Goal: Obtain resource: Obtain resource

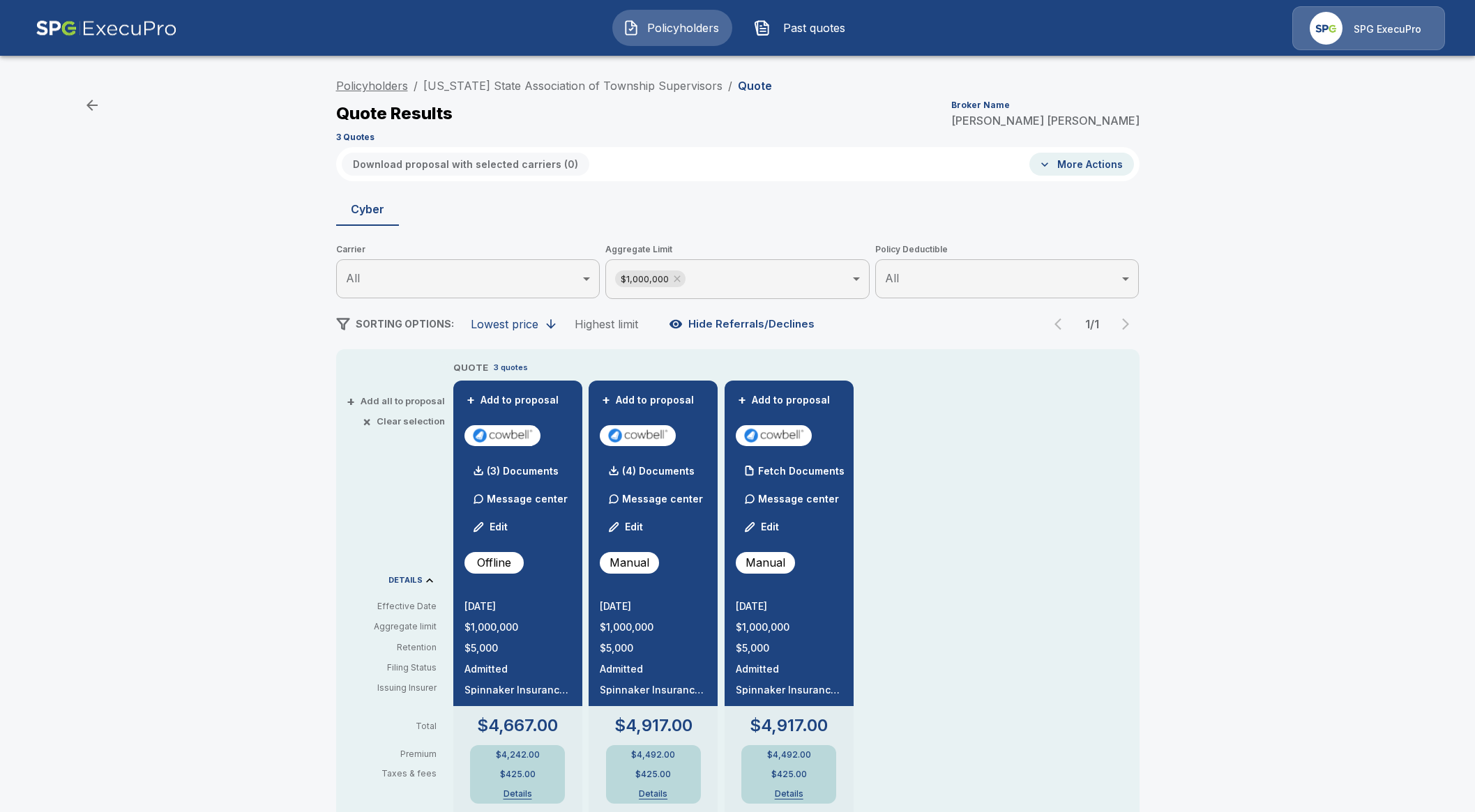
click at [366, 82] on link "Policyholders" at bounding box center [372, 86] width 72 height 14
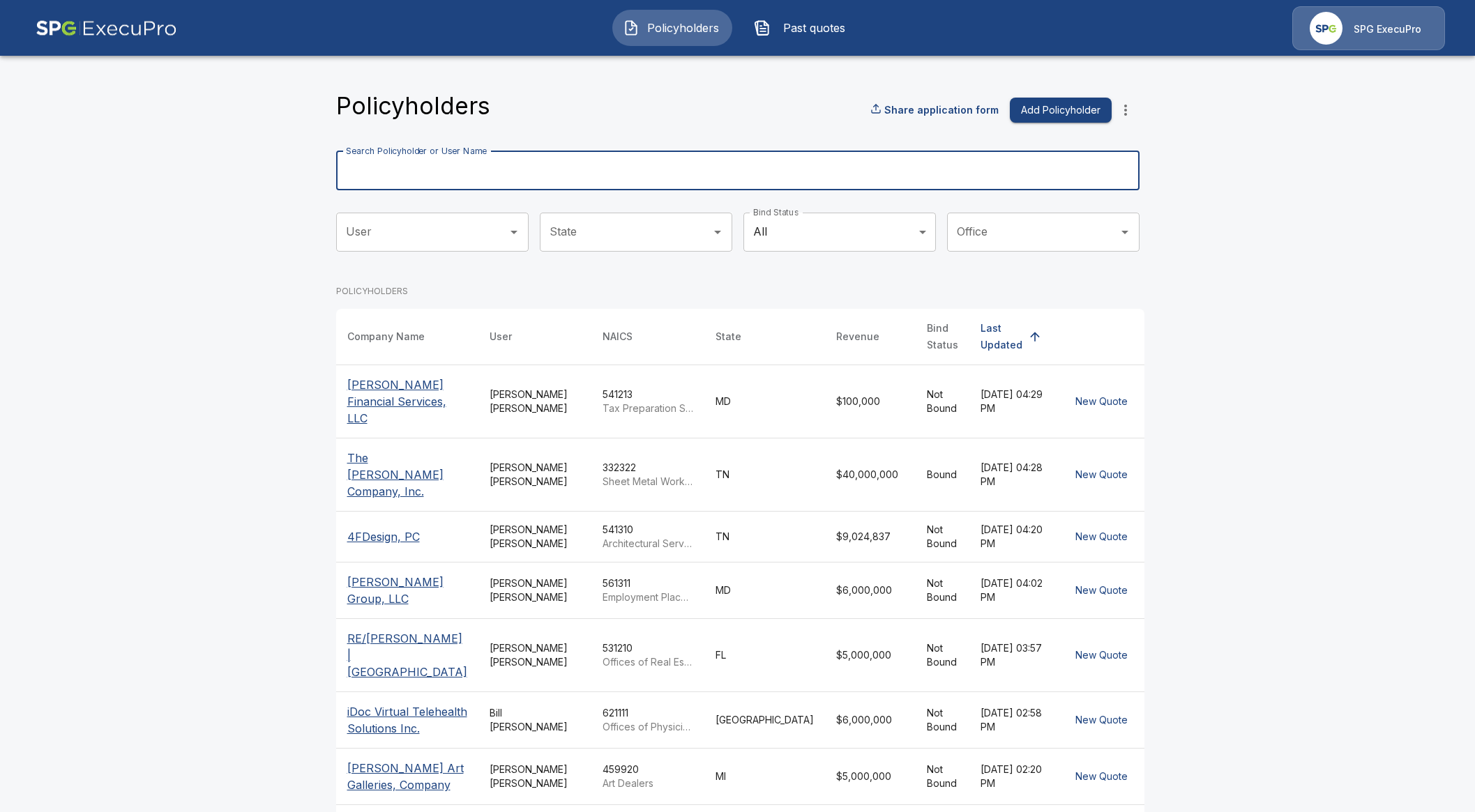
click at [560, 166] on input "Search Policyholder or User Name" at bounding box center [731, 171] width 788 height 39
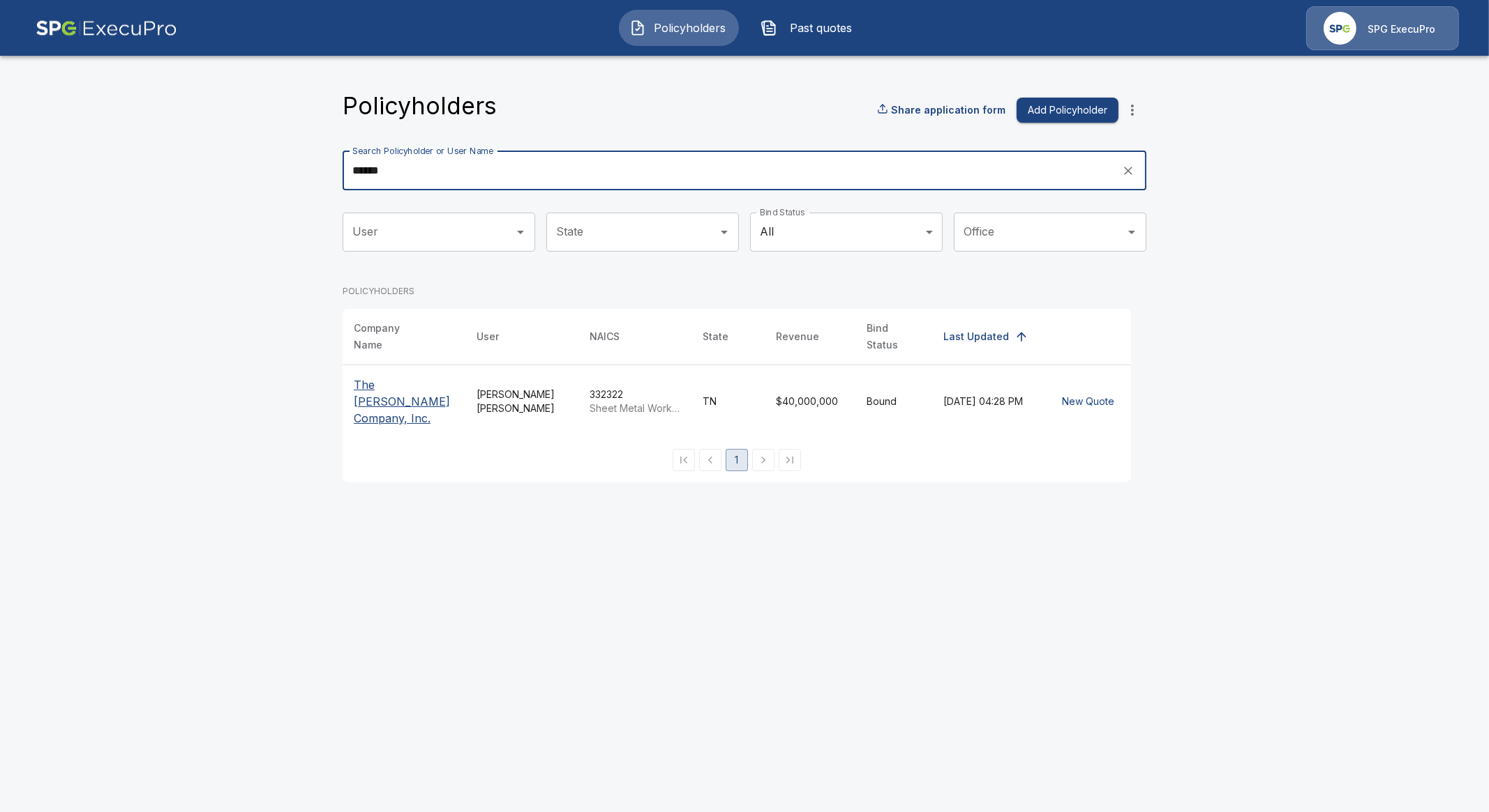
type input "******"
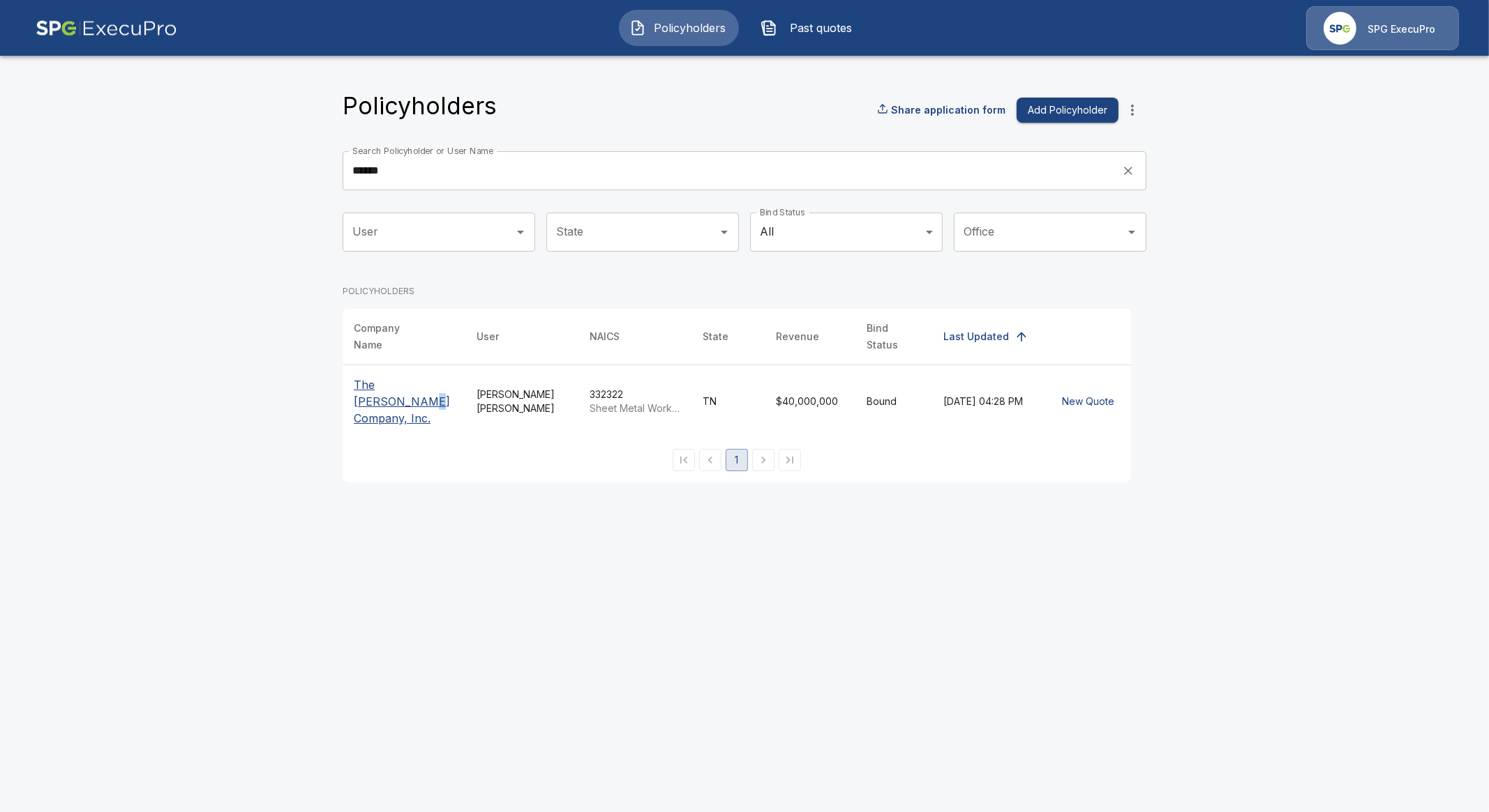
click at [388, 388] on p "The Troxel Company, Inc." at bounding box center [403, 401] width 101 height 50
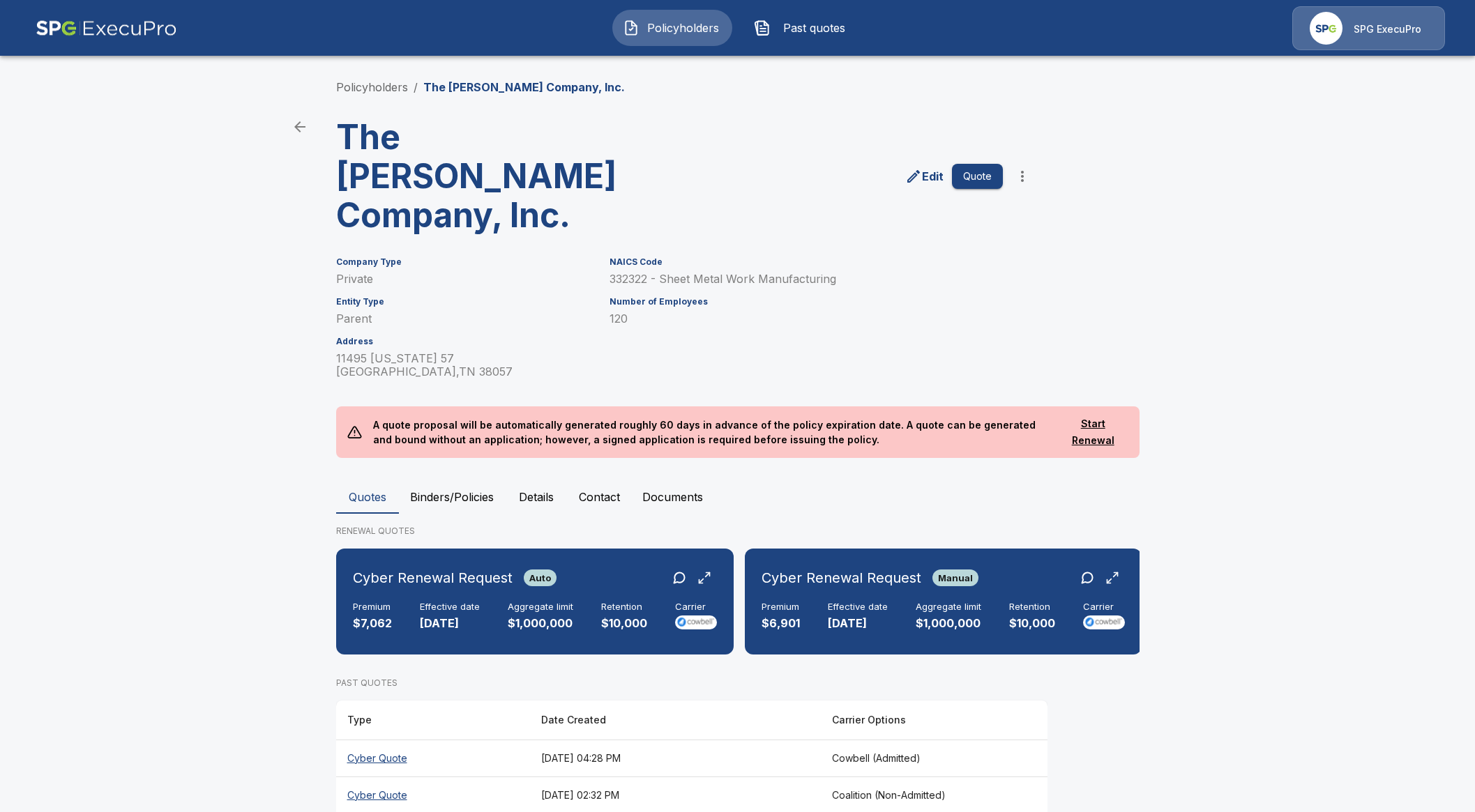
click at [464, 481] on button "Binders/Policies" at bounding box center [452, 498] width 106 height 34
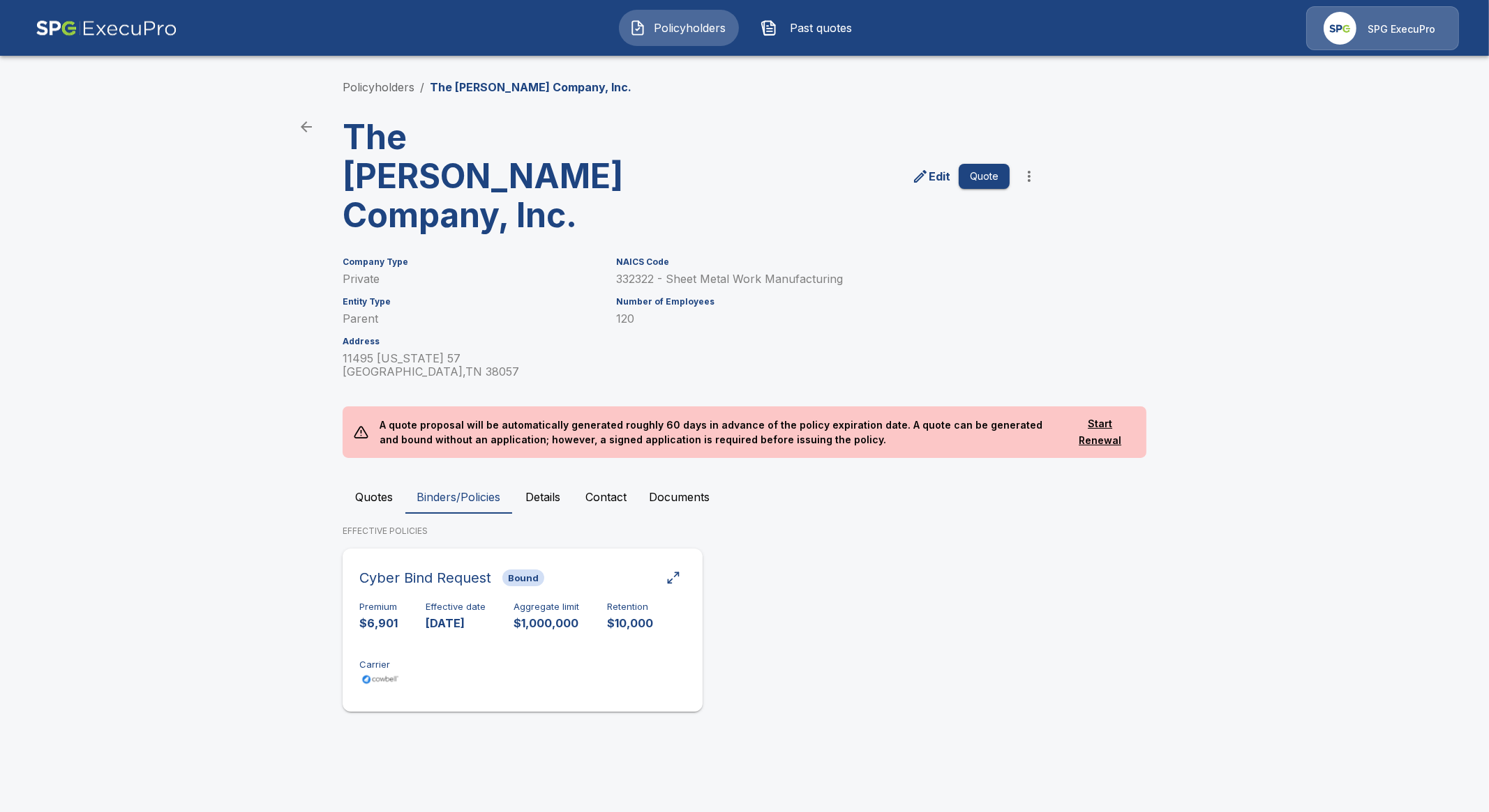
click at [532, 615] on div "Premium $6,901 Effective date 9/1/2025 Aggregate limit $1,000,000 Retention $10…" at bounding box center [522, 645] width 326 height 88
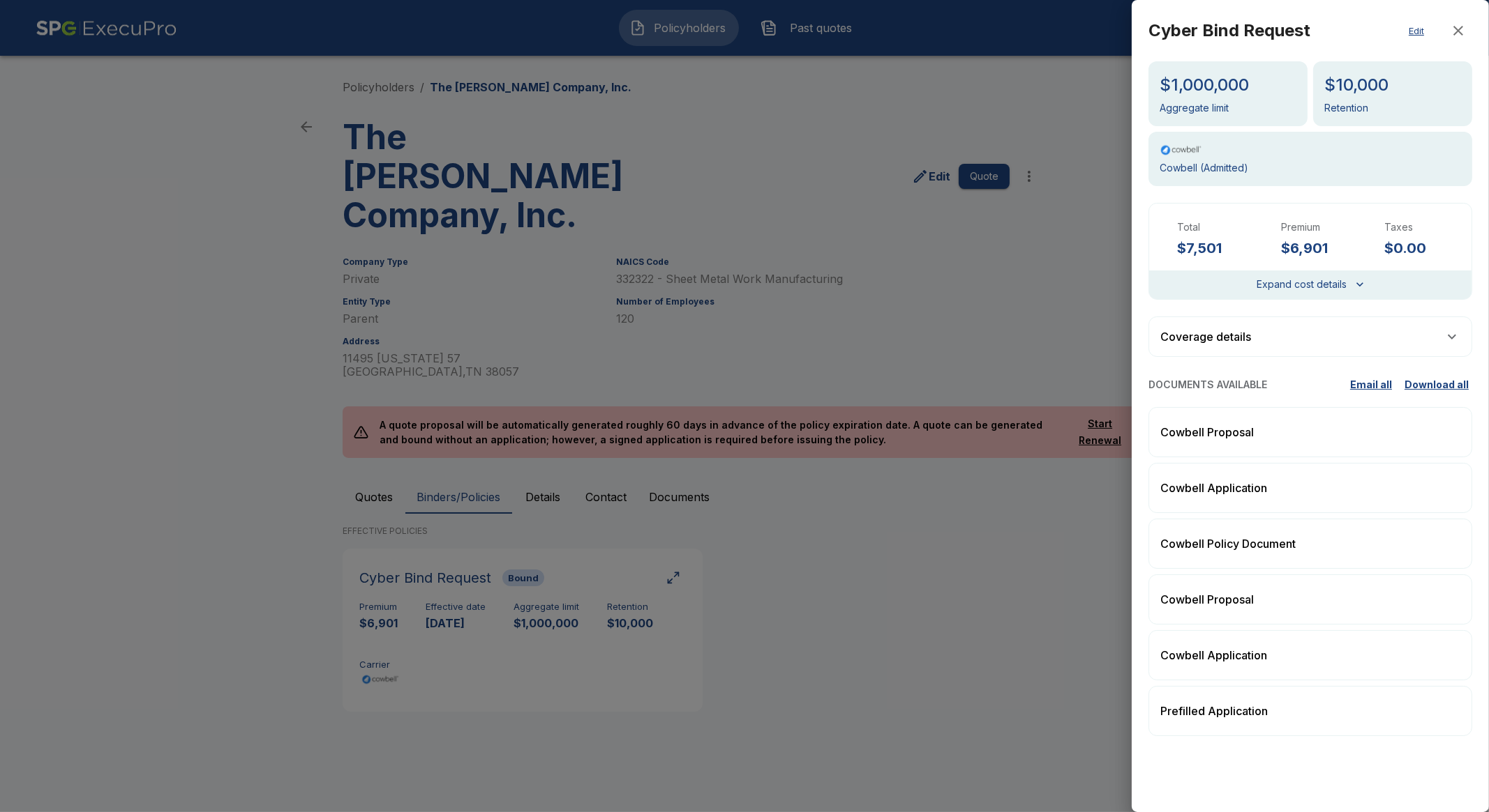
click at [723, 708] on div at bounding box center [744, 406] width 1489 height 812
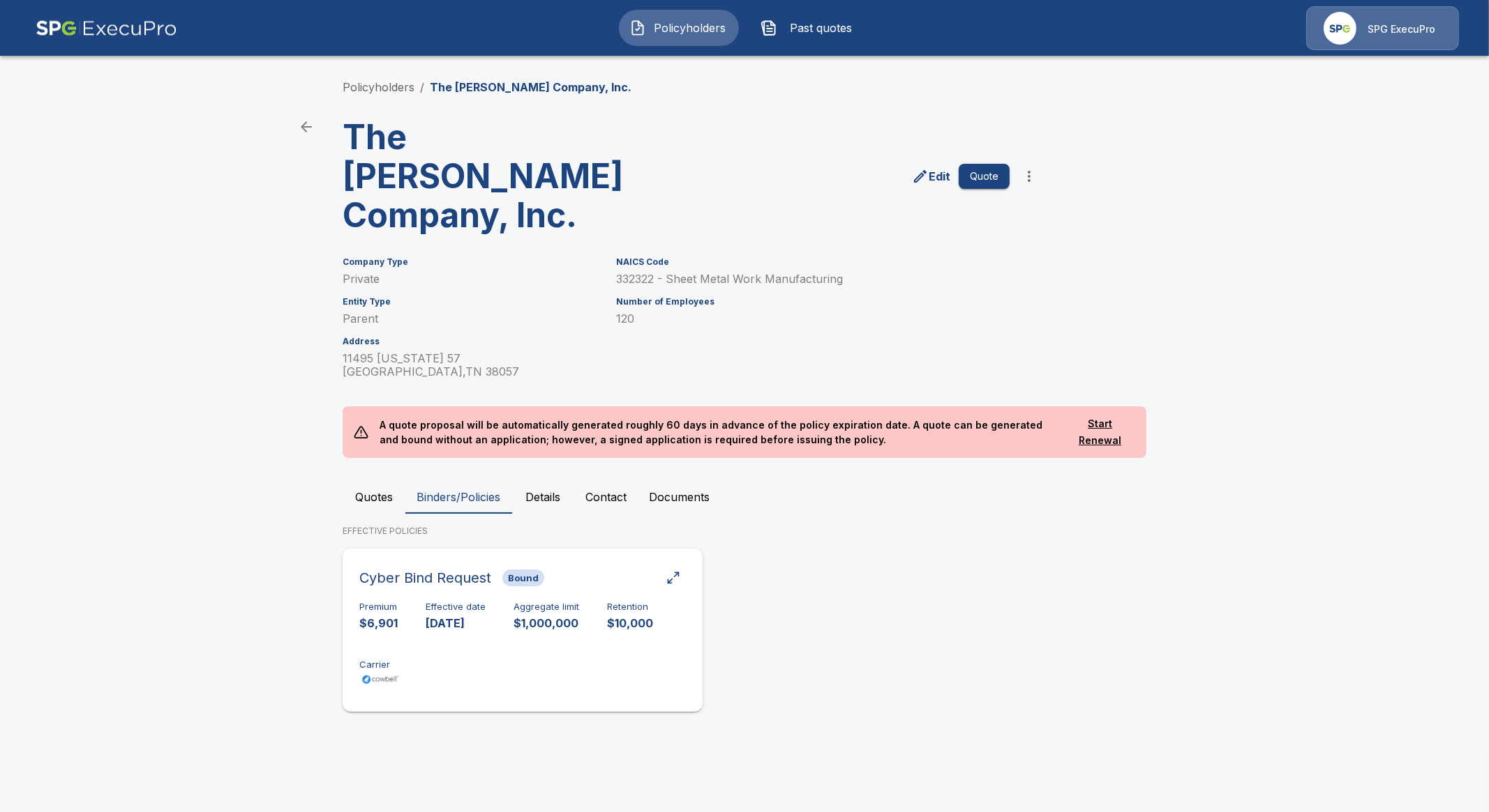
click at [508, 633] on div "Premium $6,901 Effective date 9/1/2025 Aggregate limit $1,000,000 Retention $10…" at bounding box center [522, 645] width 326 height 88
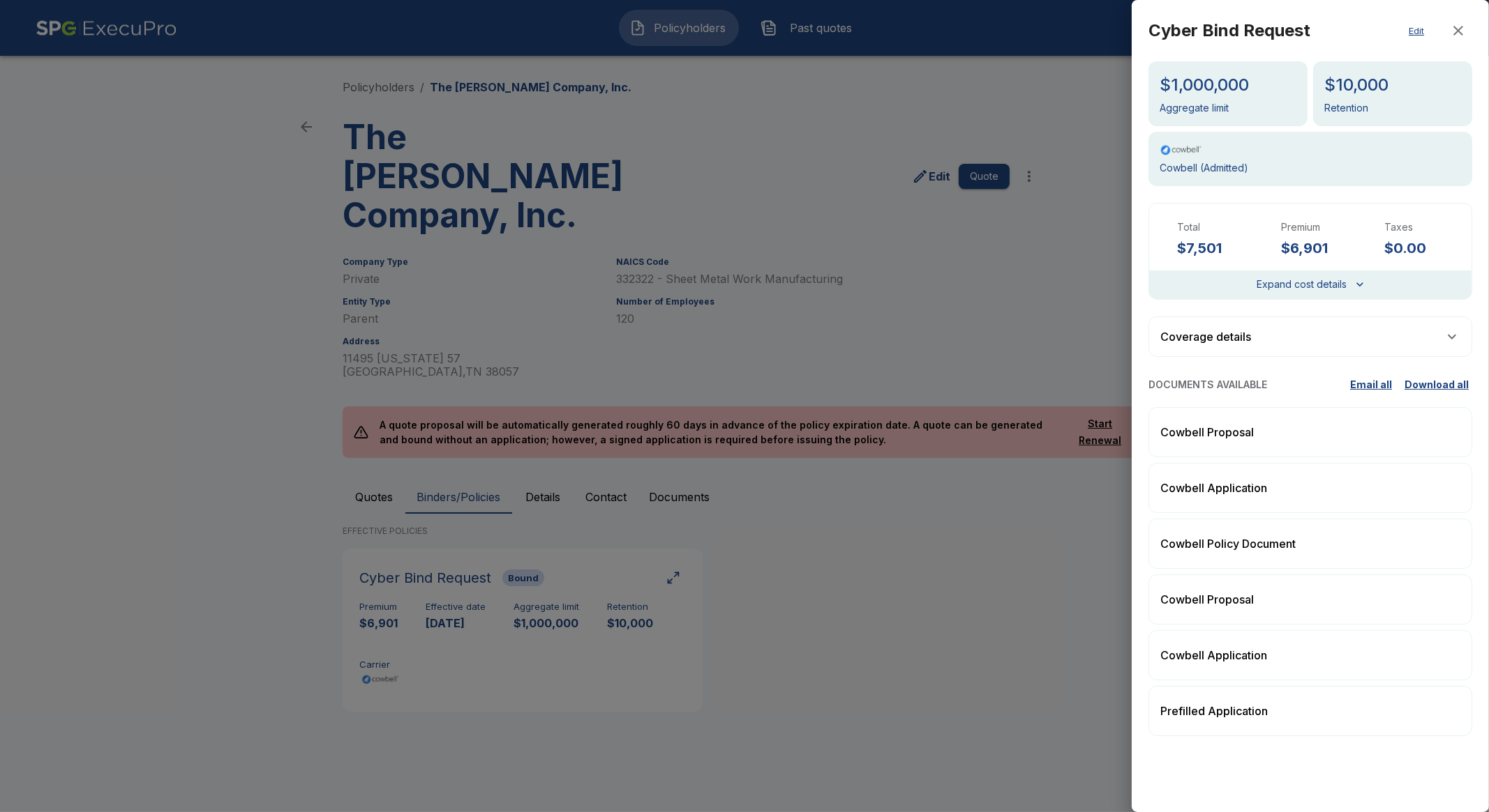
click at [959, 577] on div at bounding box center [744, 406] width 1489 height 812
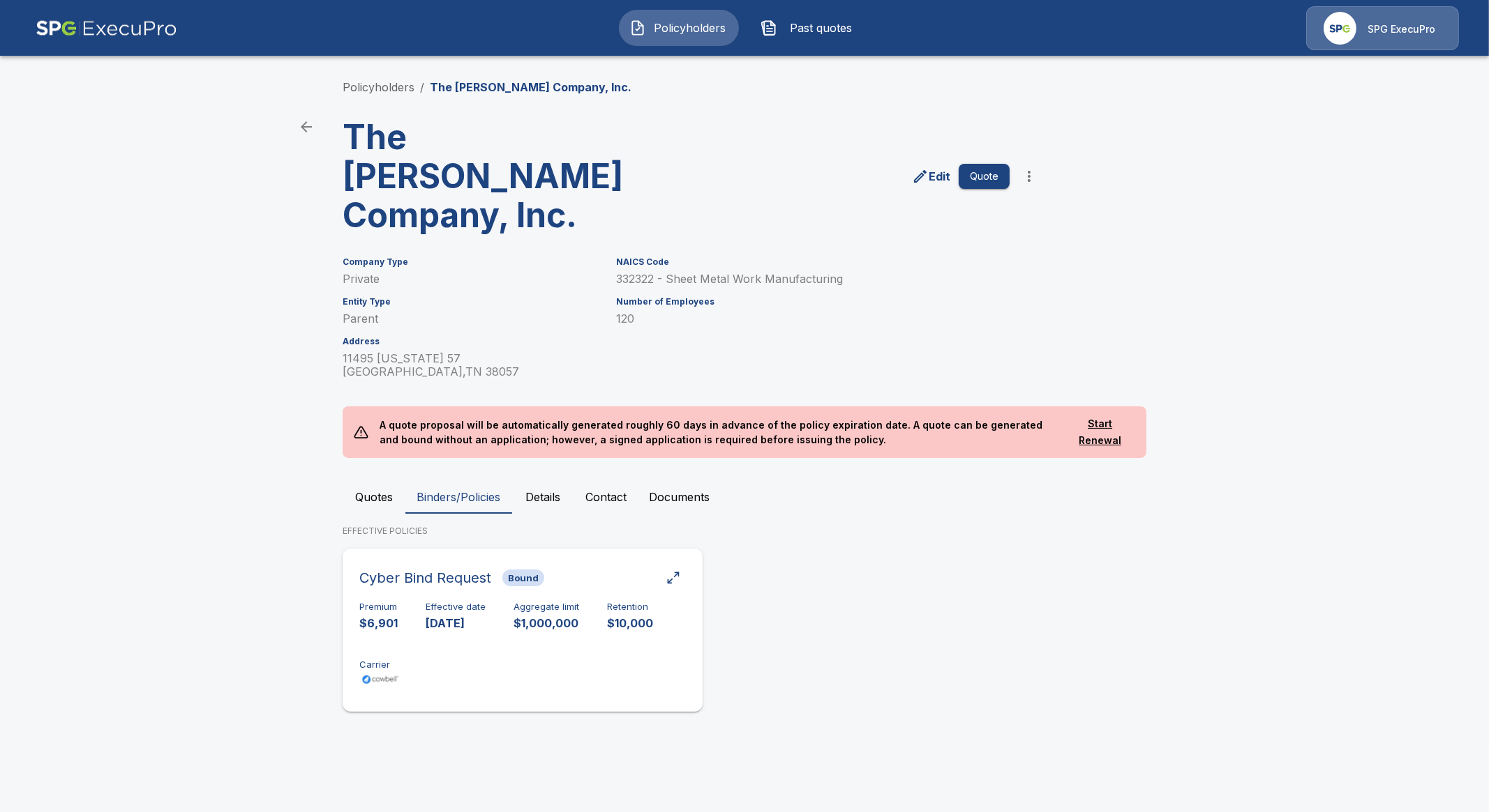
click at [527, 615] on p "$1,000,000" at bounding box center [547, 623] width 66 height 16
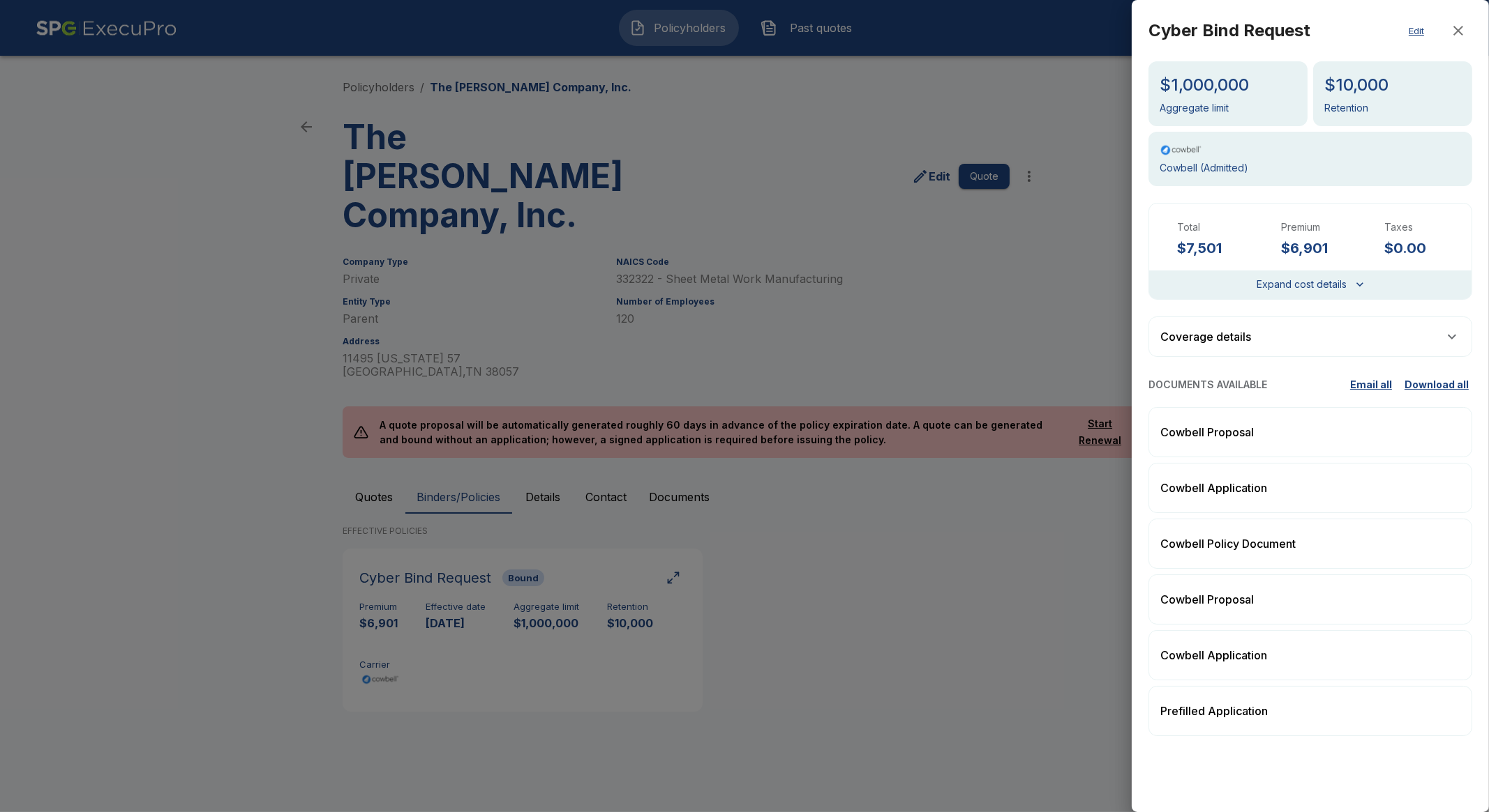
click at [704, 573] on div at bounding box center [744, 406] width 1489 height 812
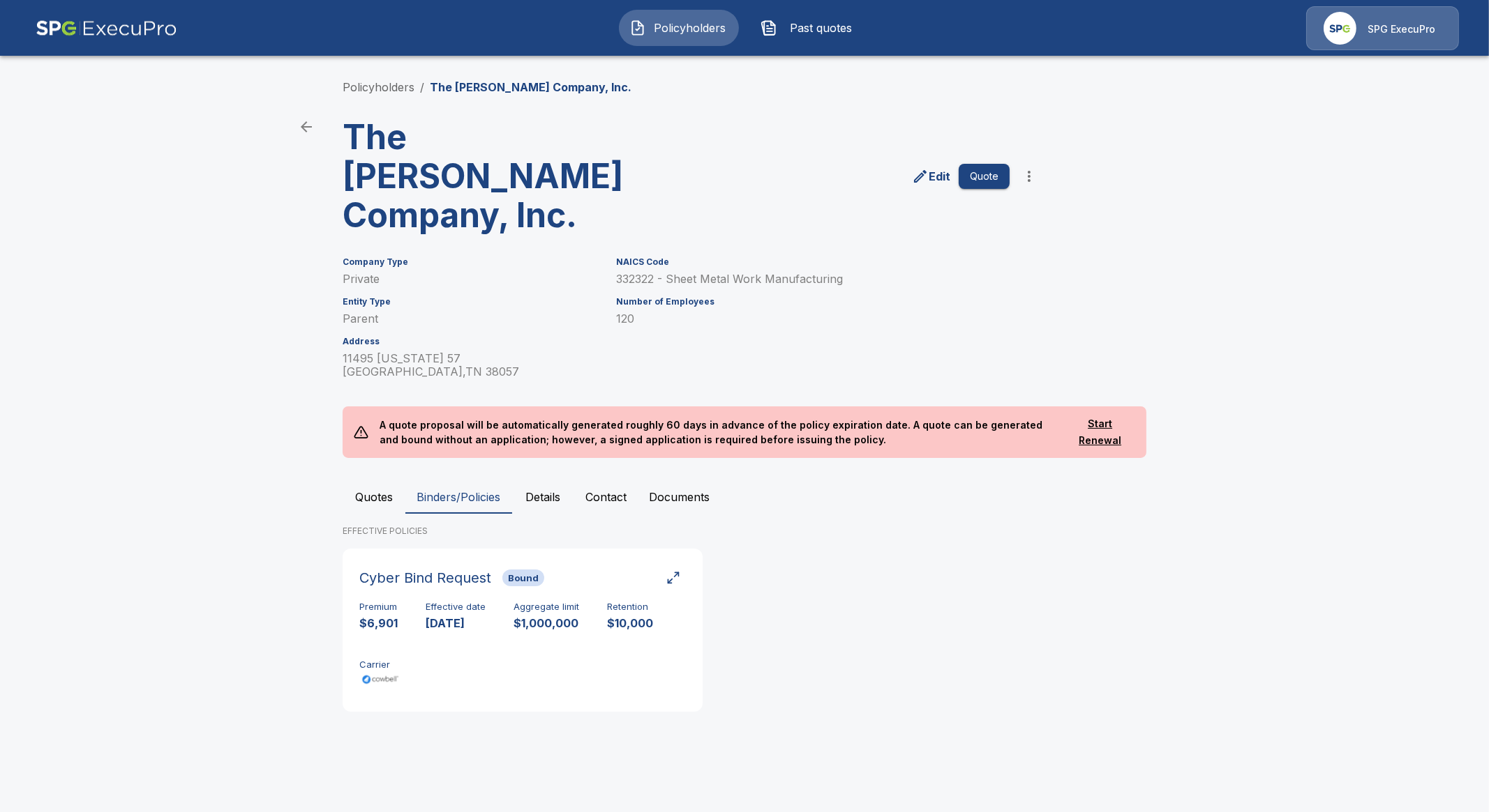
click at [376, 481] on button "Quotes" at bounding box center [373, 498] width 63 height 34
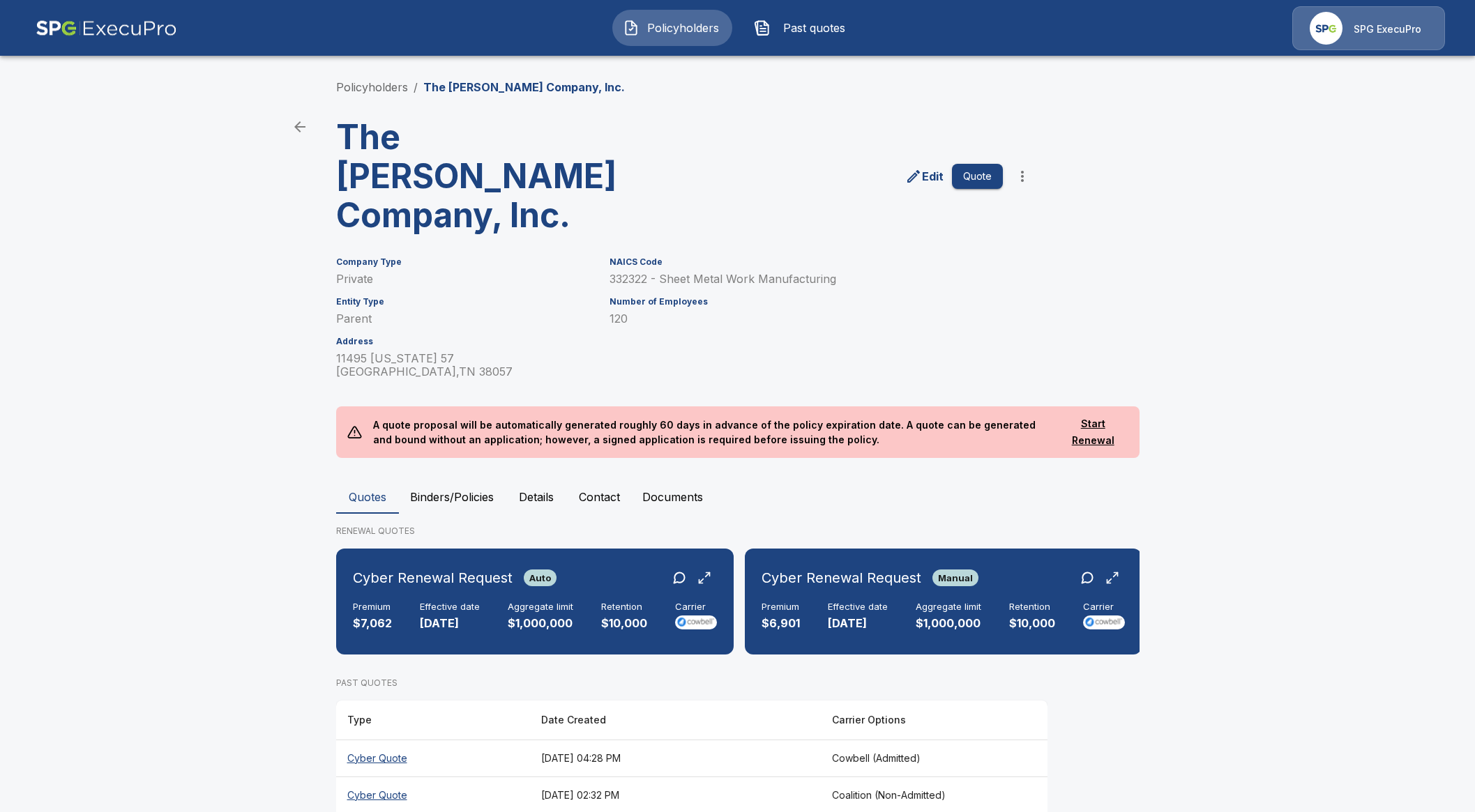
click at [447, 481] on button "Binders/Policies" at bounding box center [452, 498] width 106 height 34
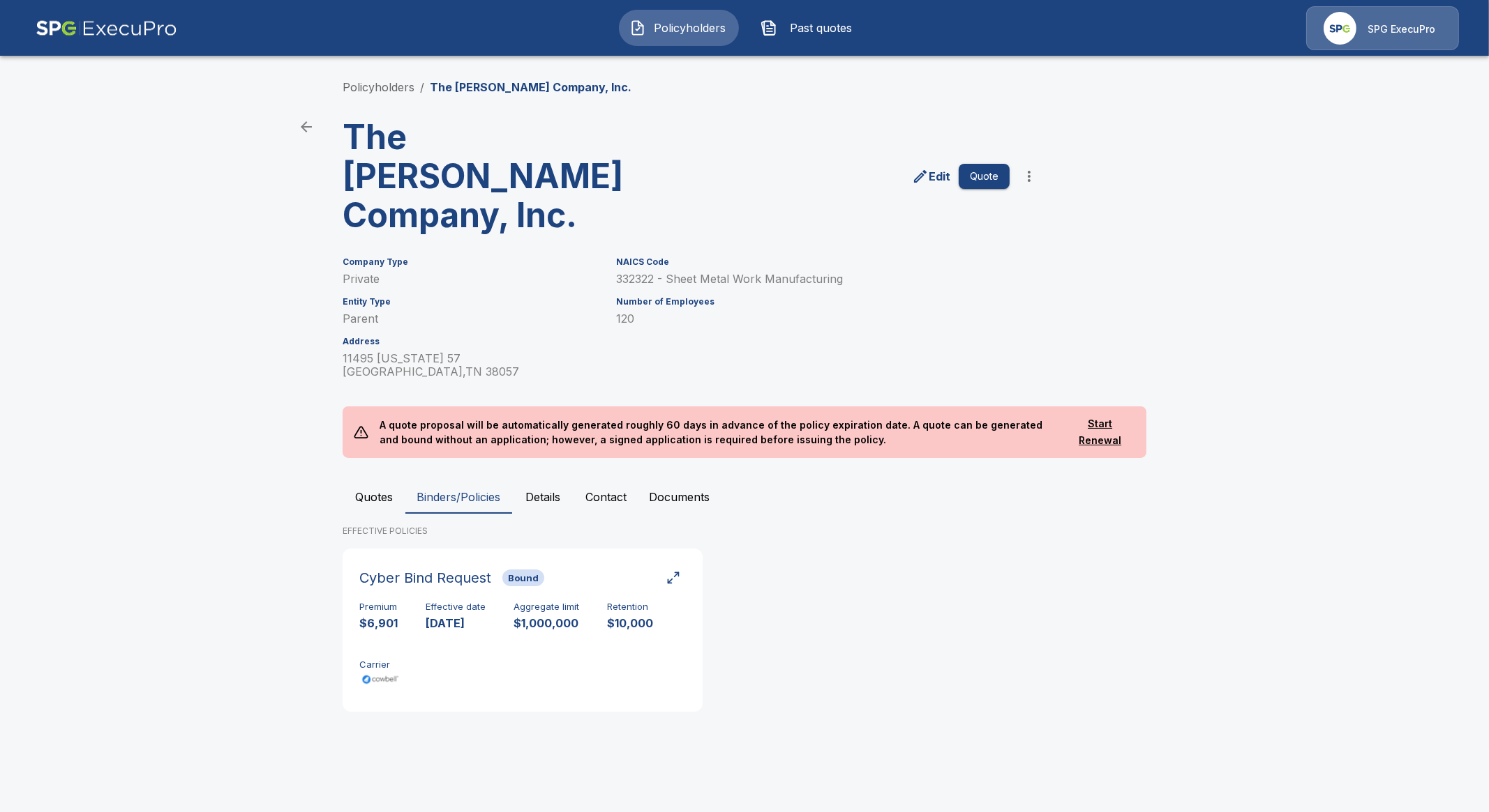
click at [372, 481] on button "Quotes" at bounding box center [373, 498] width 63 height 34
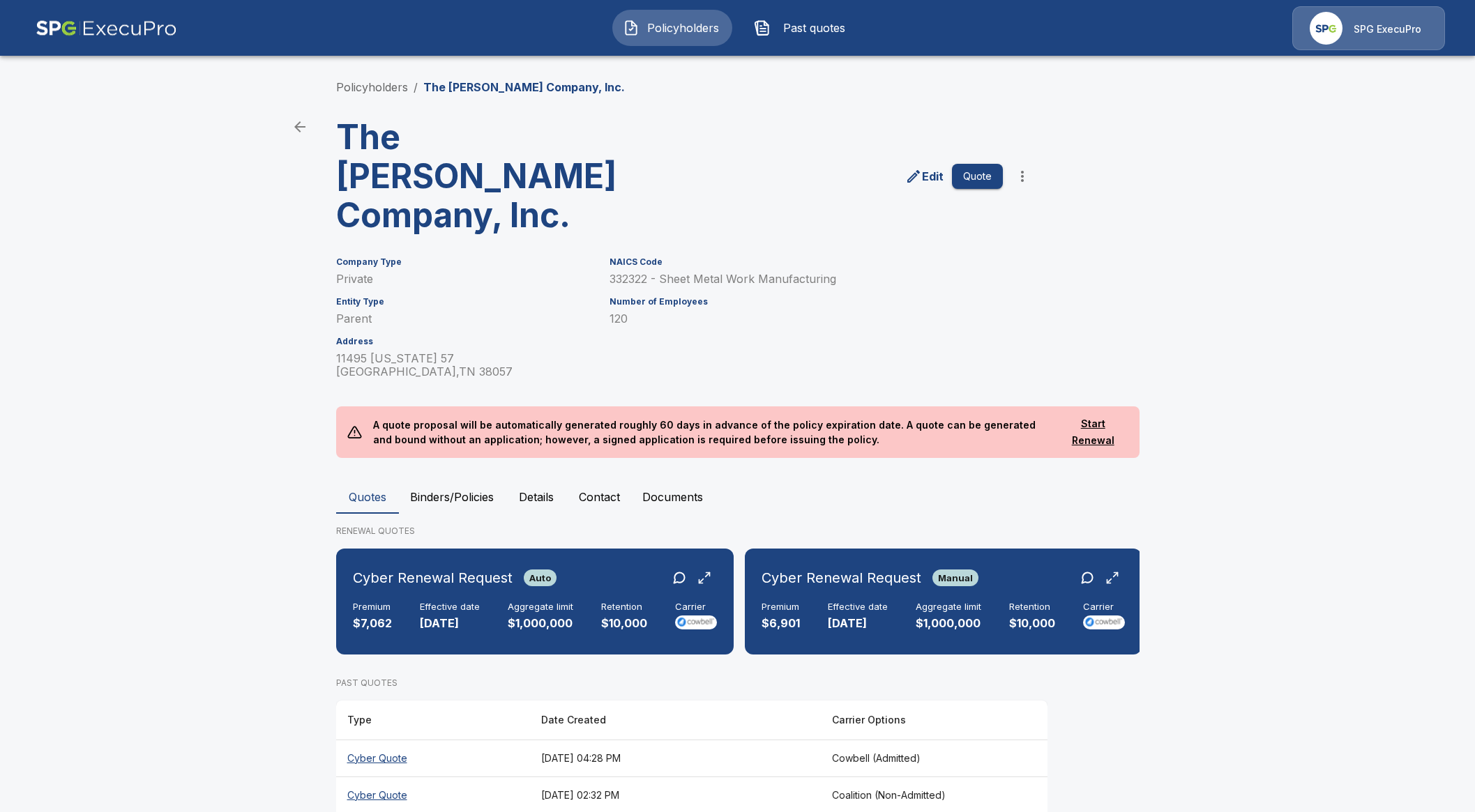
click at [488, 481] on button "Binders/Policies" at bounding box center [452, 498] width 106 height 34
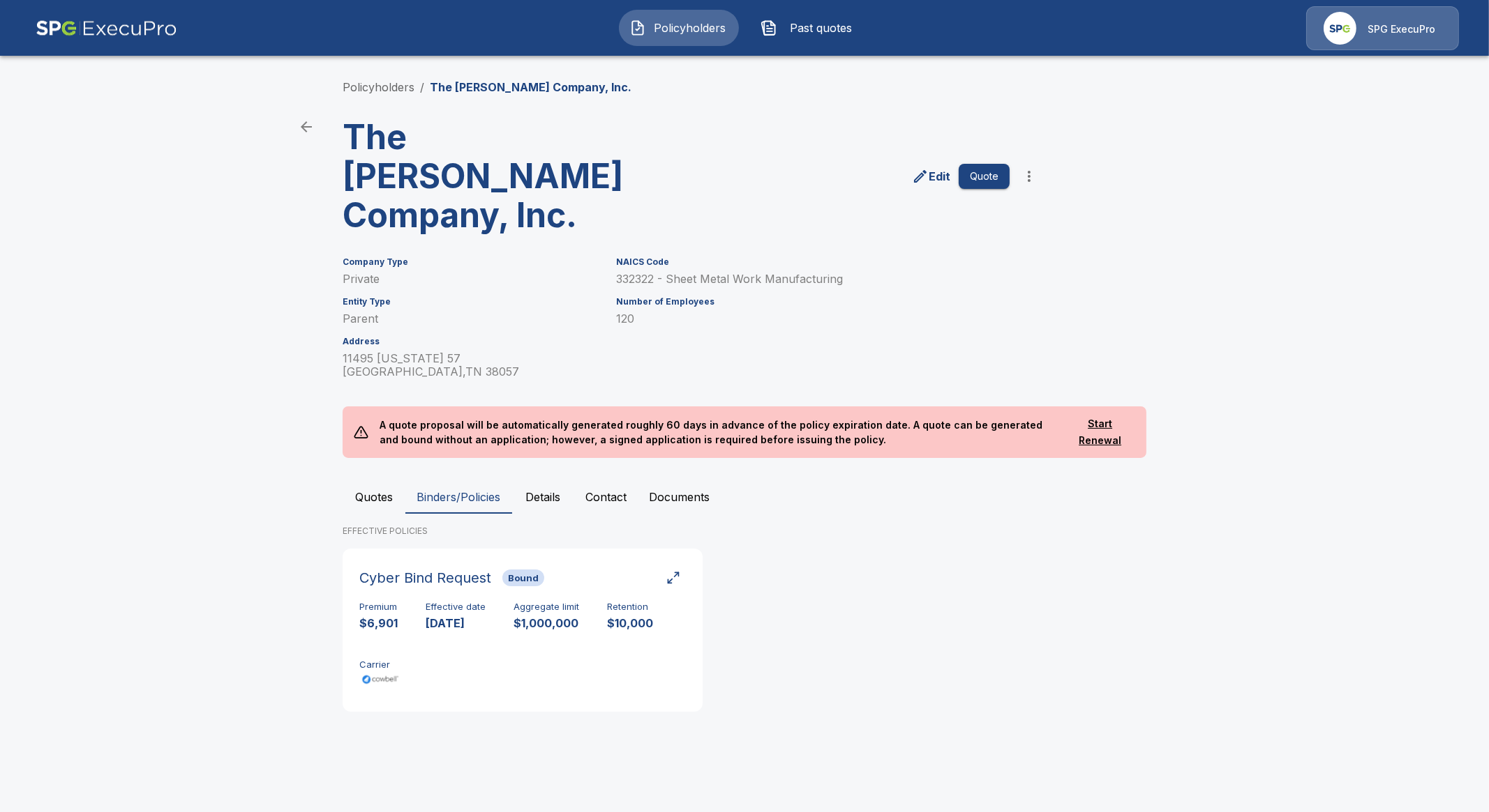
click at [328, 463] on div "Policyholders / The Troxel Company, Inc. The Troxel Company, Inc. Edit Quote Co…" at bounding box center [744, 400] width 837 height 697
click at [360, 481] on button "Quotes" at bounding box center [373, 498] width 63 height 34
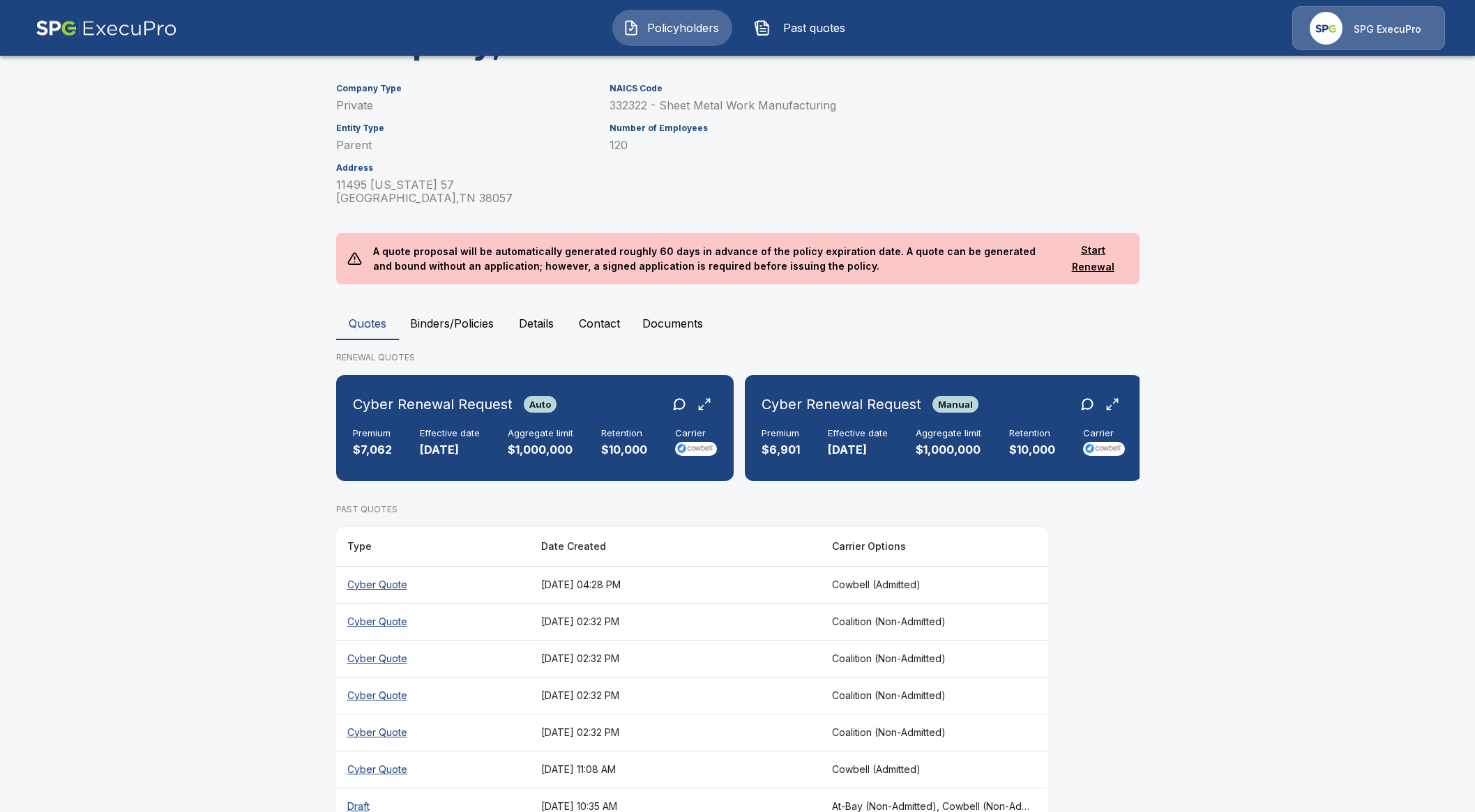
click at [633, 572] on th "August 27, 2025 at 04:28 PM" at bounding box center [676, 585] width 291 height 37
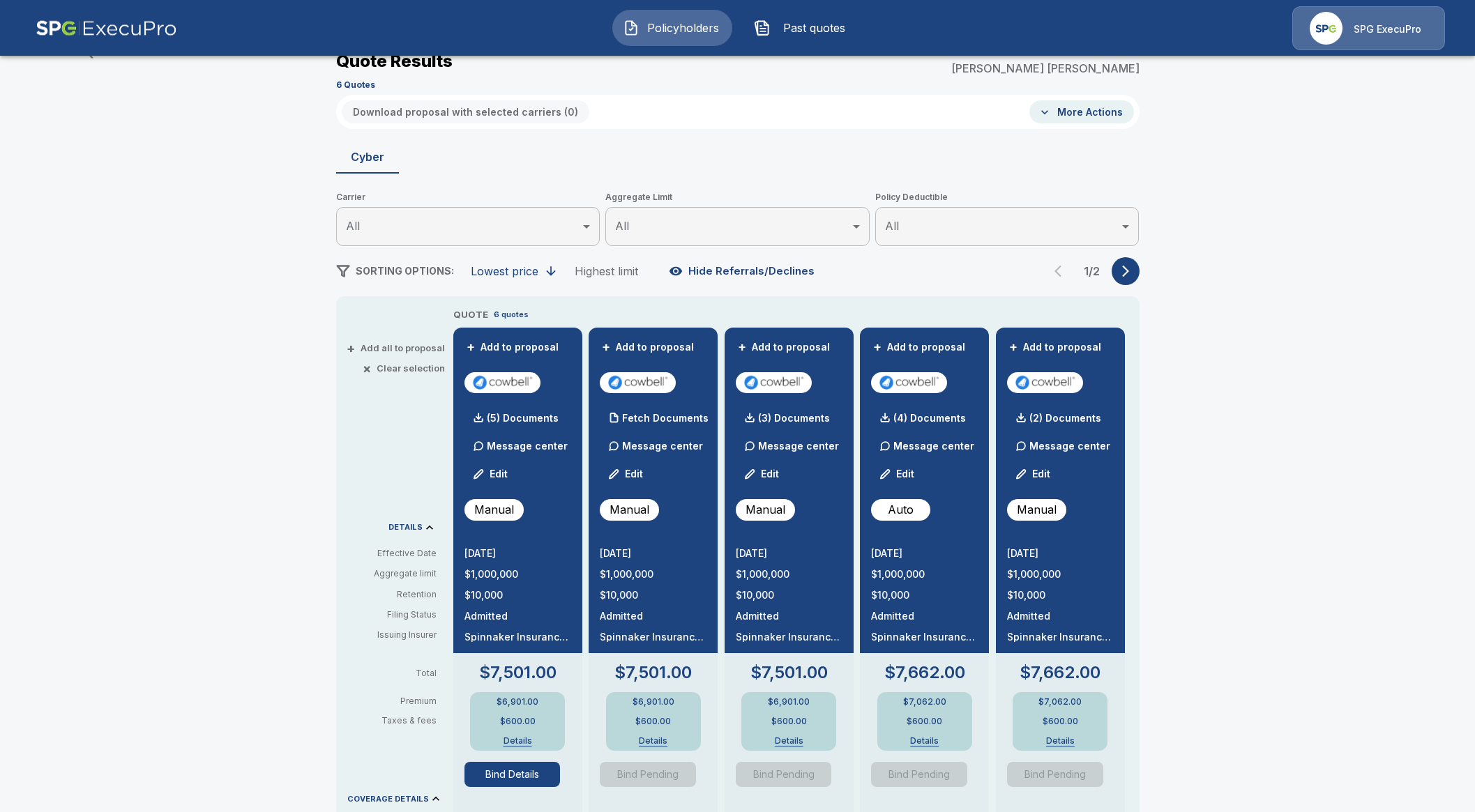
scroll to position [174, 0]
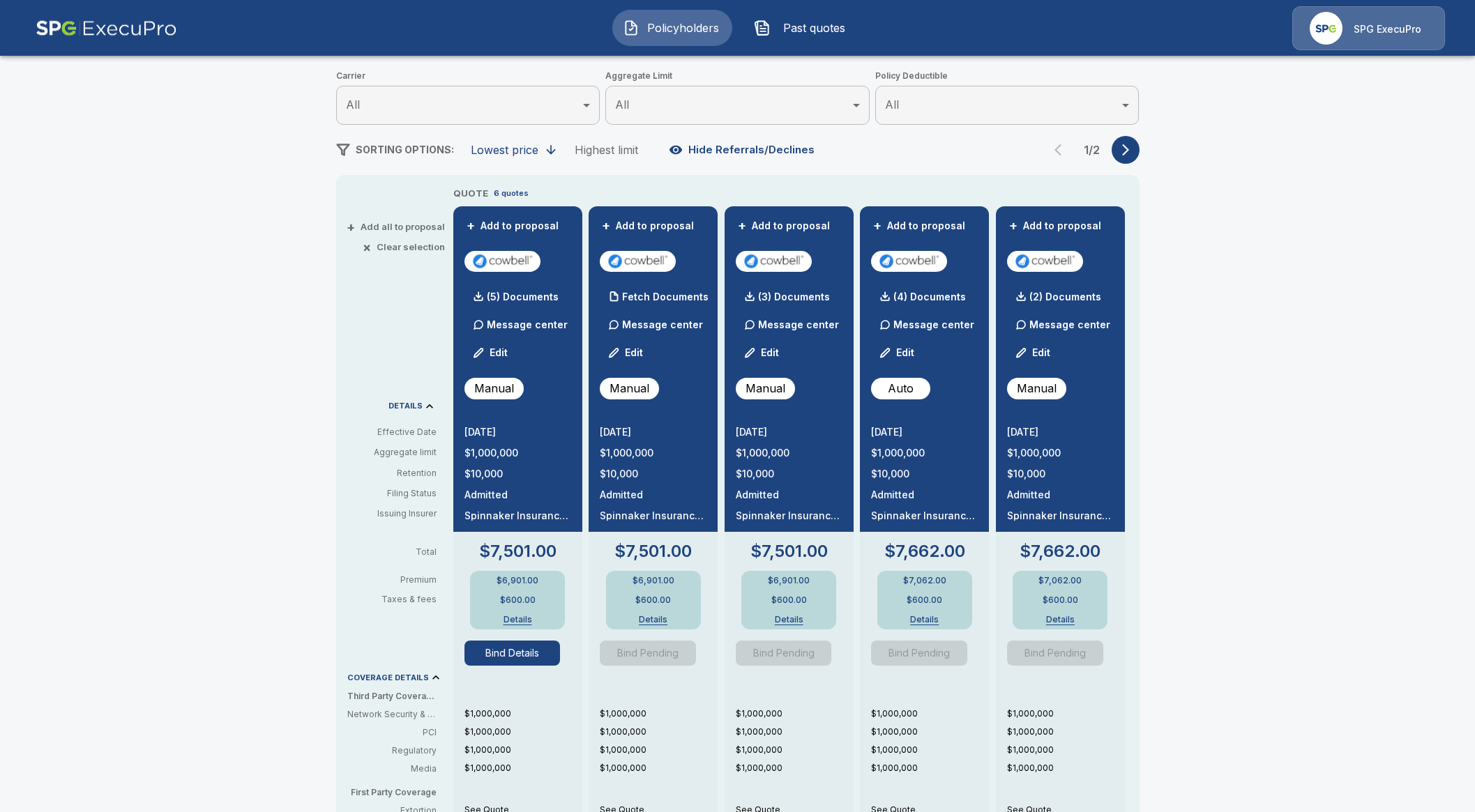
click at [534, 650] on button "Bind Details" at bounding box center [513, 652] width 96 height 25
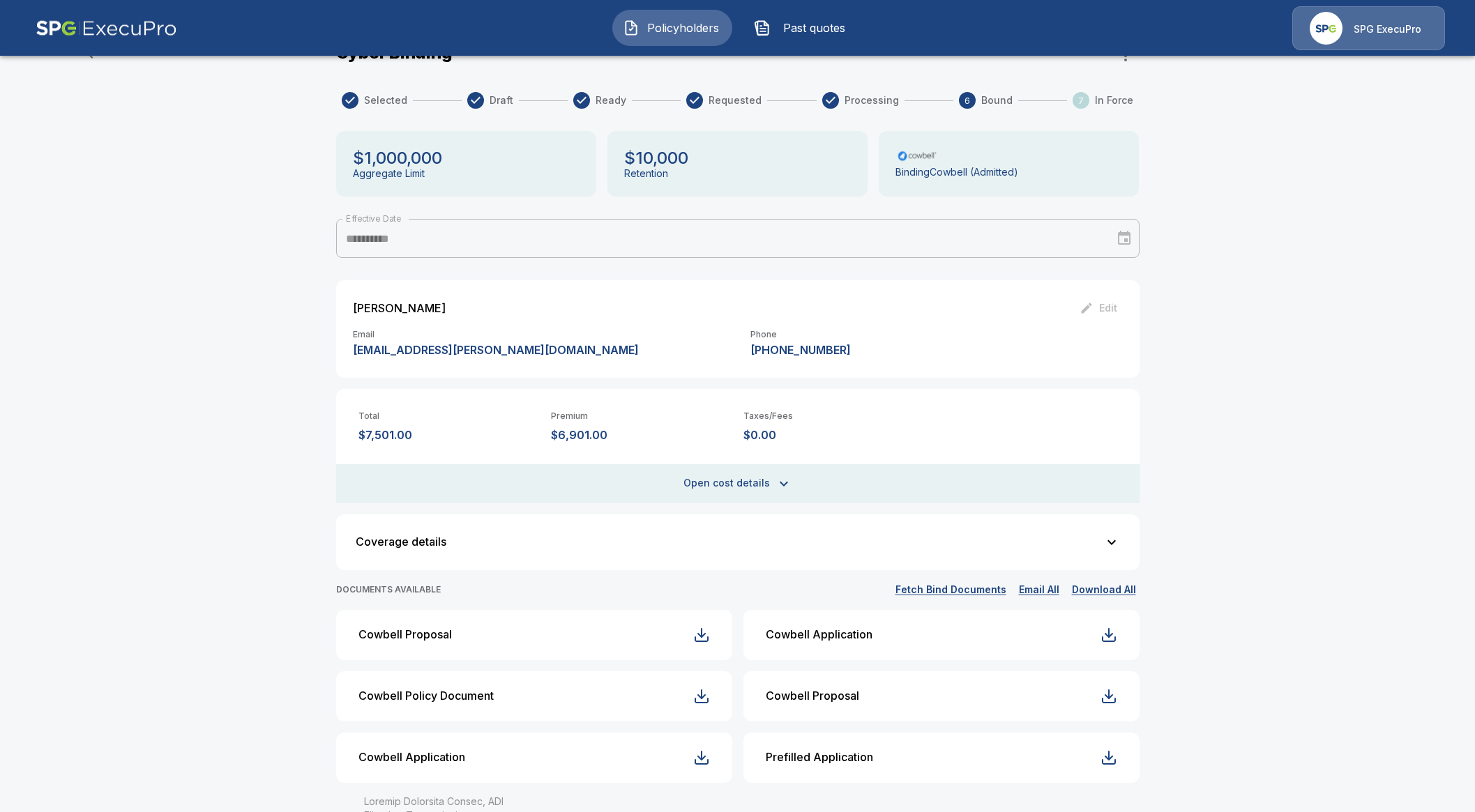
scroll to position [174, 0]
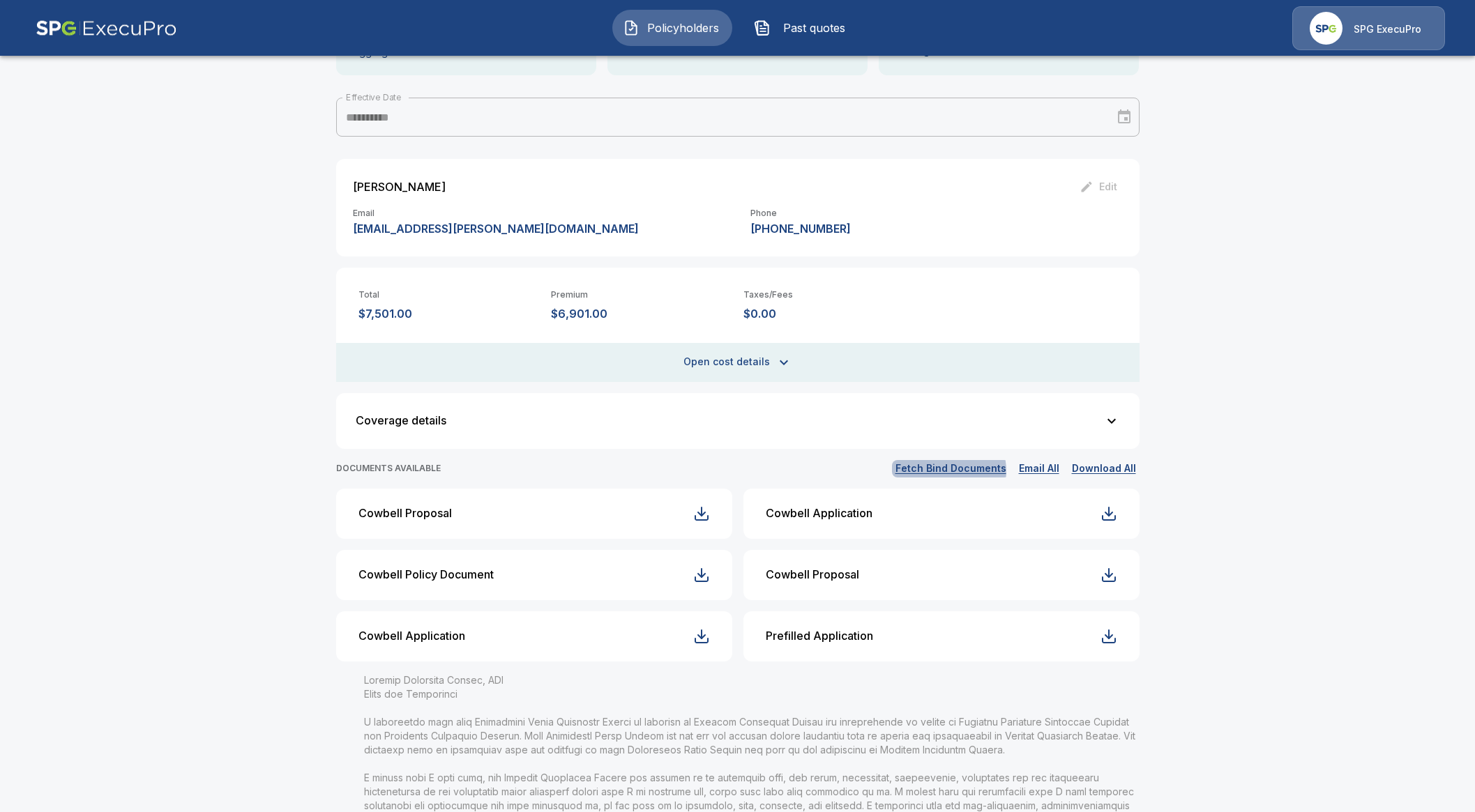
click at [956, 471] on button "Fetch Bind Documents" at bounding box center [951, 468] width 118 height 17
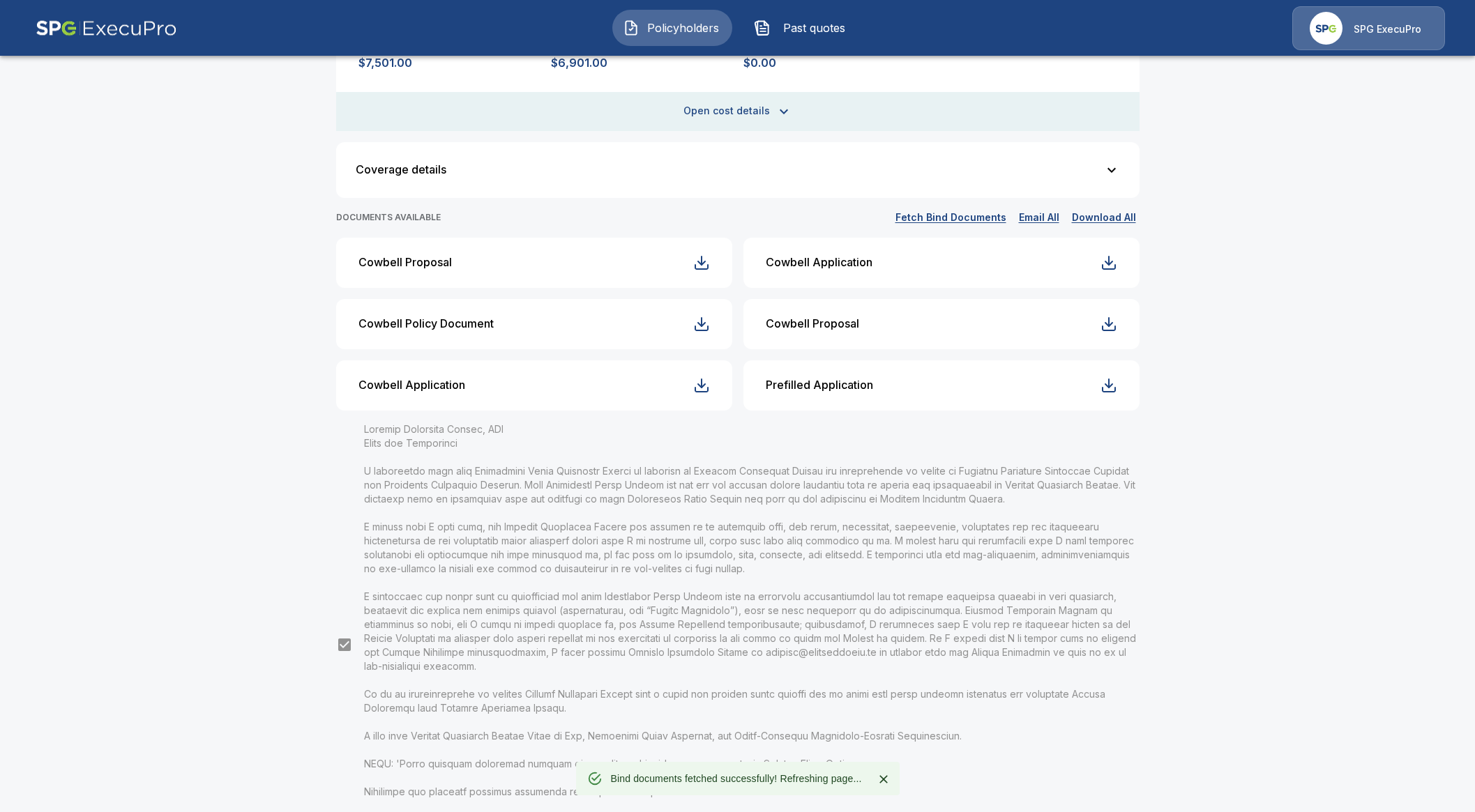
scroll to position [436, 0]
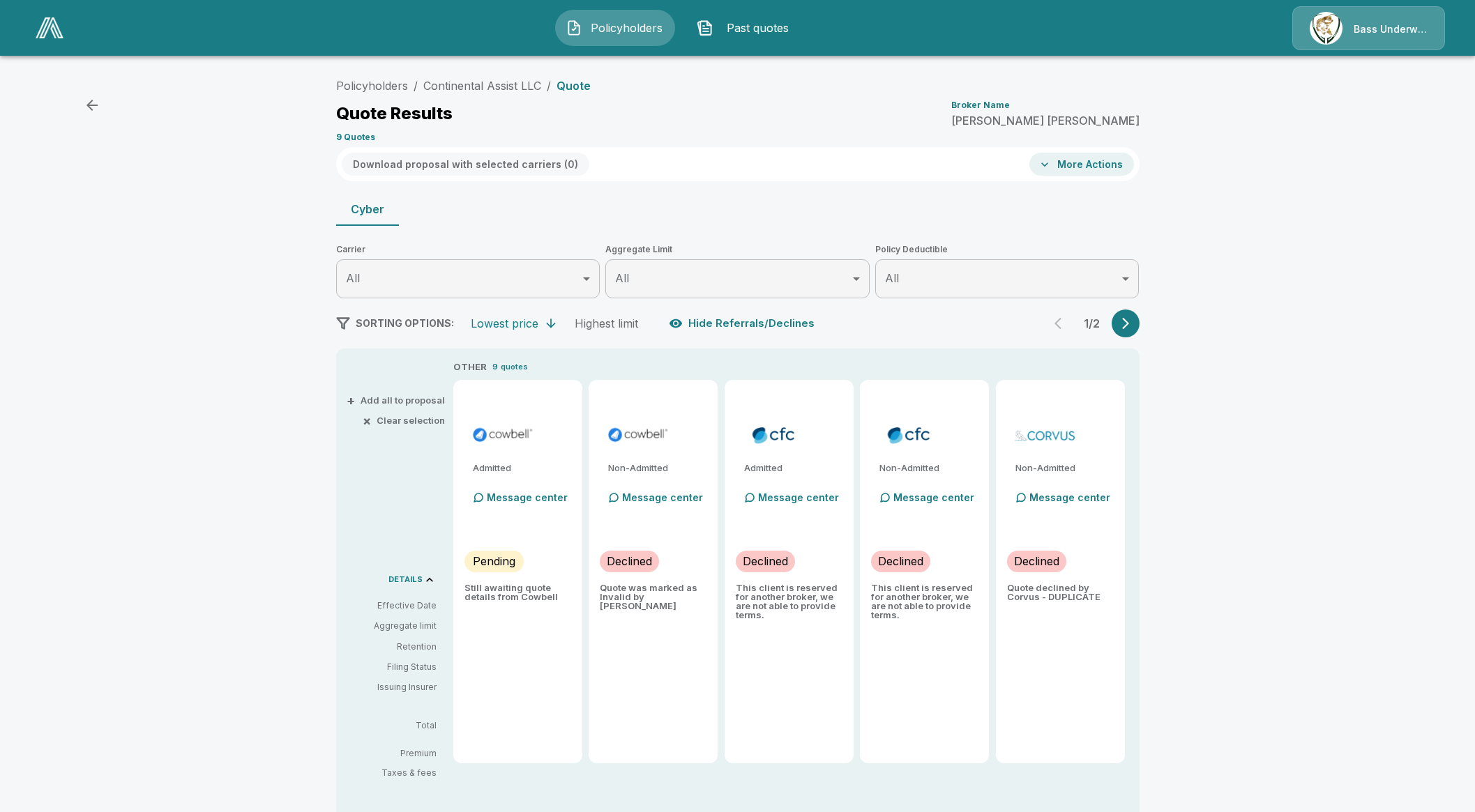
click at [41, 24] on img at bounding box center [50, 27] width 28 height 21
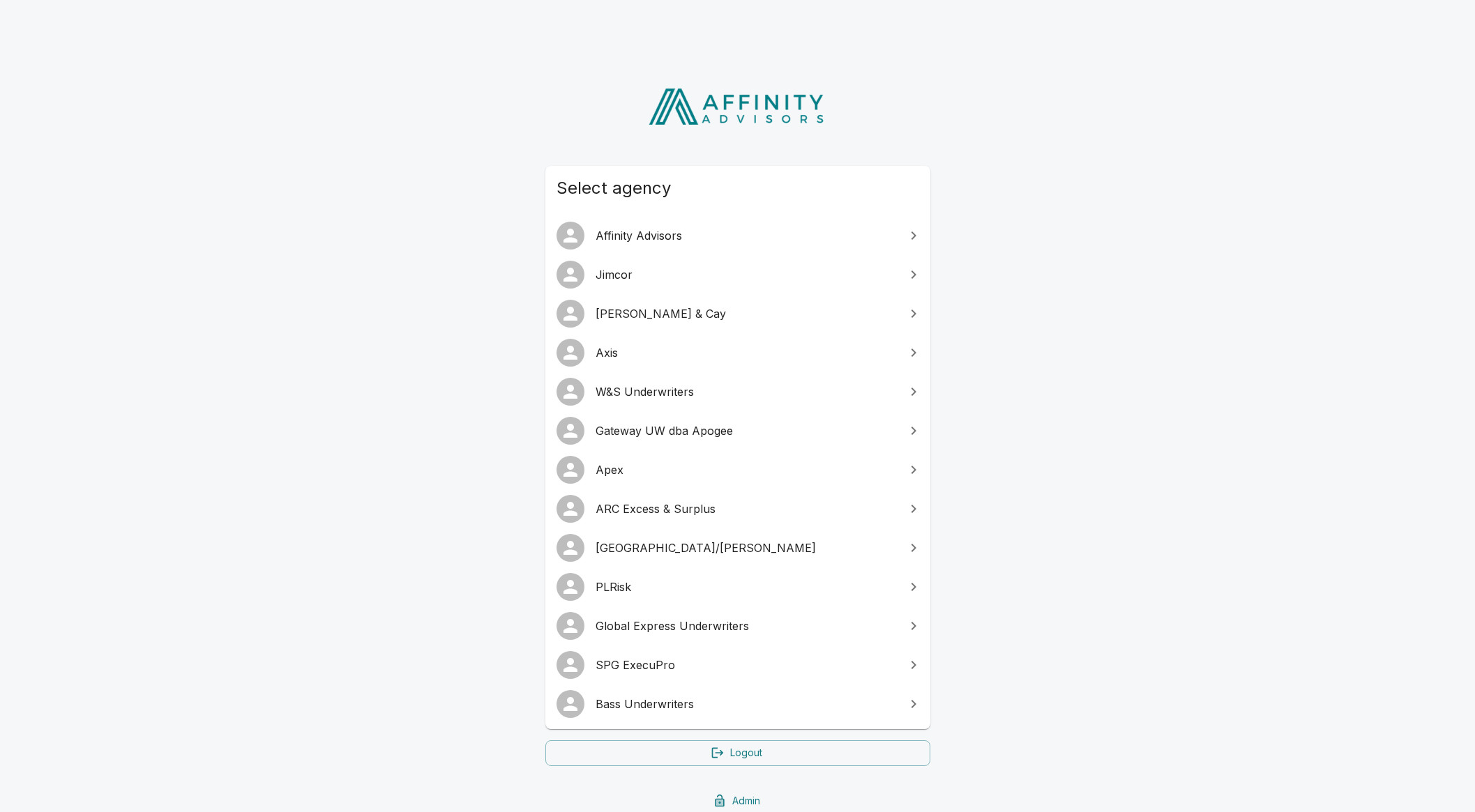
click at [707, 631] on span "Global Express Underwriters" at bounding box center [746, 625] width 301 height 17
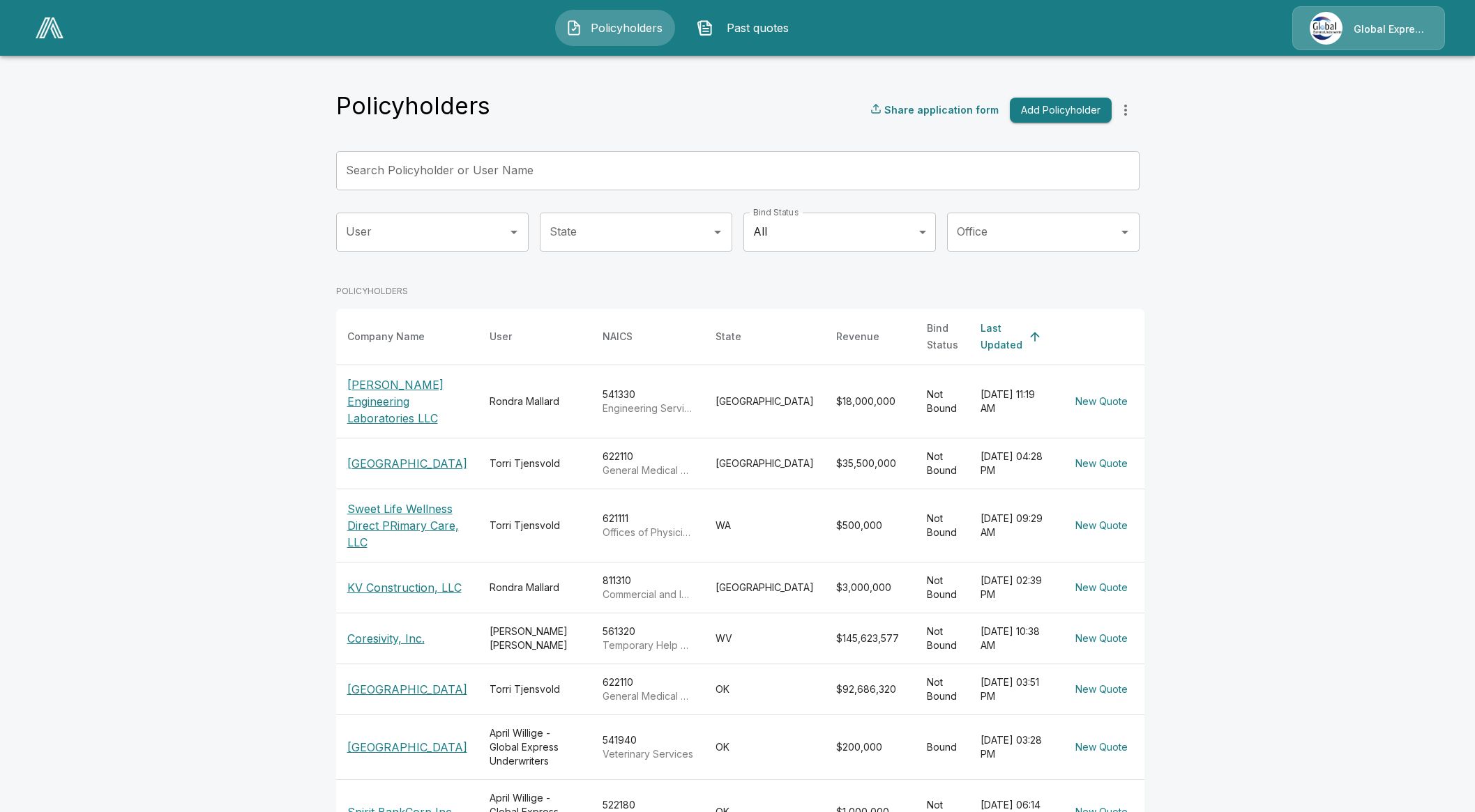
click at [604, 173] on input "Search Policyholder or User Name" at bounding box center [731, 171] width 788 height 39
click at [728, 13] on button "Past quotes" at bounding box center [746, 28] width 120 height 36
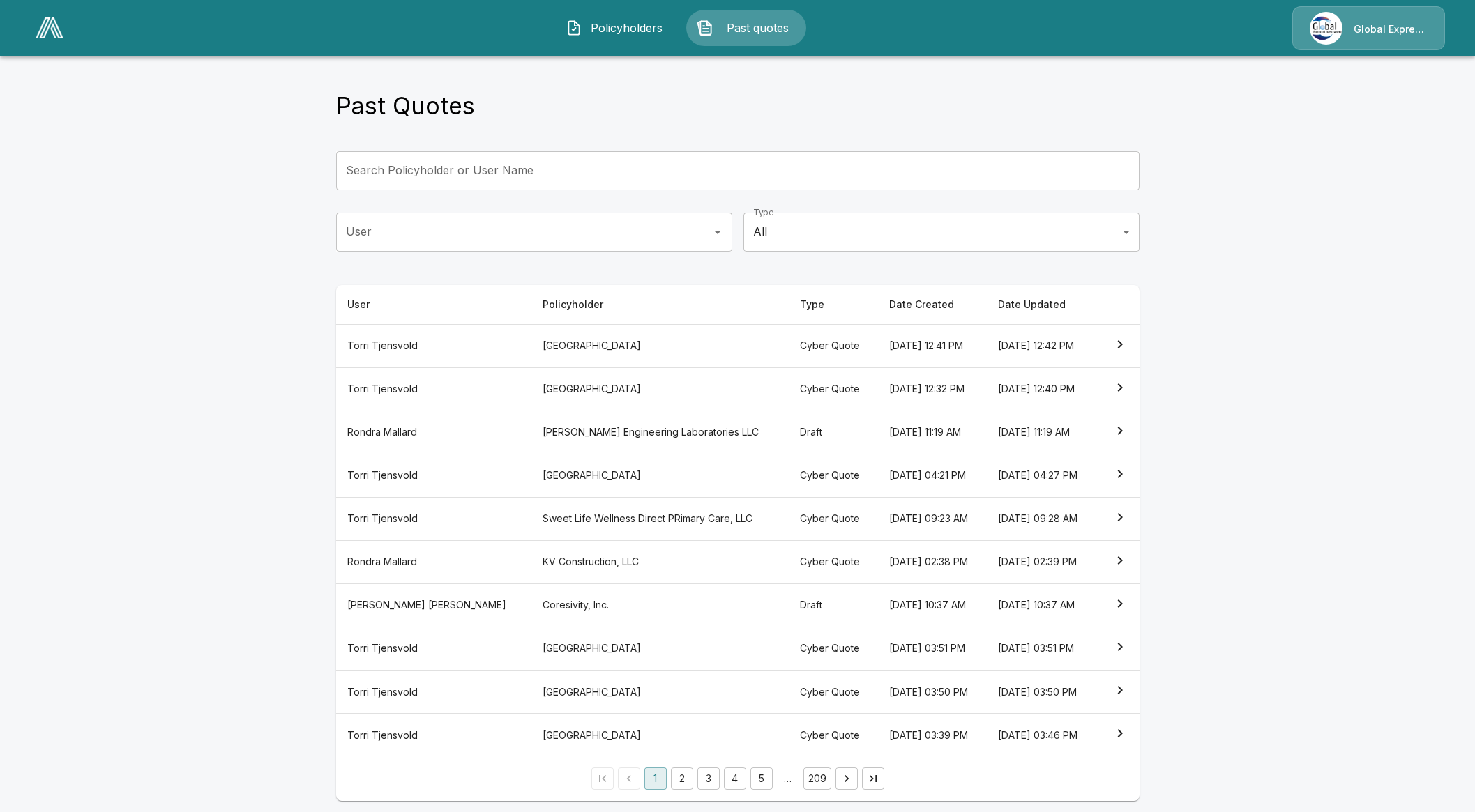
click at [878, 390] on th "August 27, 2025 at 12:32 PM" at bounding box center [933, 388] width 110 height 43
click at [692, 777] on button "2" at bounding box center [682, 779] width 22 height 22
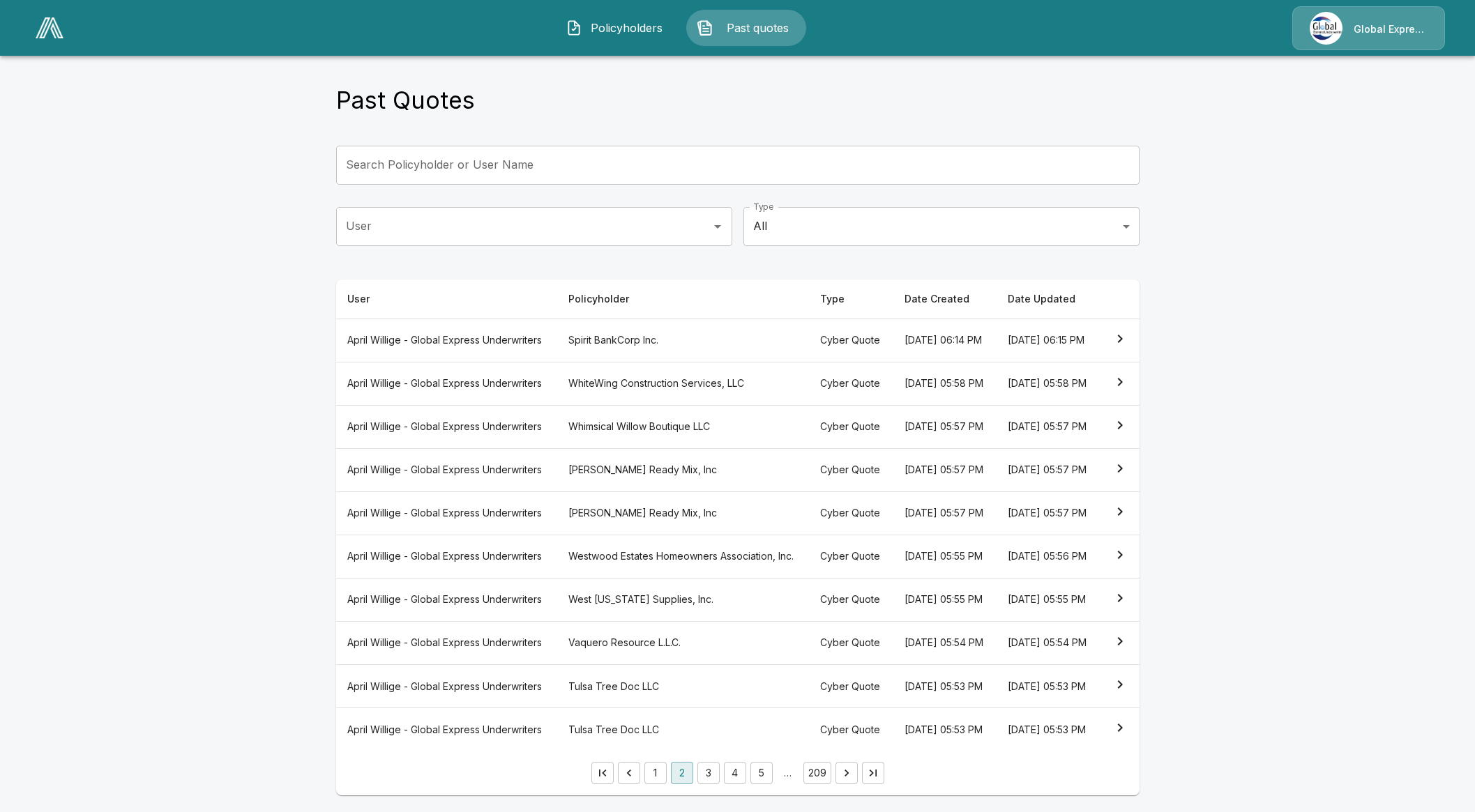
scroll to position [80, 0]
click at [710, 770] on button "3" at bounding box center [709, 773] width 22 height 22
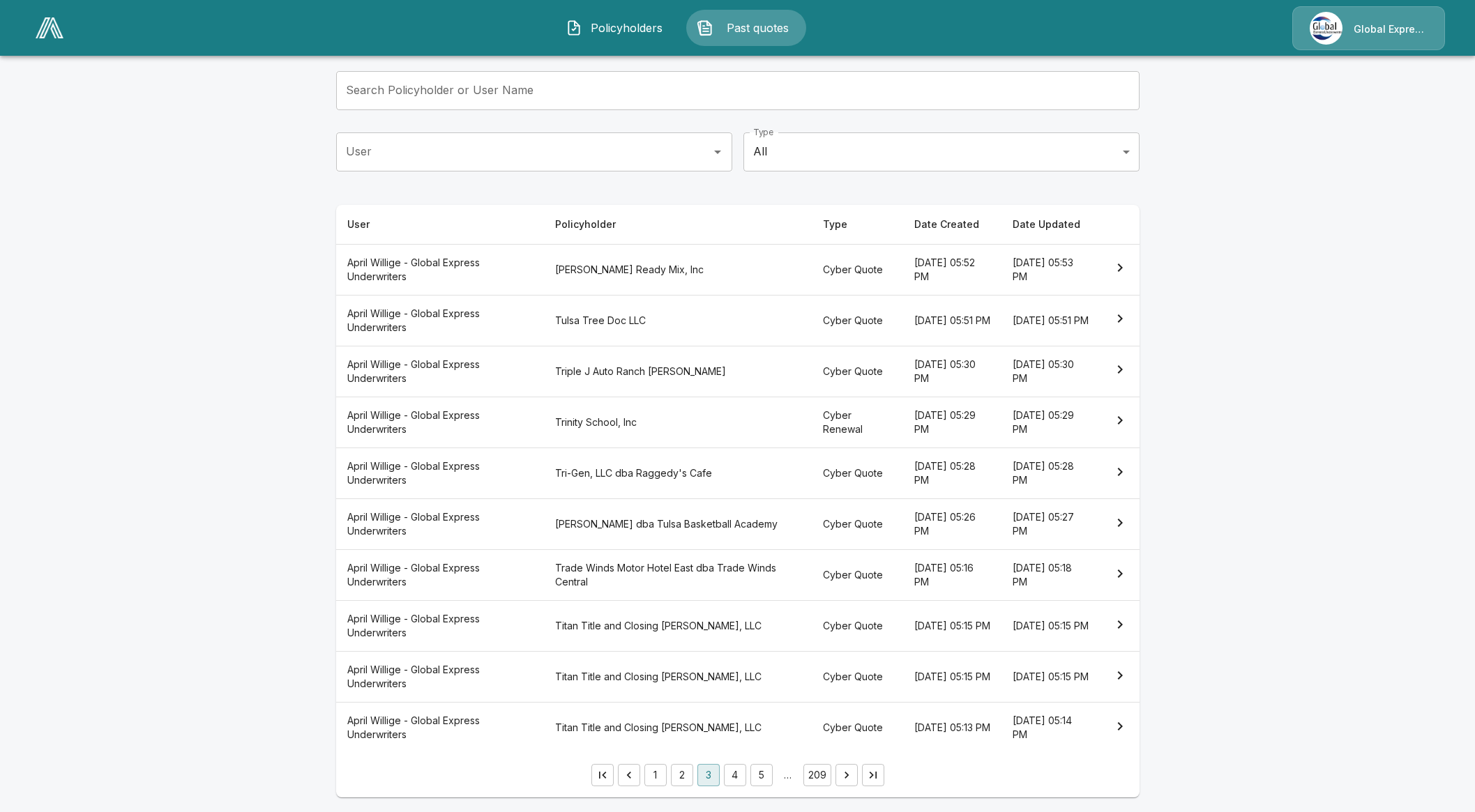
click at [735, 772] on button "4" at bounding box center [736, 775] width 22 height 22
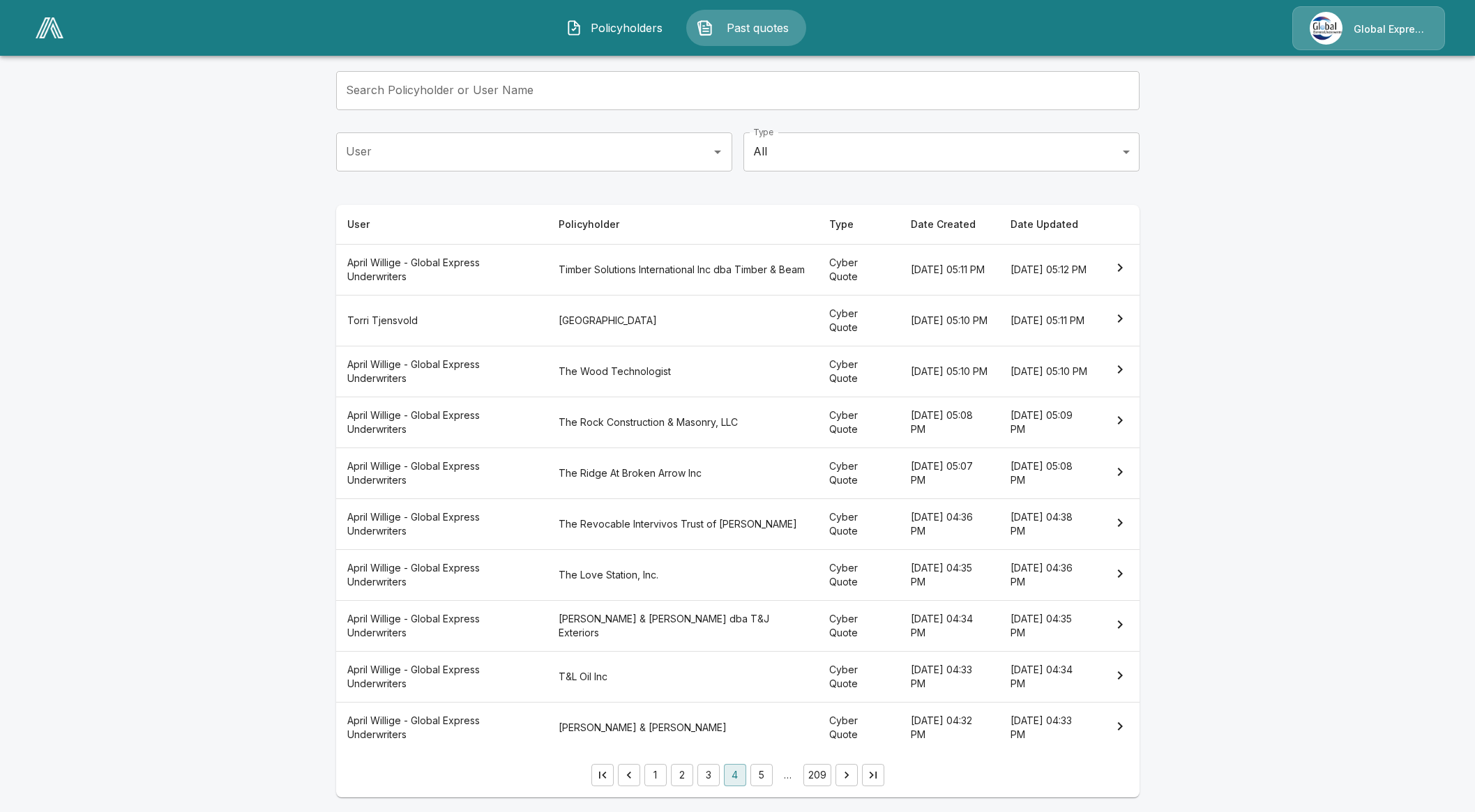
click at [663, 774] on button "1" at bounding box center [656, 775] width 22 height 22
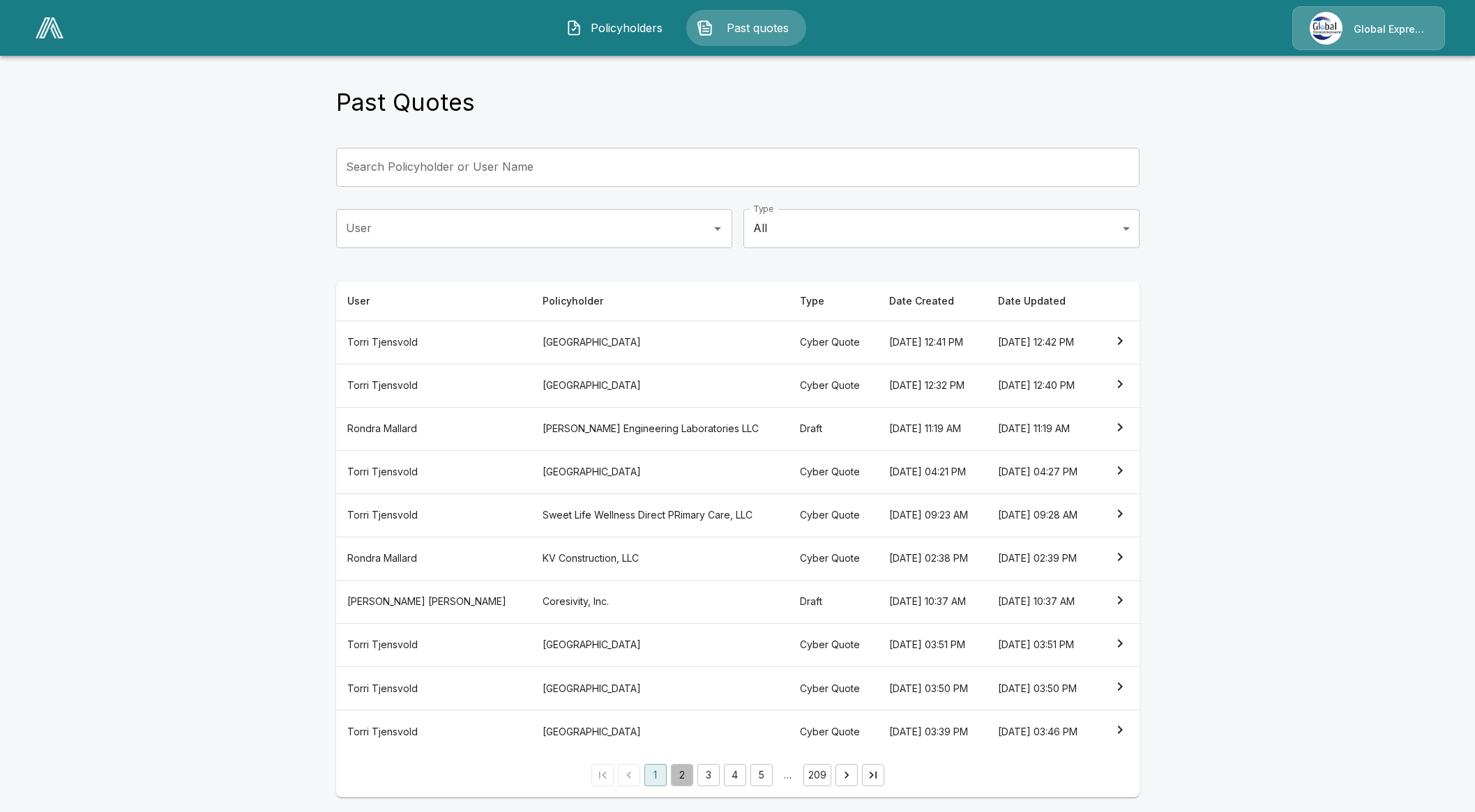
click at [694, 773] on button "2" at bounding box center [682, 775] width 22 height 22
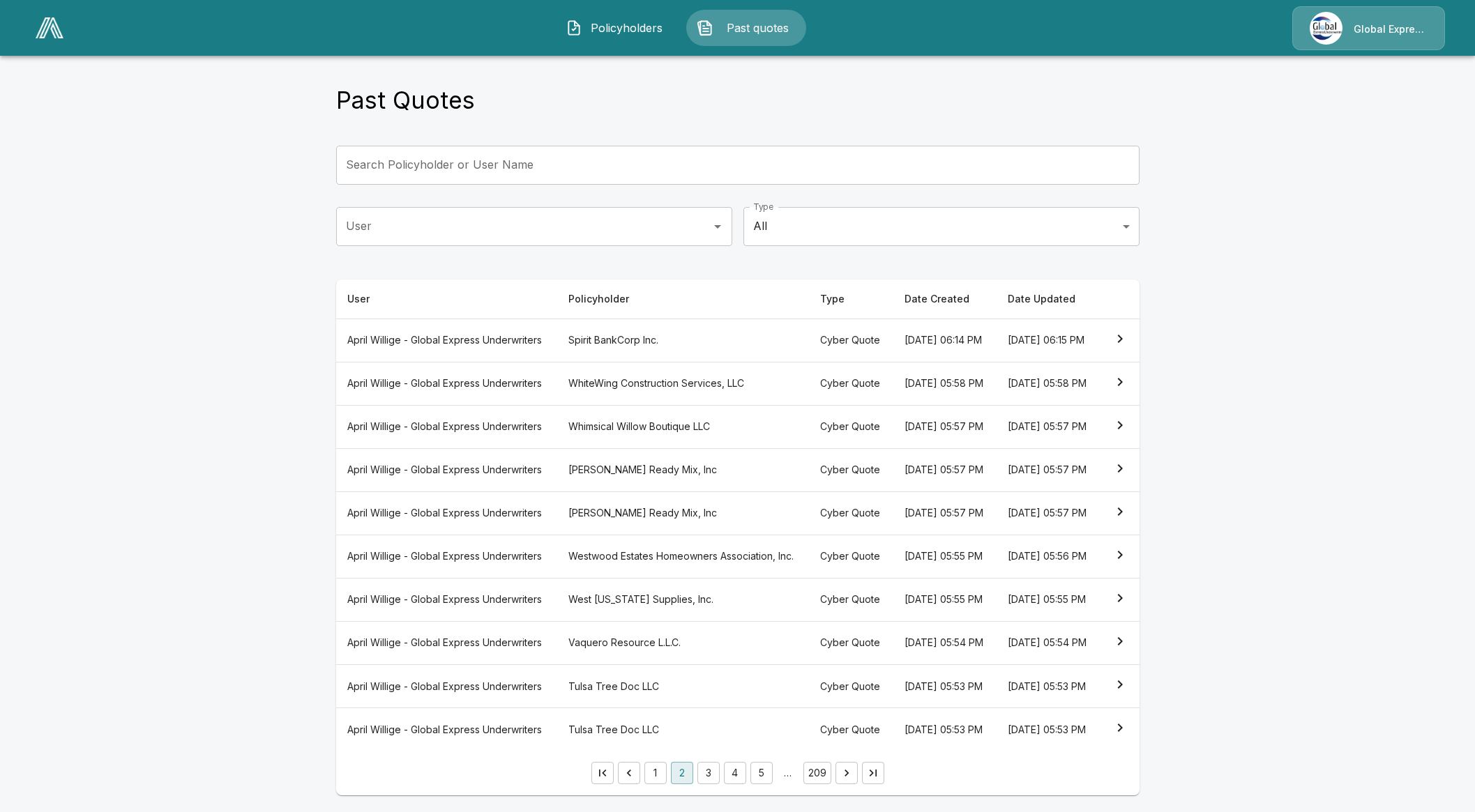
scroll to position [80, 0]
click at [715, 779] on button "3" at bounding box center [709, 773] width 22 height 22
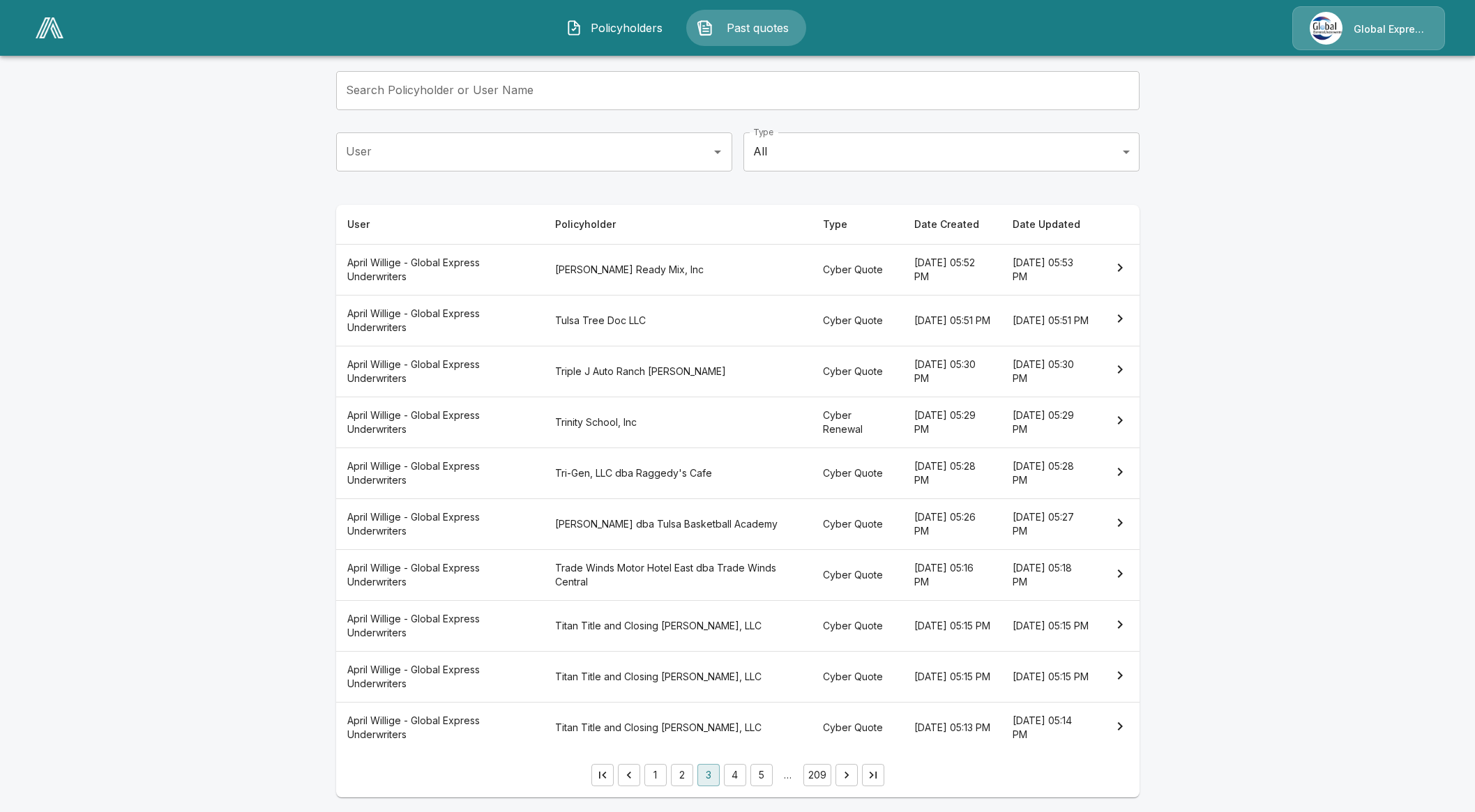
click at [739, 774] on button "4" at bounding box center [736, 775] width 22 height 22
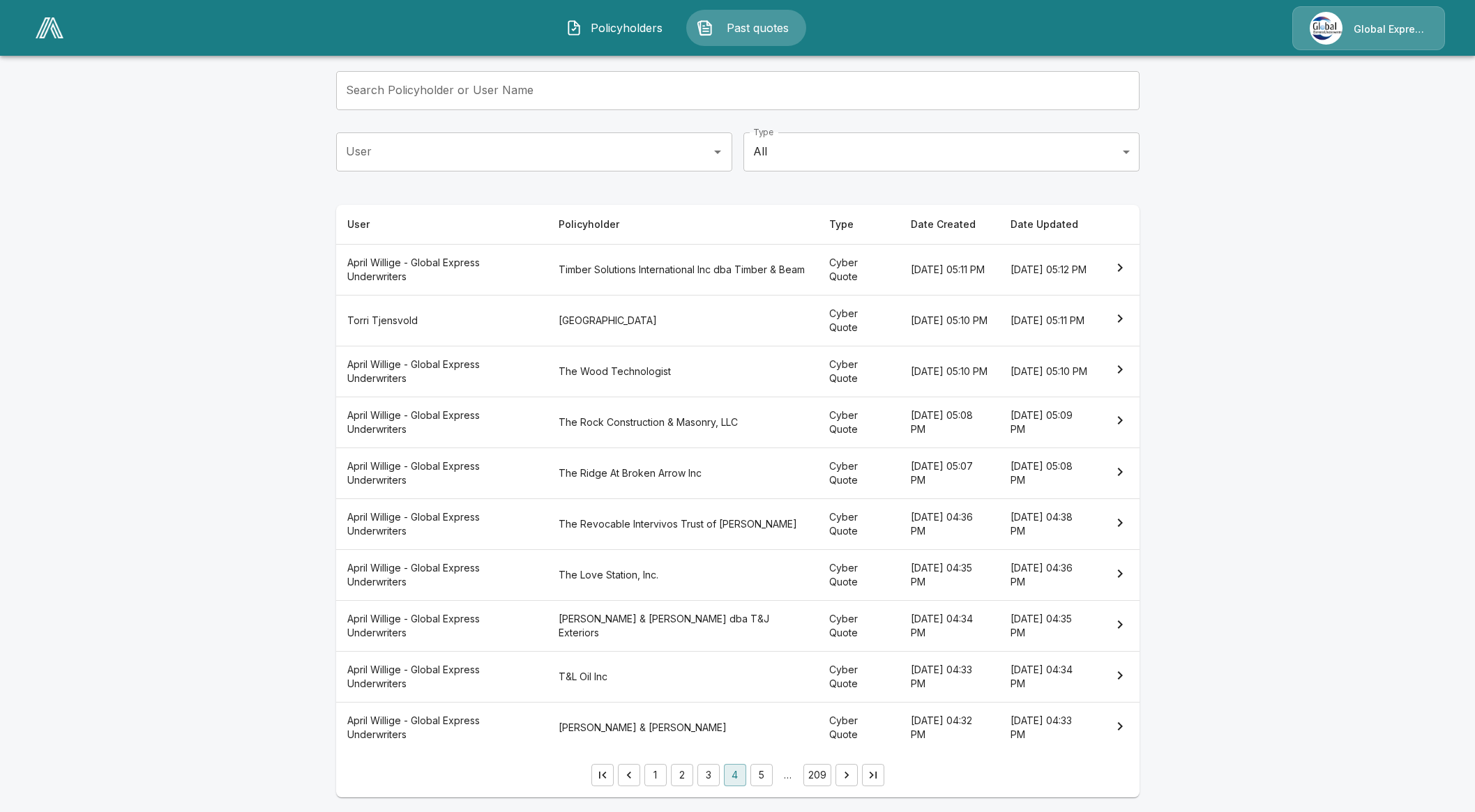
click at [603, 51] on header "Policyholders Past quotes Global Express Underwriters" at bounding box center [738, 28] width 1475 height 56
click at [609, 28] on span "Policyholders" at bounding box center [626, 28] width 77 height 17
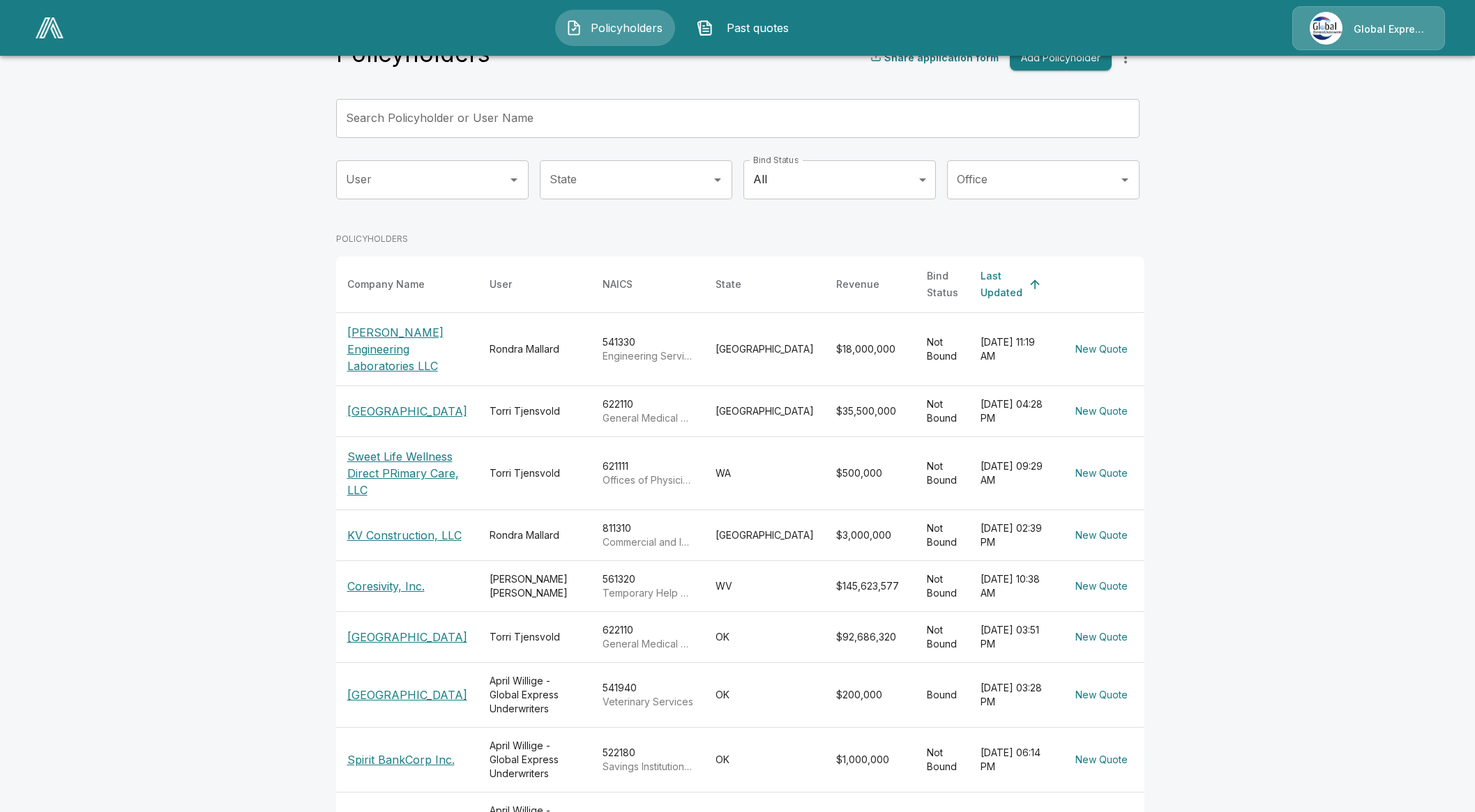
scroll to position [80, 0]
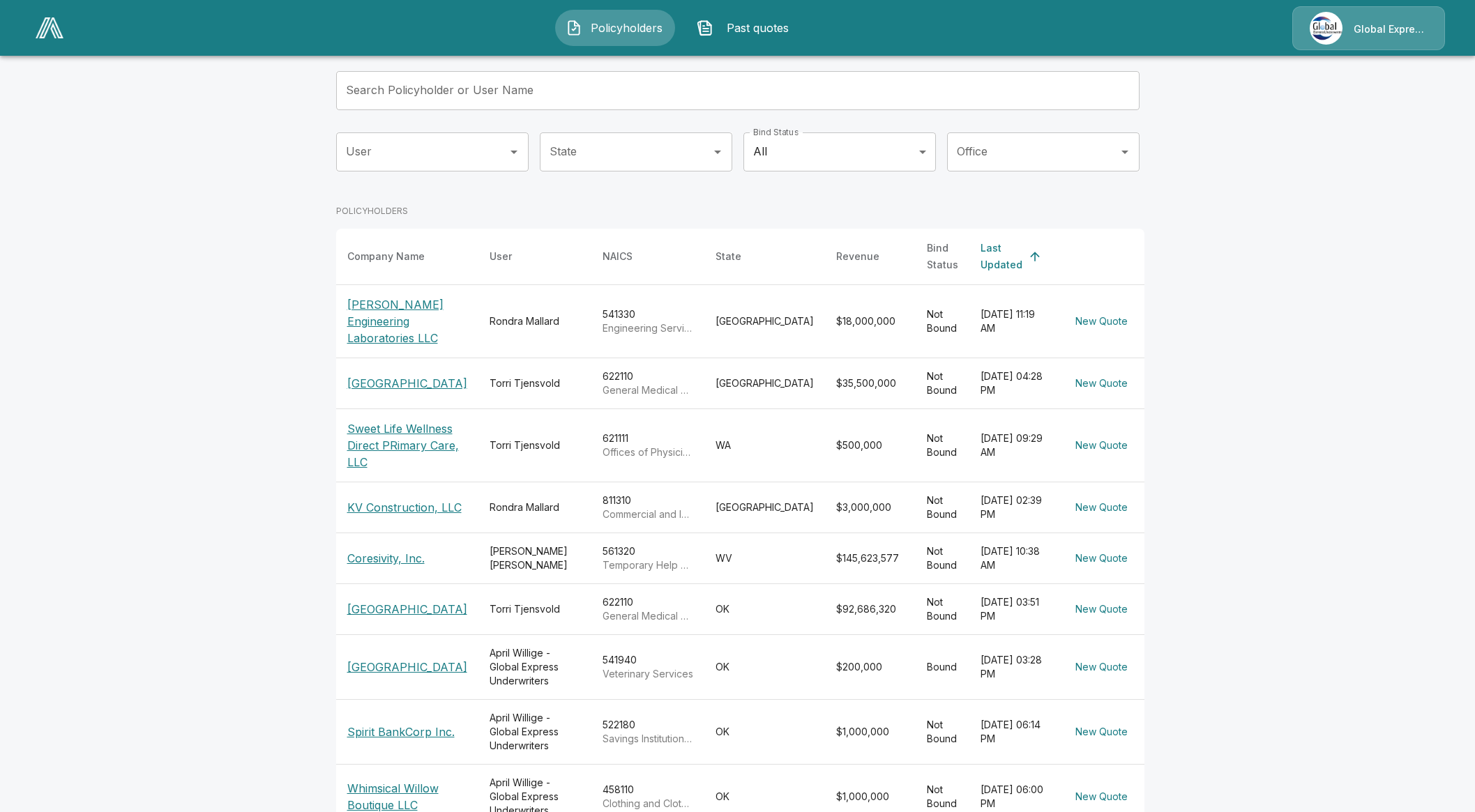
click at [581, 83] on input "Search Policyholder or User Name" at bounding box center [731, 90] width 788 height 39
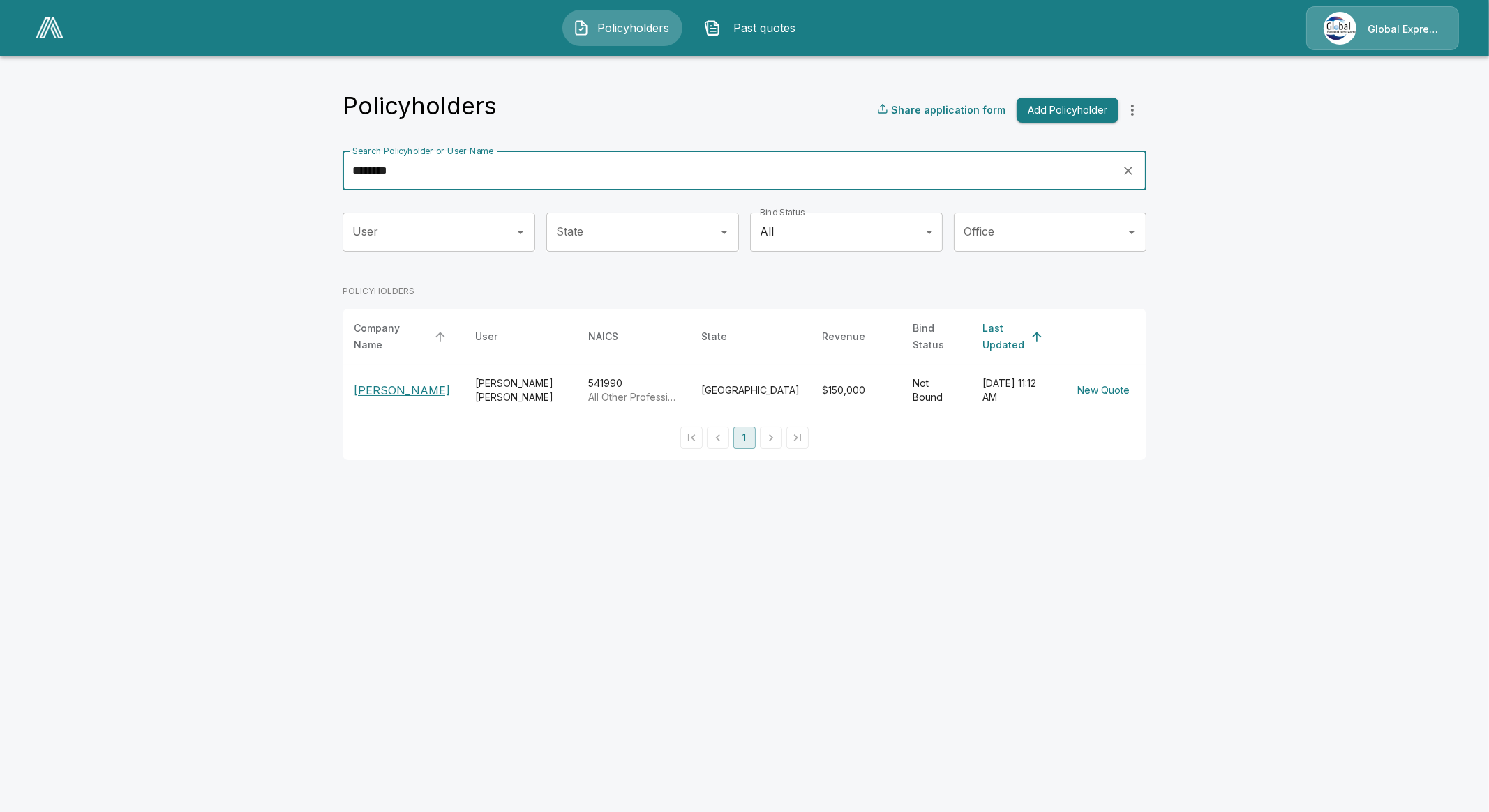
type input "********"
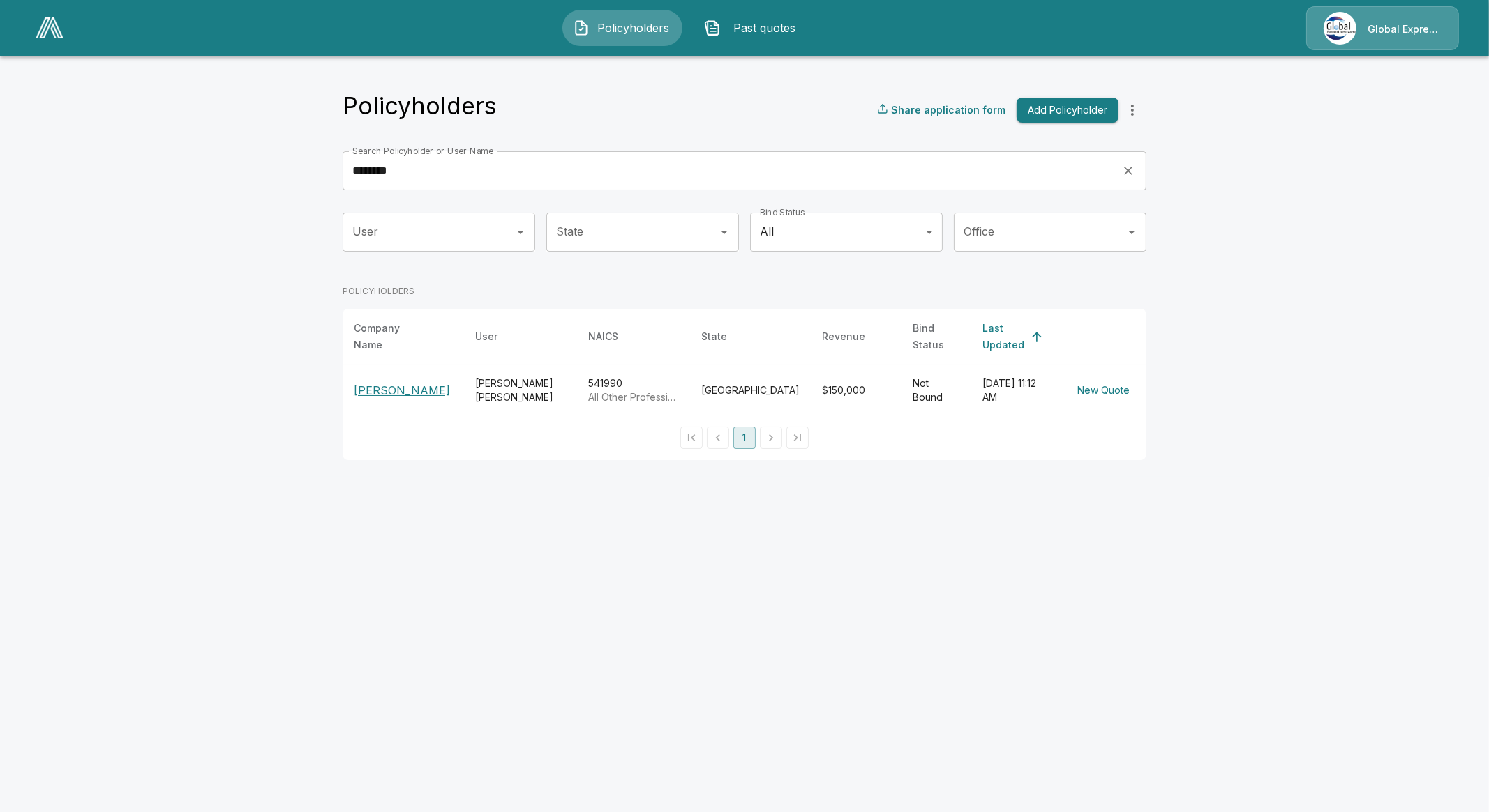
click at [386, 382] on p "Jonathan Powell" at bounding box center [402, 390] width 99 height 17
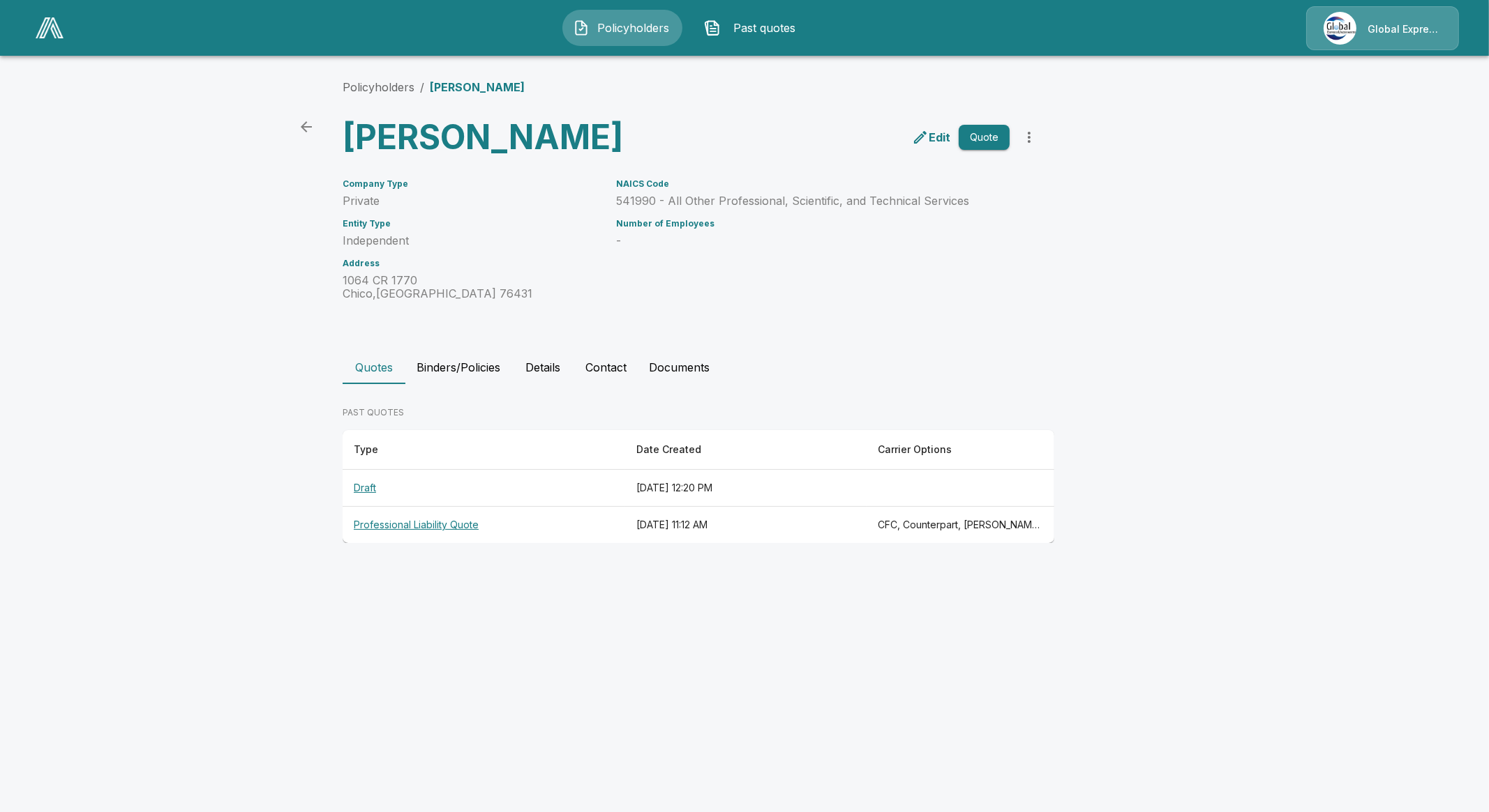
click at [400, 523] on th "Professional Liability Quote" at bounding box center [483, 525] width 282 height 37
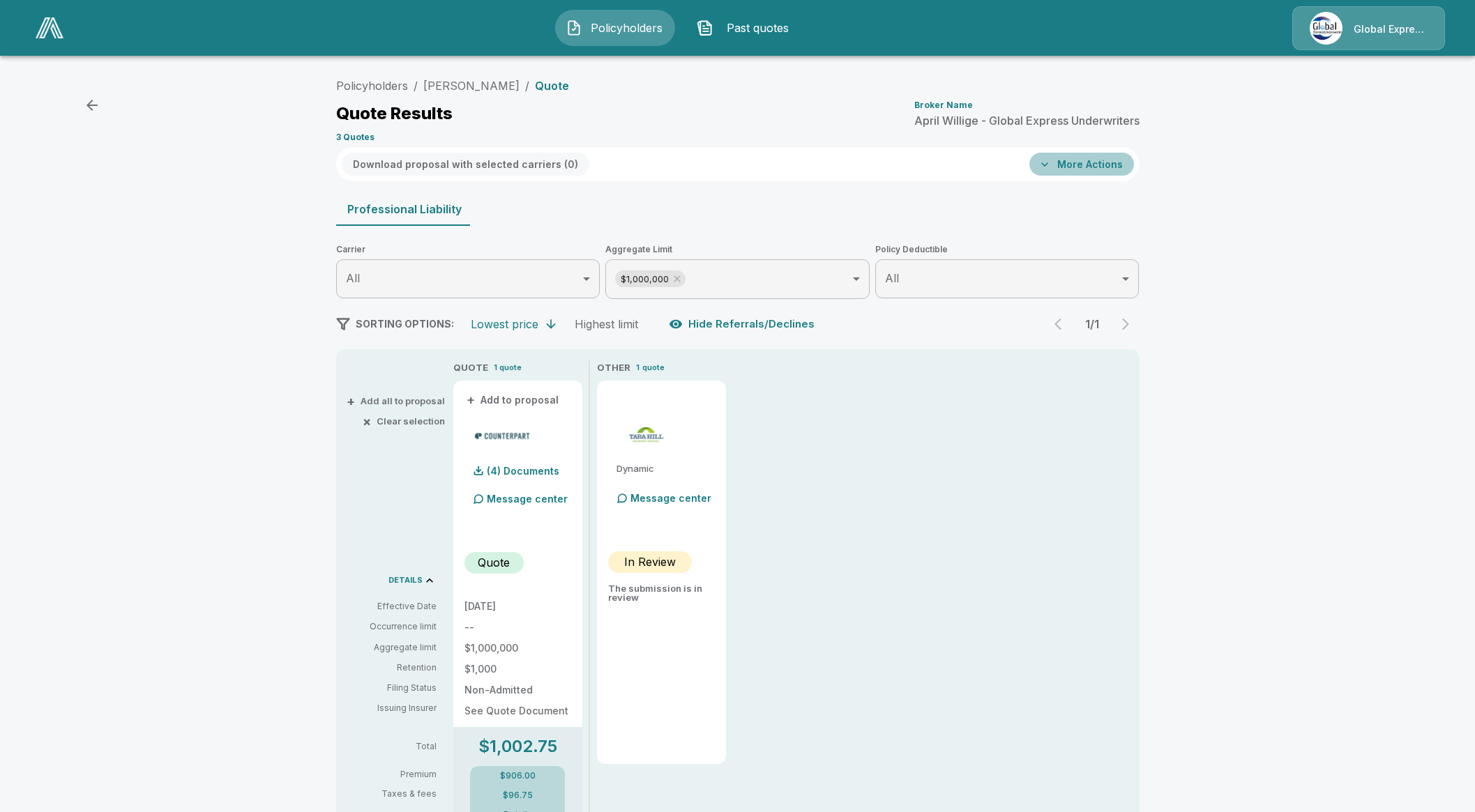
click at [1098, 162] on button "More Actions" at bounding box center [1082, 164] width 105 height 23
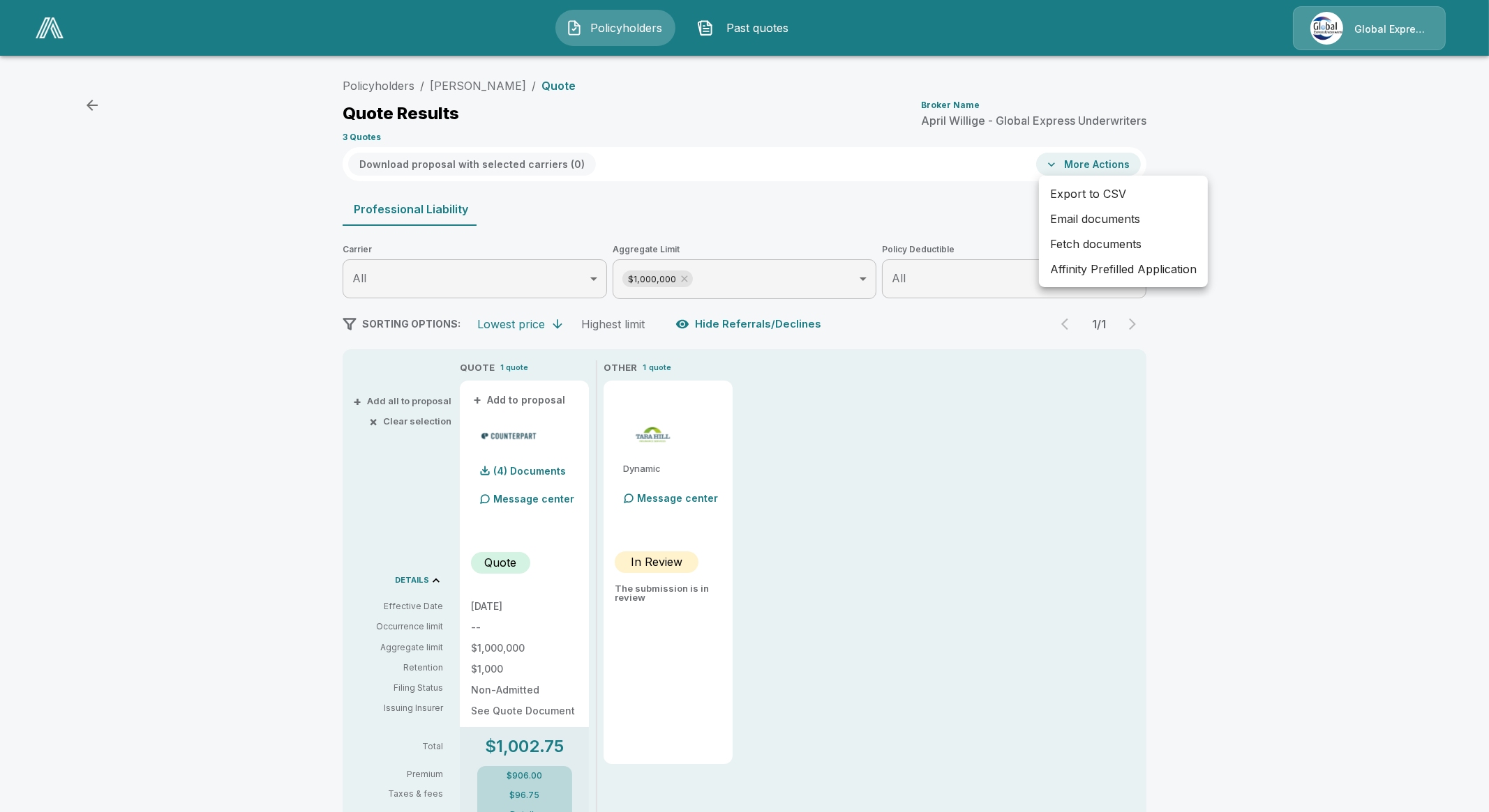
click at [685, 503] on div at bounding box center [744, 406] width 1489 height 812
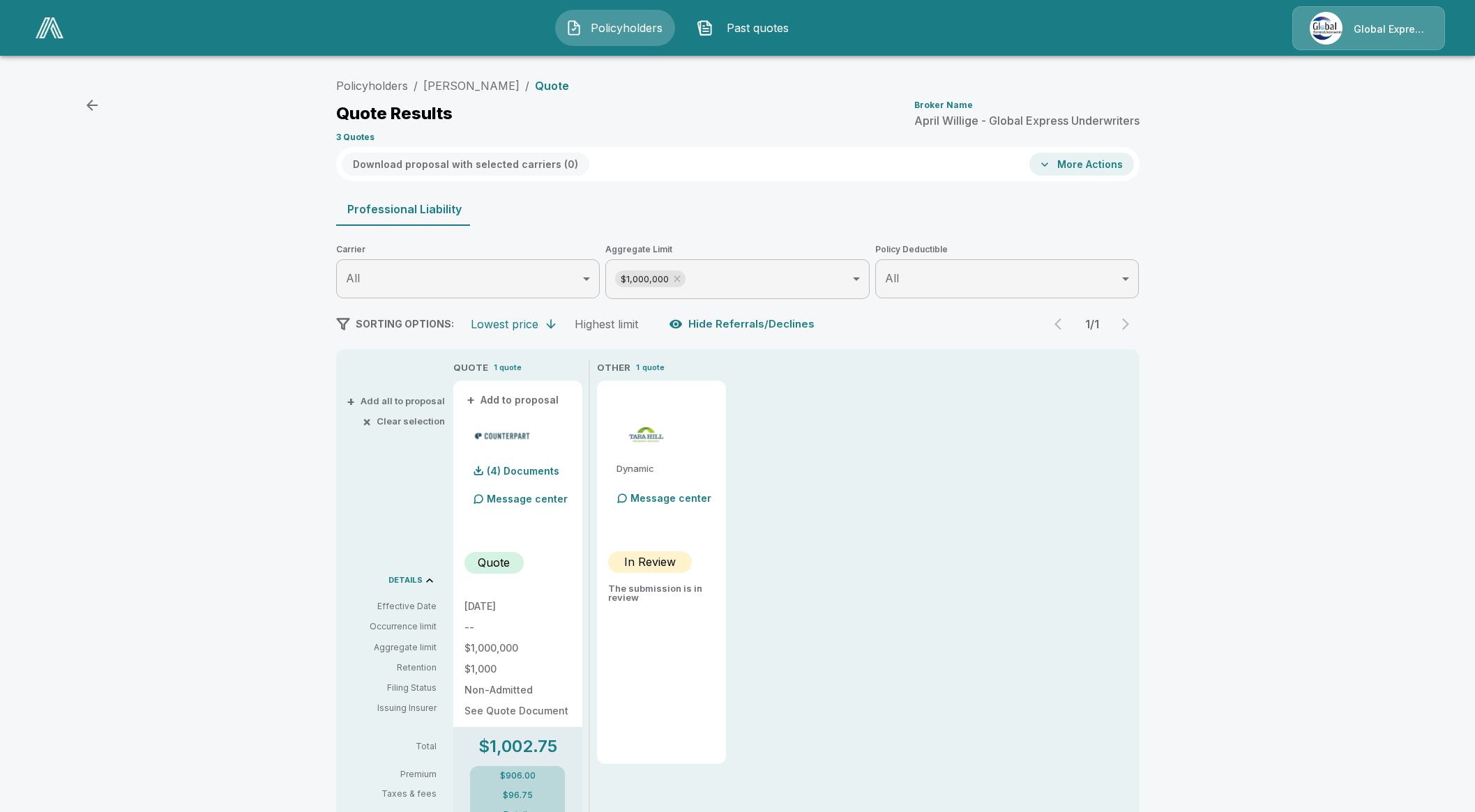
click at [685, 498] on p "Message center" at bounding box center [671, 498] width 81 height 15
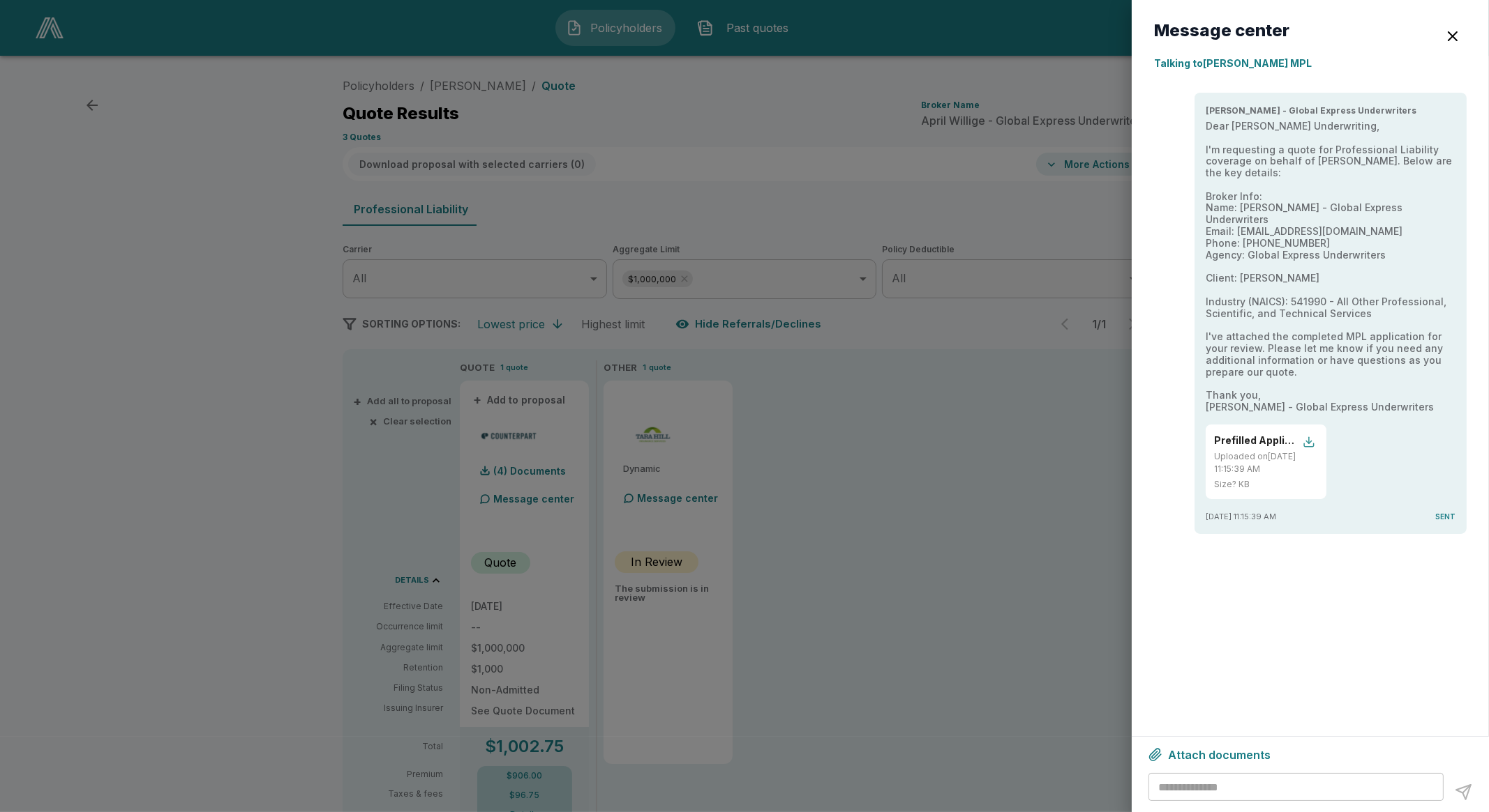
click at [1304, 436] on div "button" at bounding box center [1308, 442] width 13 height 13
click at [937, 311] on div at bounding box center [744, 406] width 1489 height 812
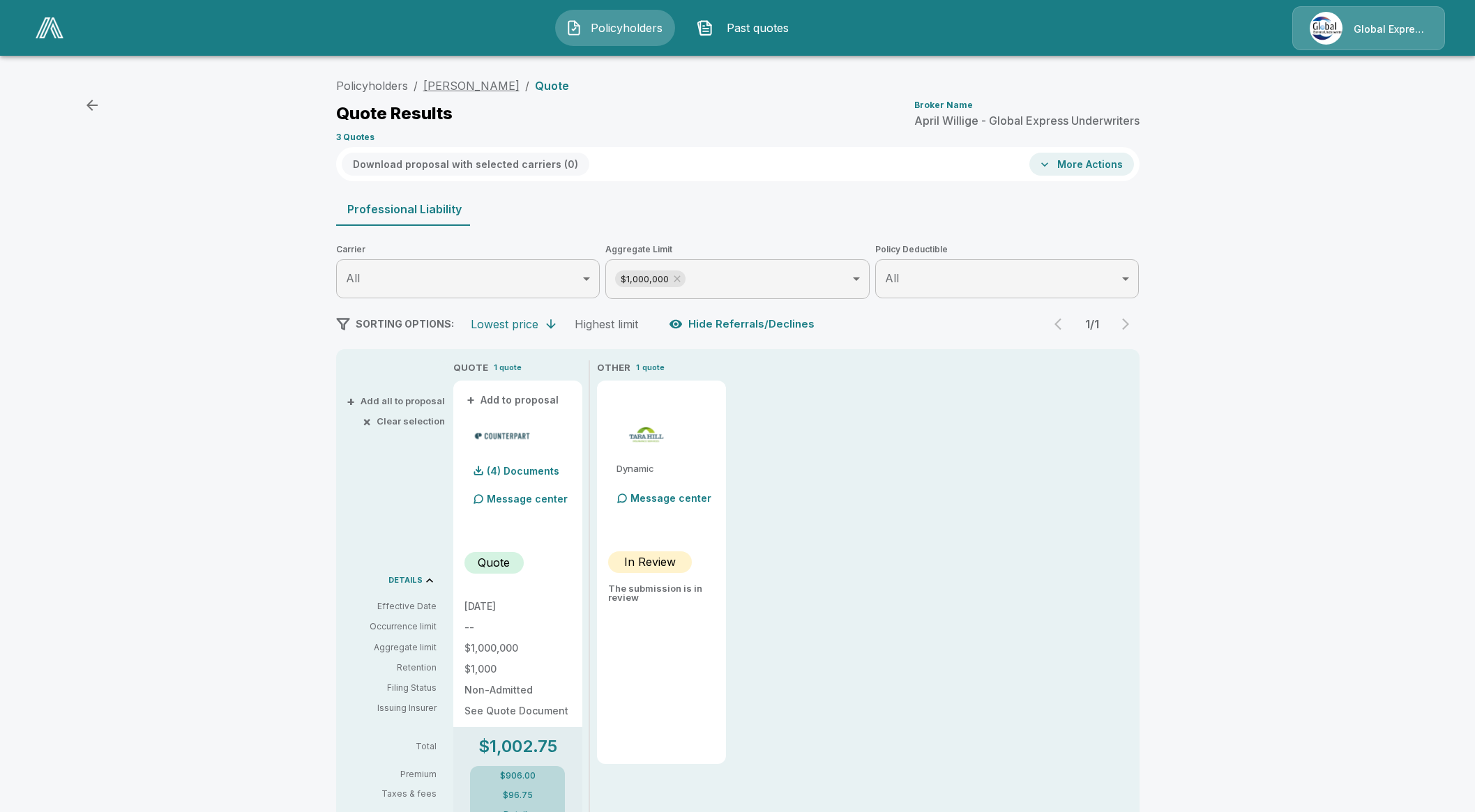
click at [460, 85] on link "Jonathan Powell" at bounding box center [471, 86] width 96 height 14
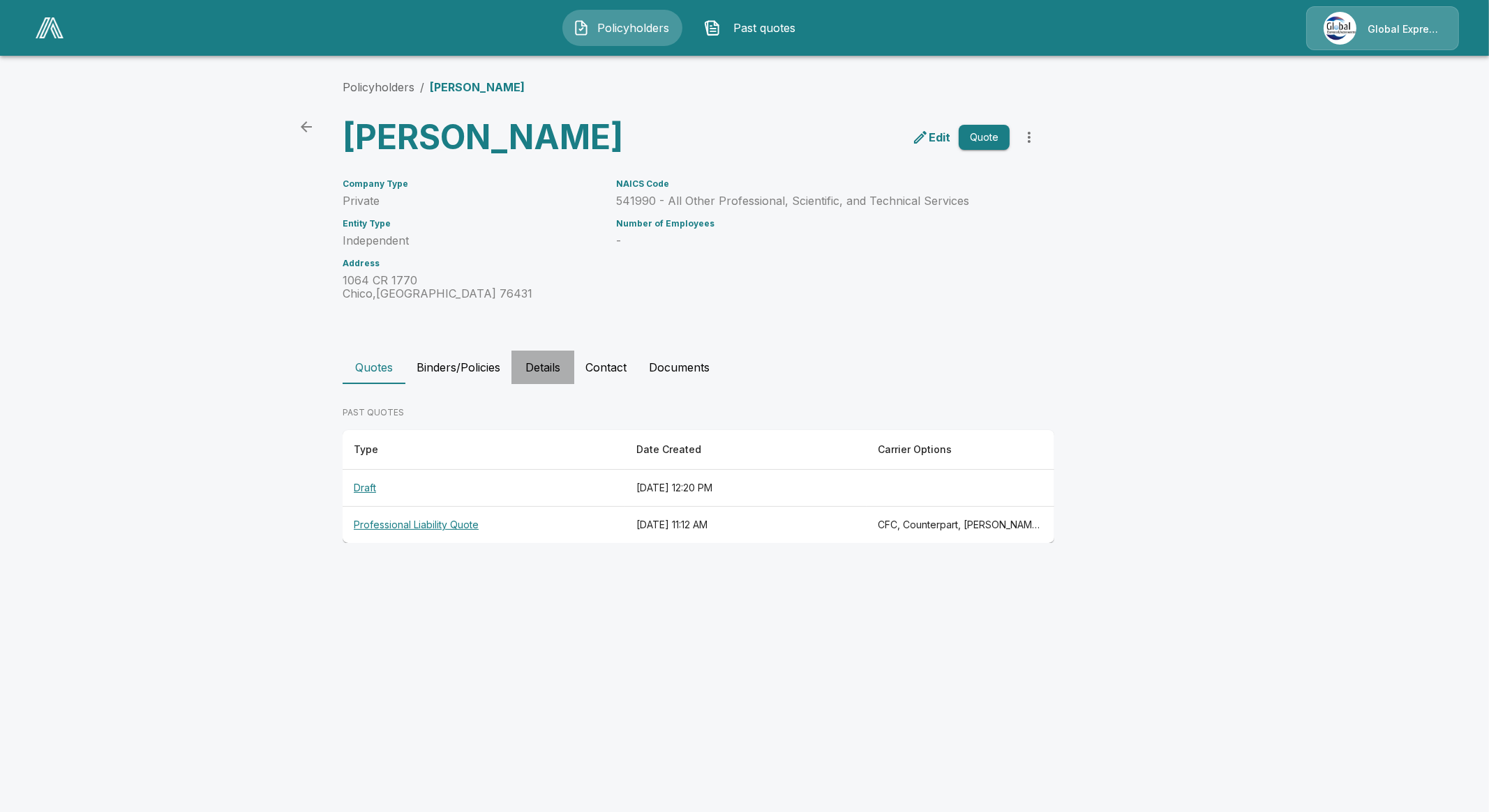
click at [548, 374] on button "Details" at bounding box center [542, 368] width 63 height 34
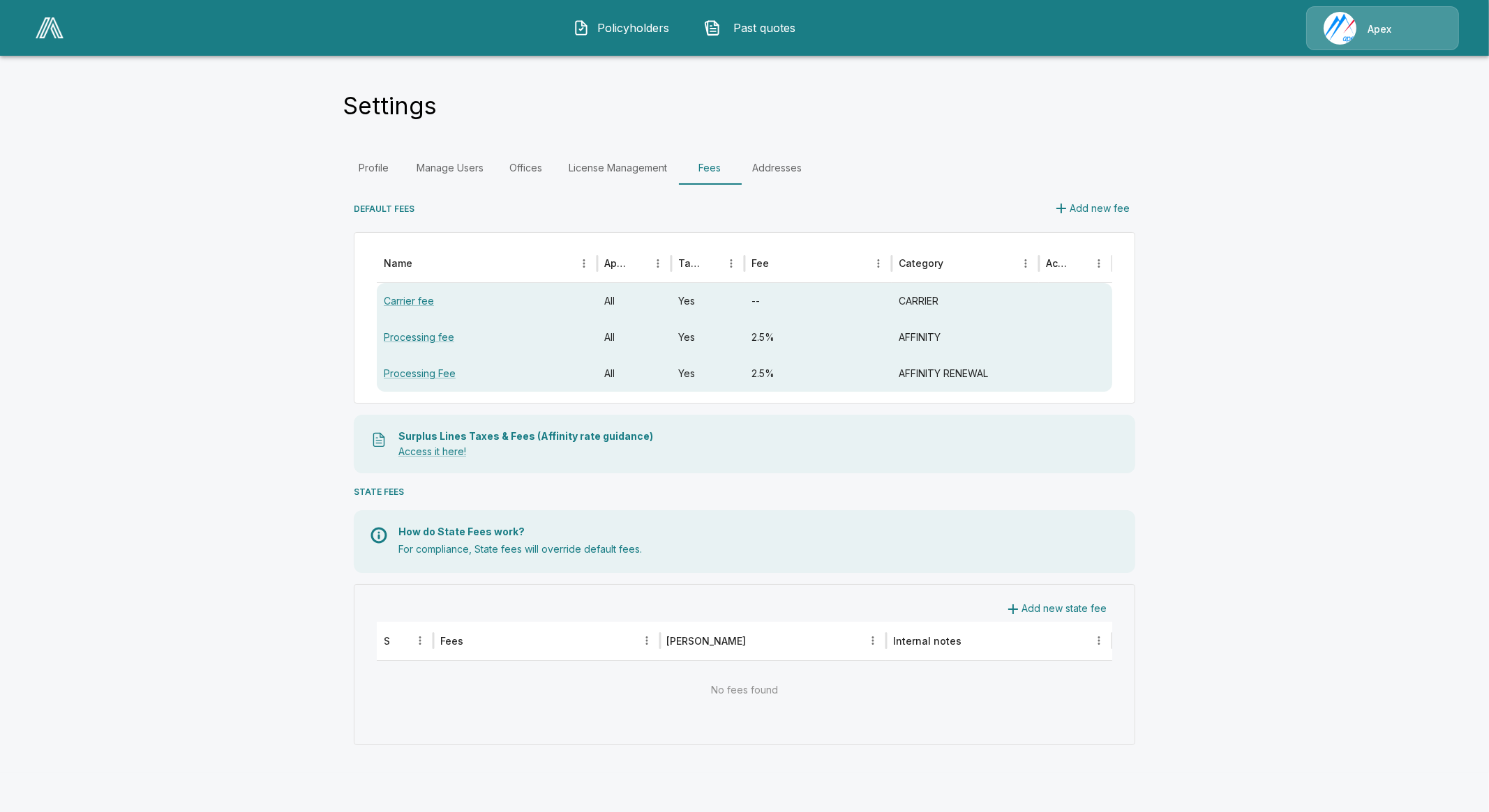
click at [52, 30] on img at bounding box center [50, 27] width 28 height 21
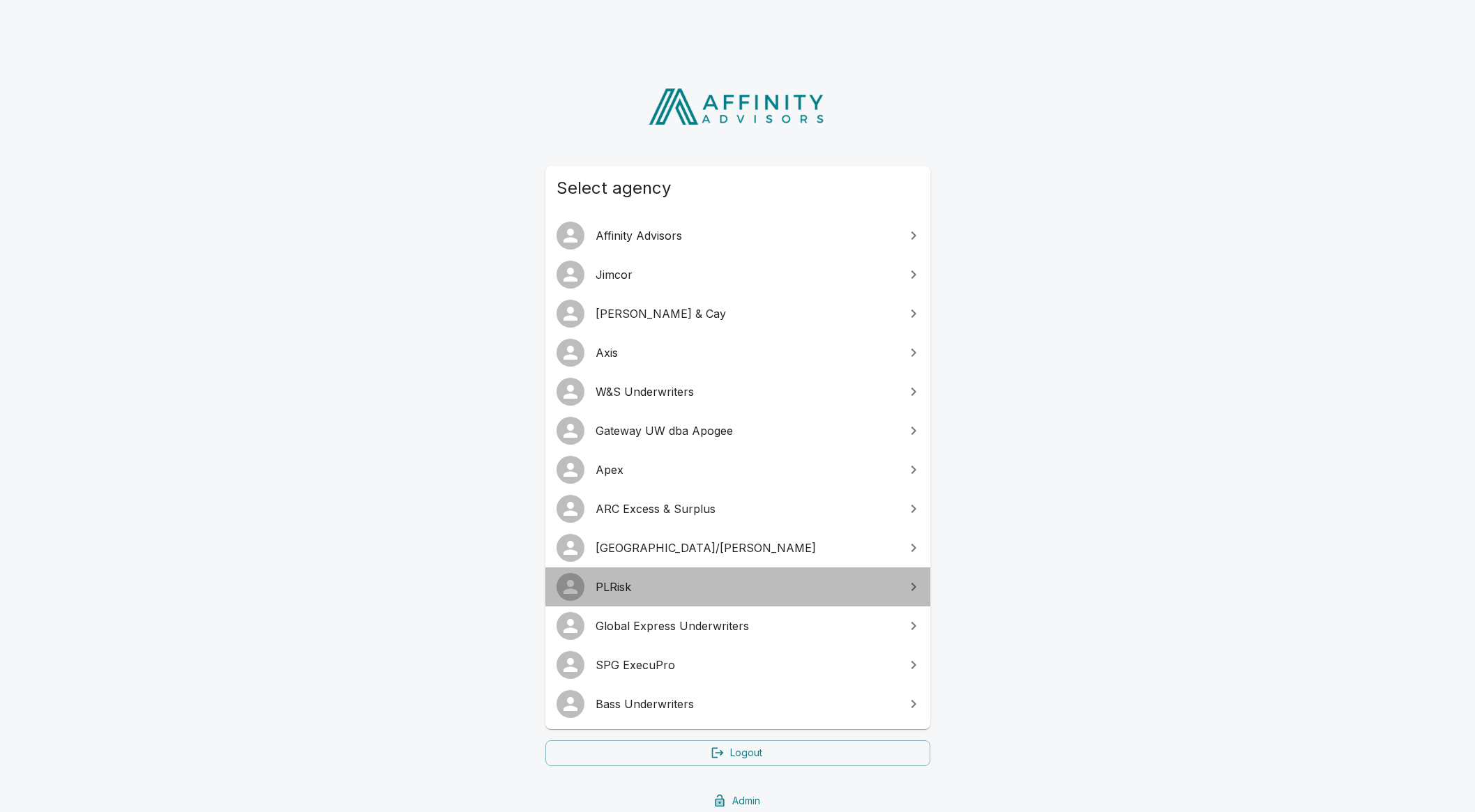
click at [719, 585] on span "PLRisk" at bounding box center [746, 587] width 301 height 17
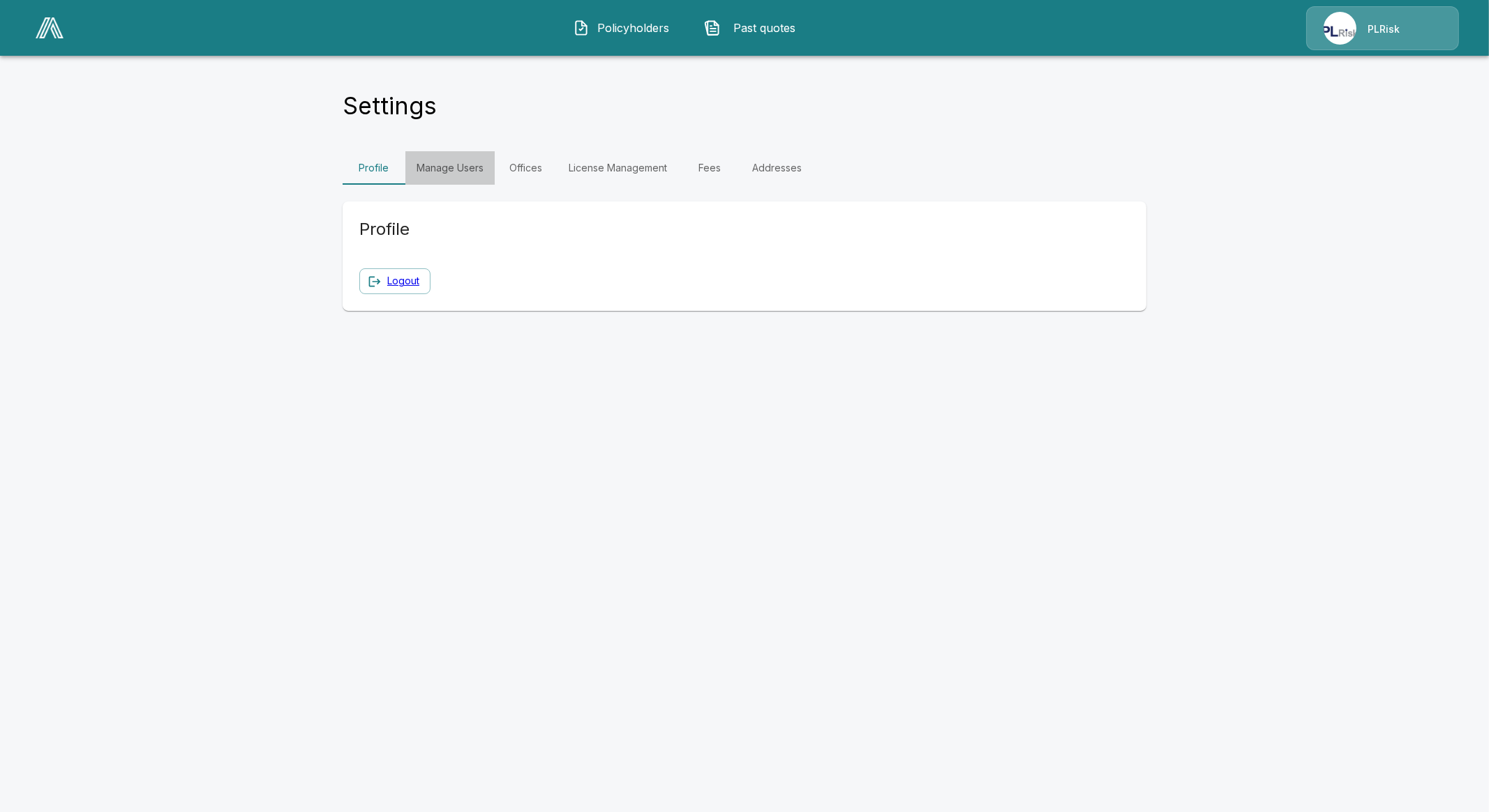
click at [455, 181] on link "Manage Users" at bounding box center [449, 169] width 89 height 34
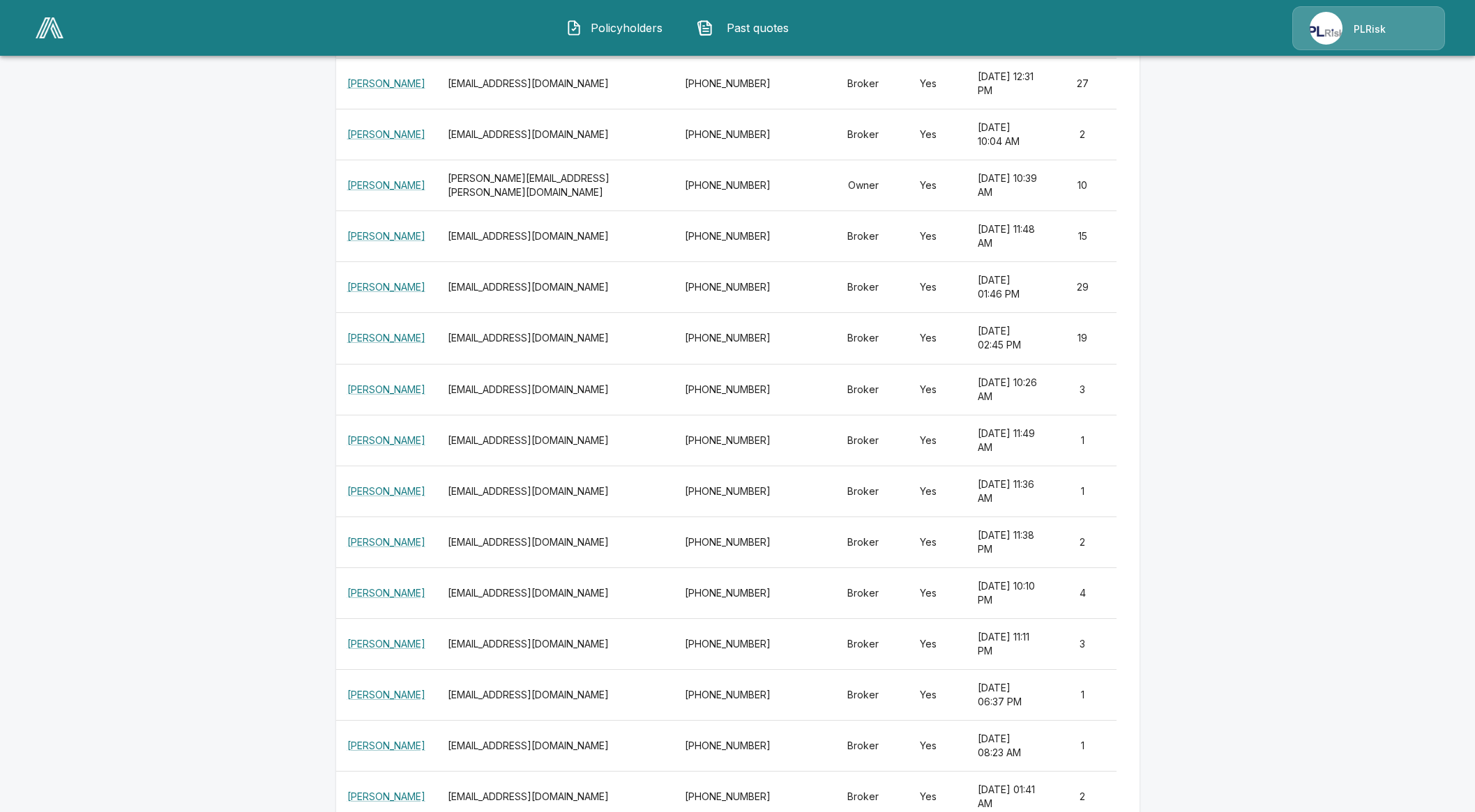
scroll to position [458, 0]
drag, startPoint x: 572, startPoint y: 747, endPoint x: 455, endPoint y: 744, distance: 117.0
copy th "mmabee@axisins.com"
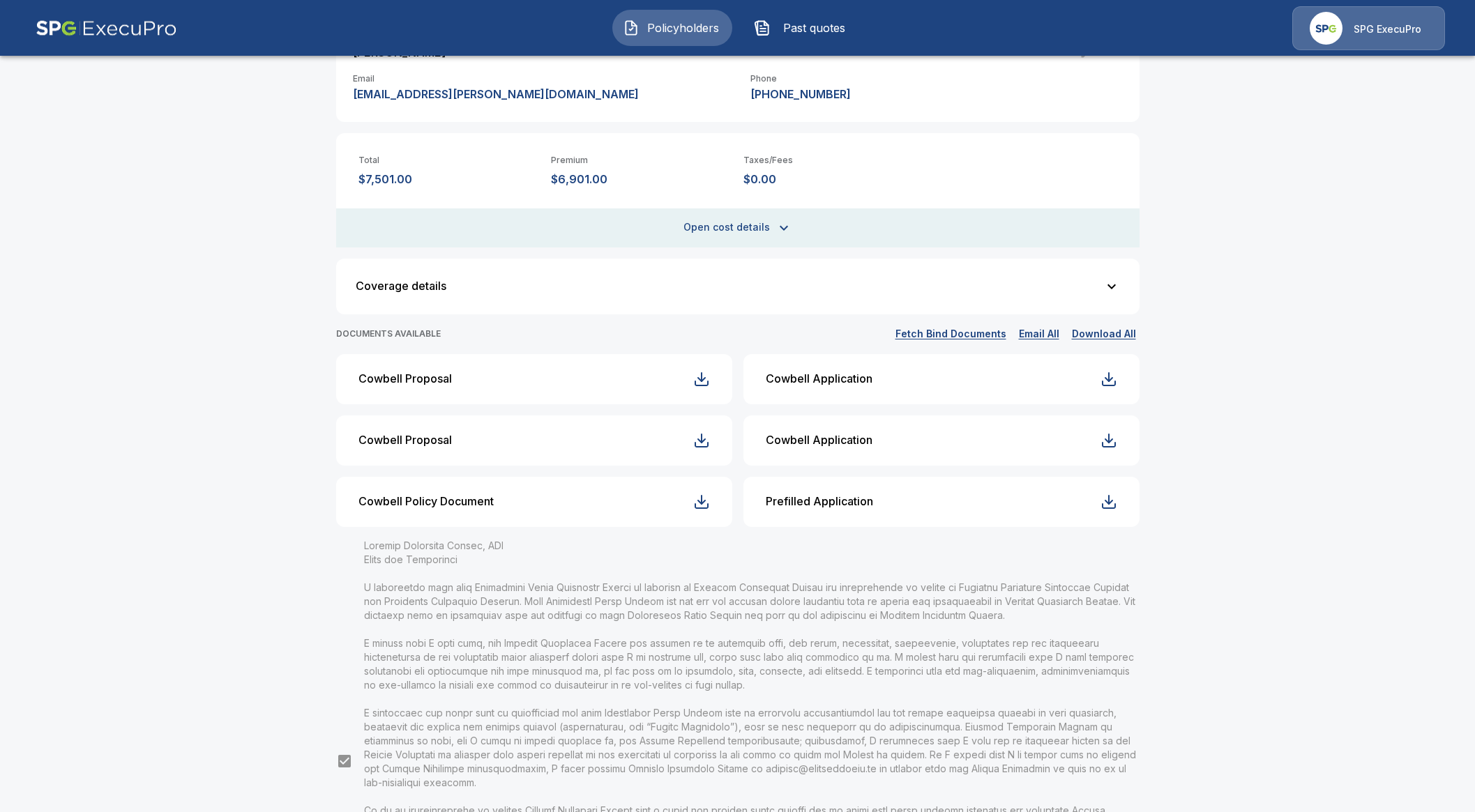
scroll to position [348, 0]
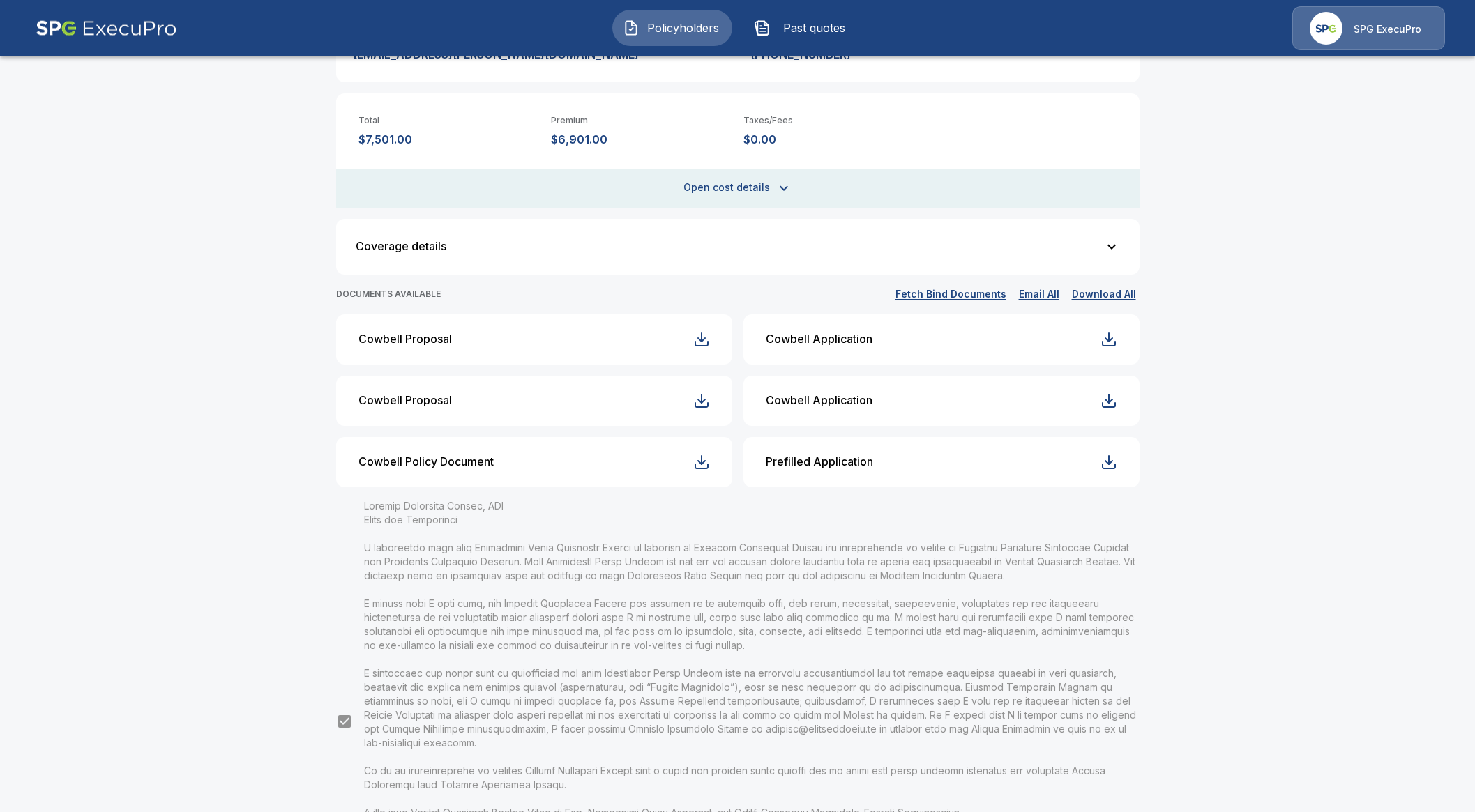
click at [432, 465] on div "Cowbell Policy Document" at bounding box center [426, 461] width 136 height 13
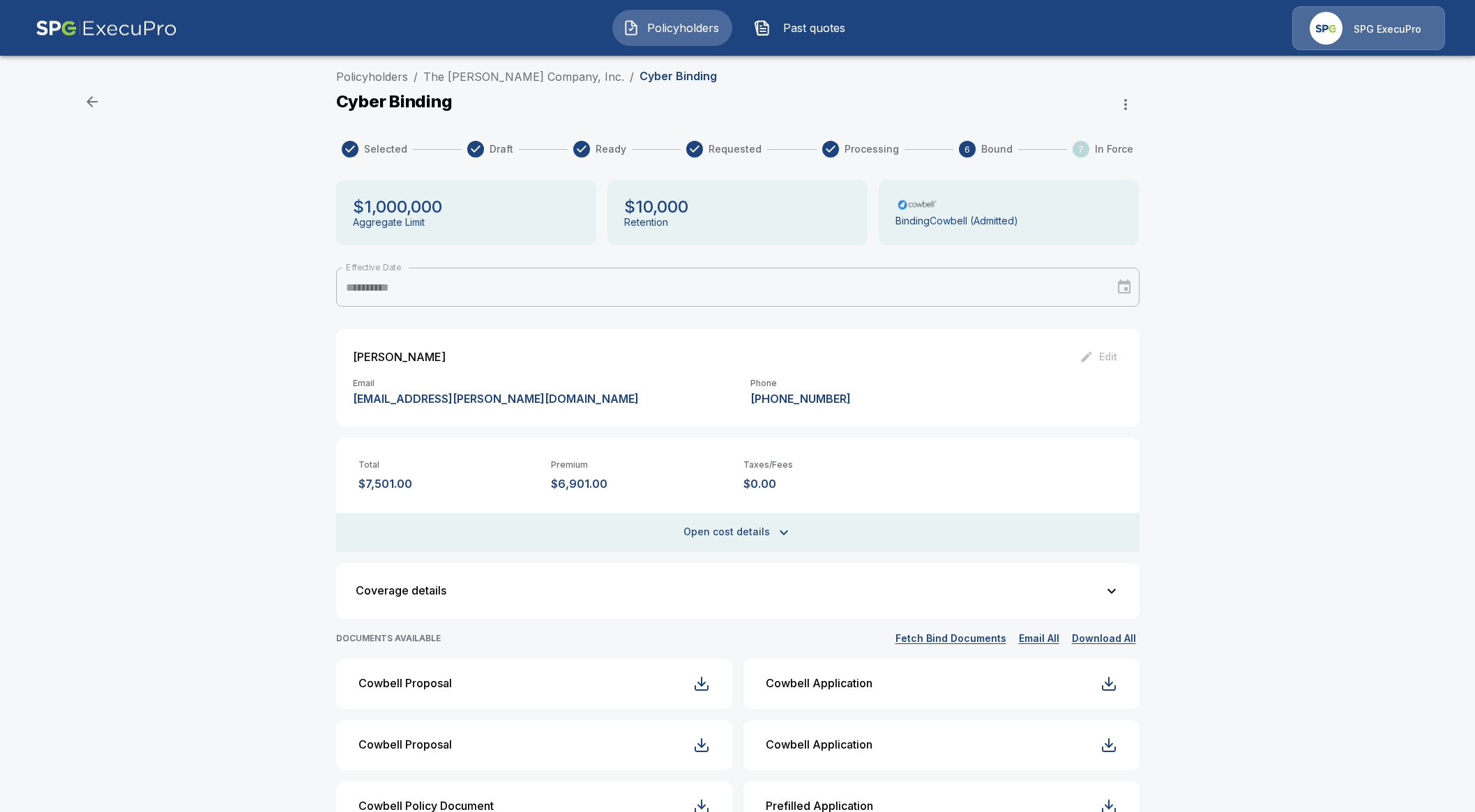
scroll to position [0, 0]
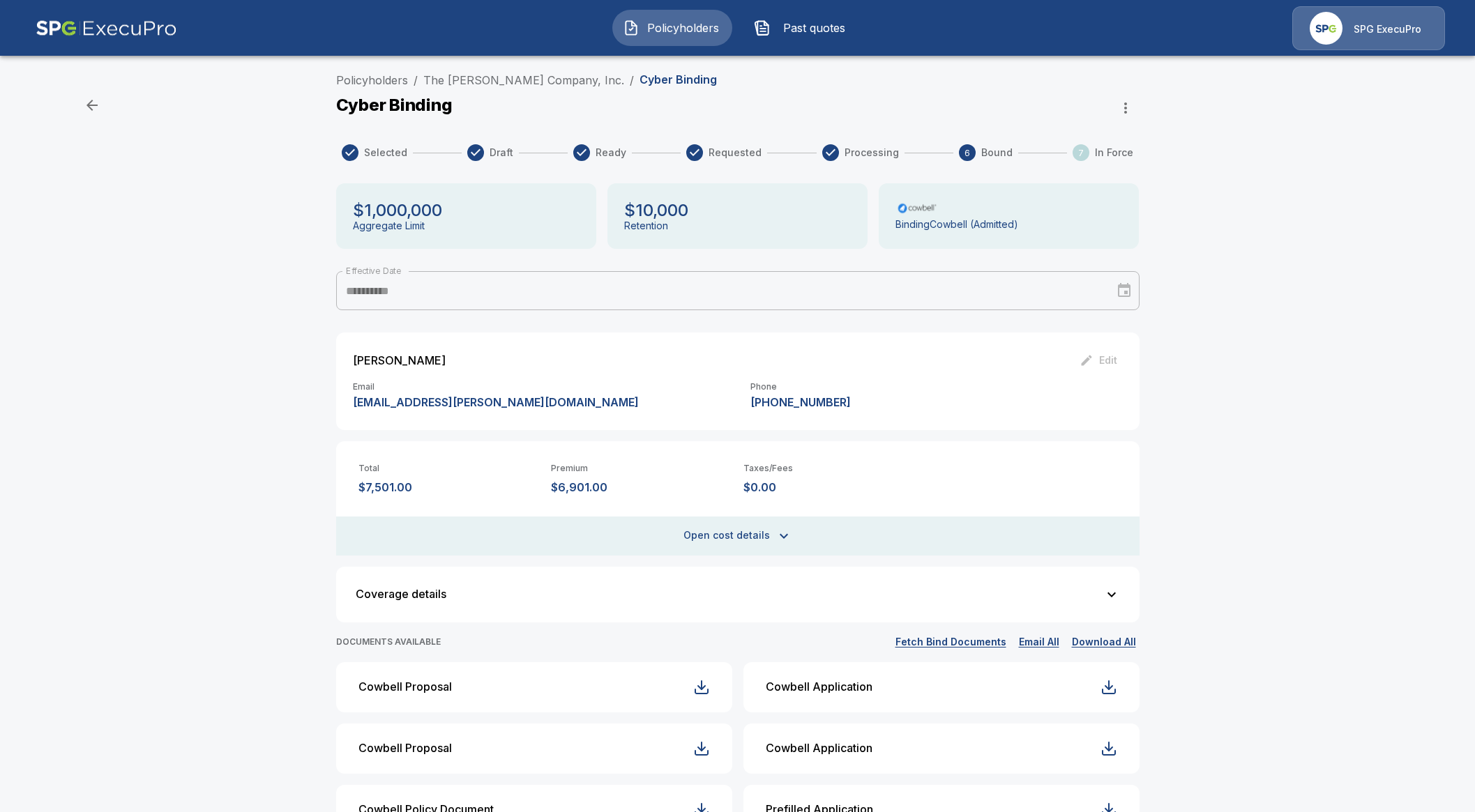
click at [821, 541] on button "Open cost details" at bounding box center [738, 536] width 803 height 39
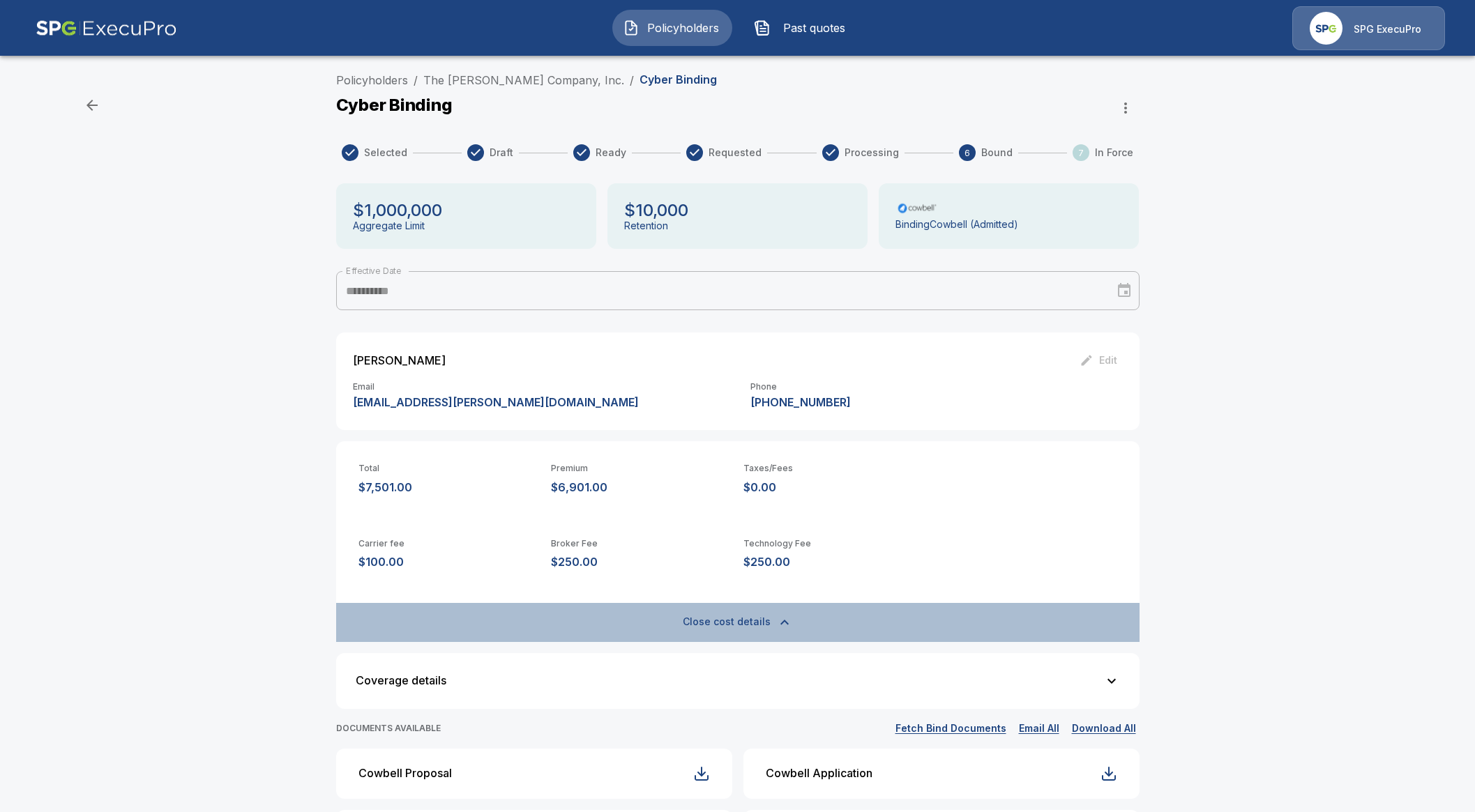
click at [743, 619] on button "Close cost details" at bounding box center [738, 622] width 803 height 39
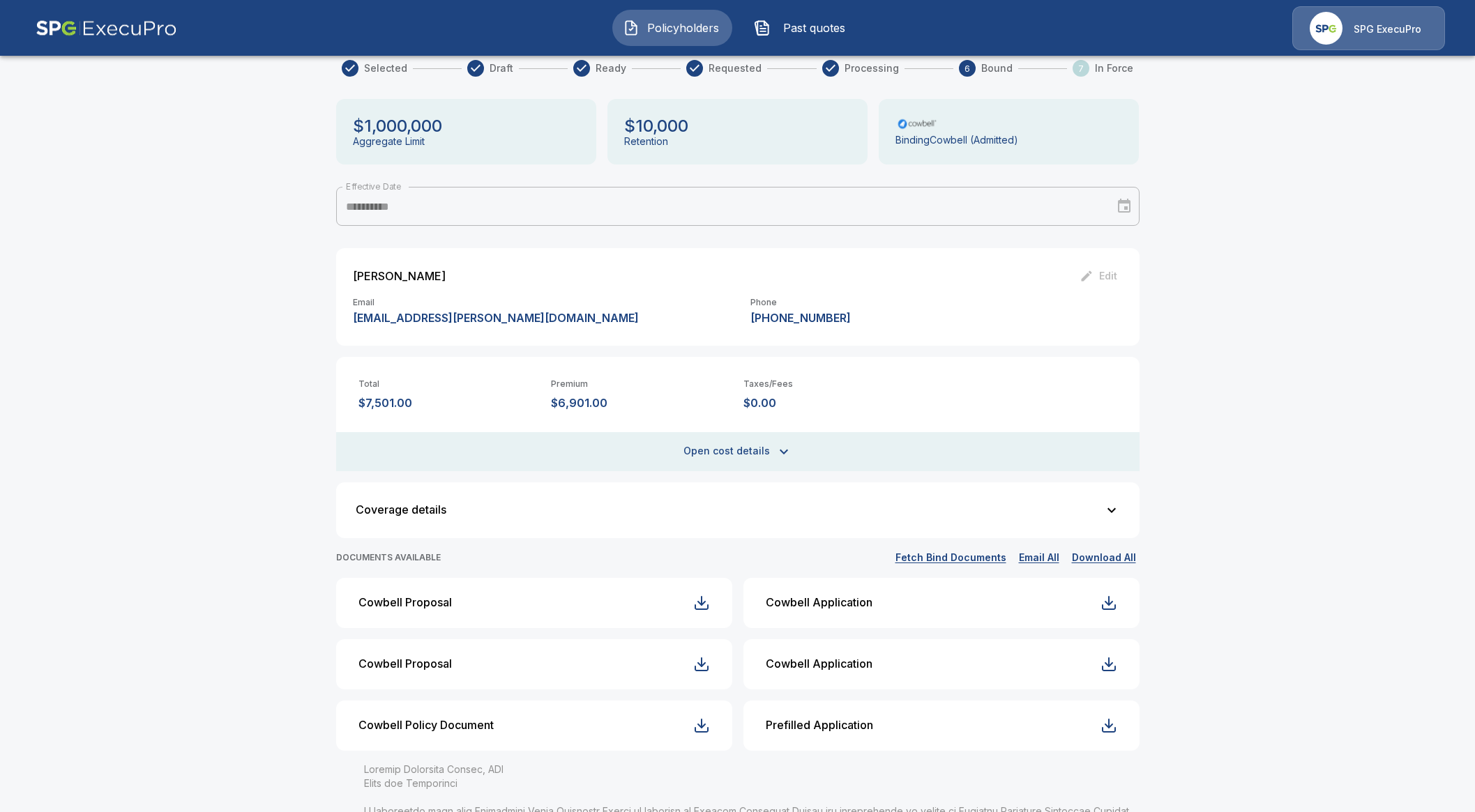
scroll to position [87, 0]
click at [966, 556] on button "Fetch Bind Documents" at bounding box center [951, 556] width 118 height 17
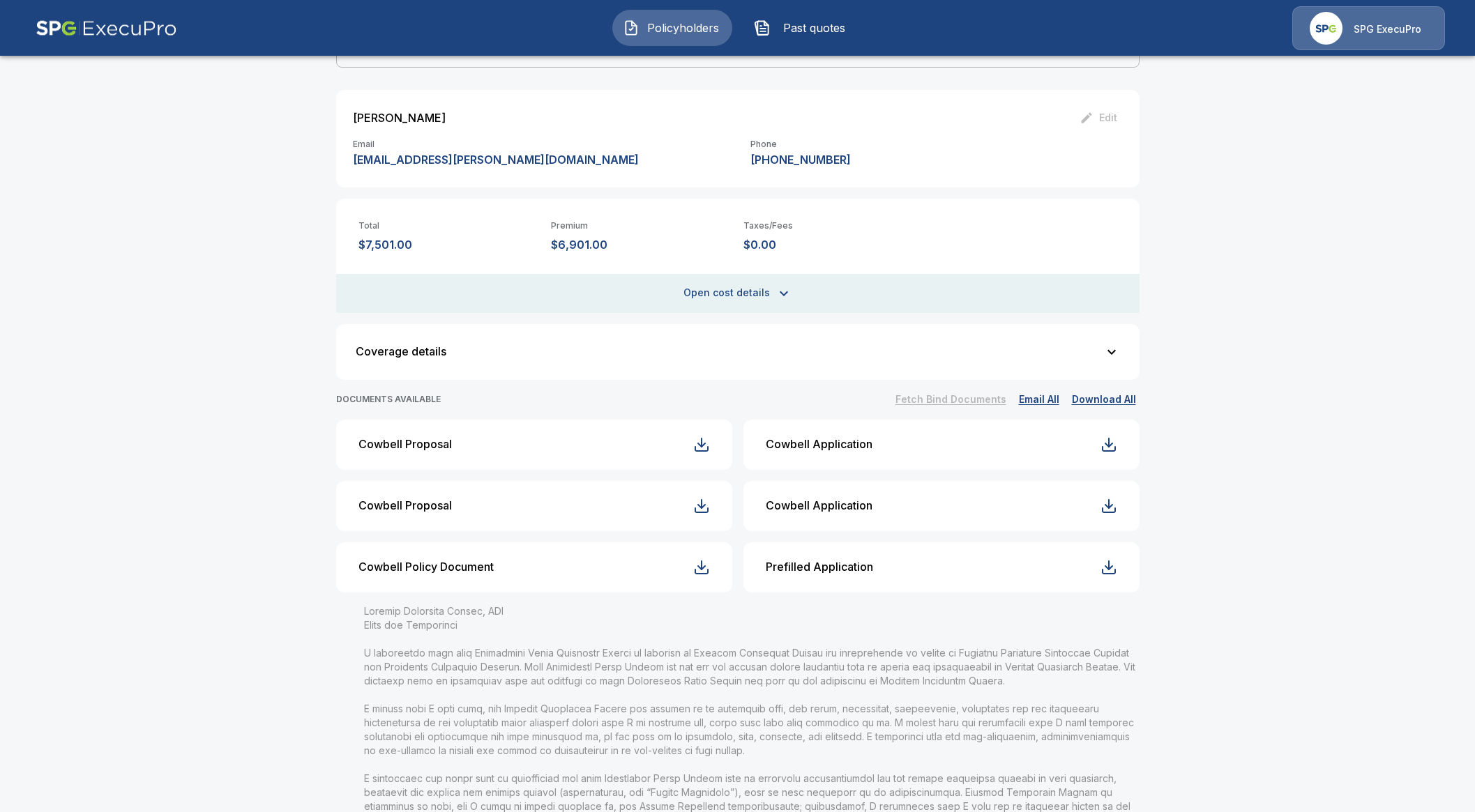
scroll to position [261, 0]
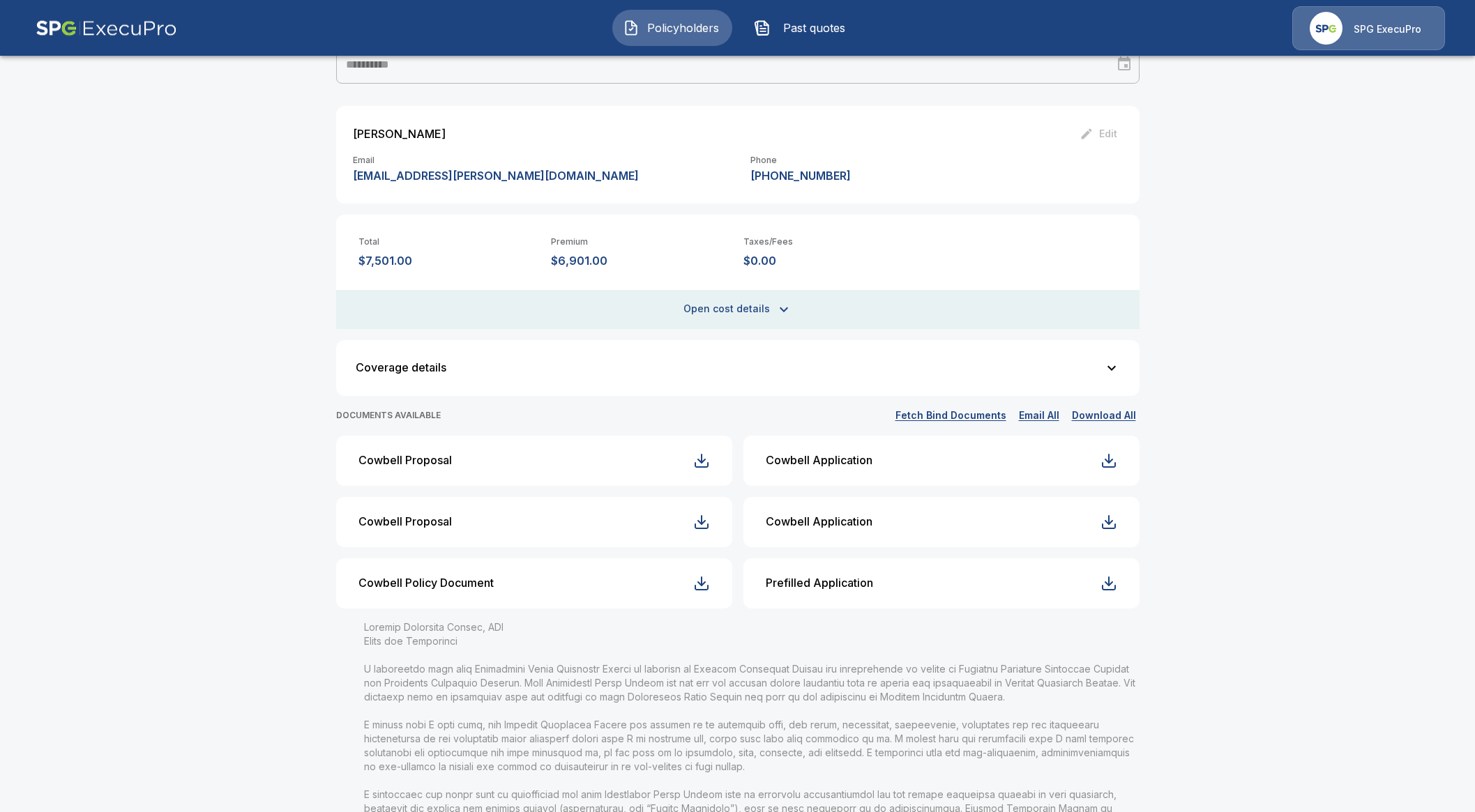
scroll to position [261, 0]
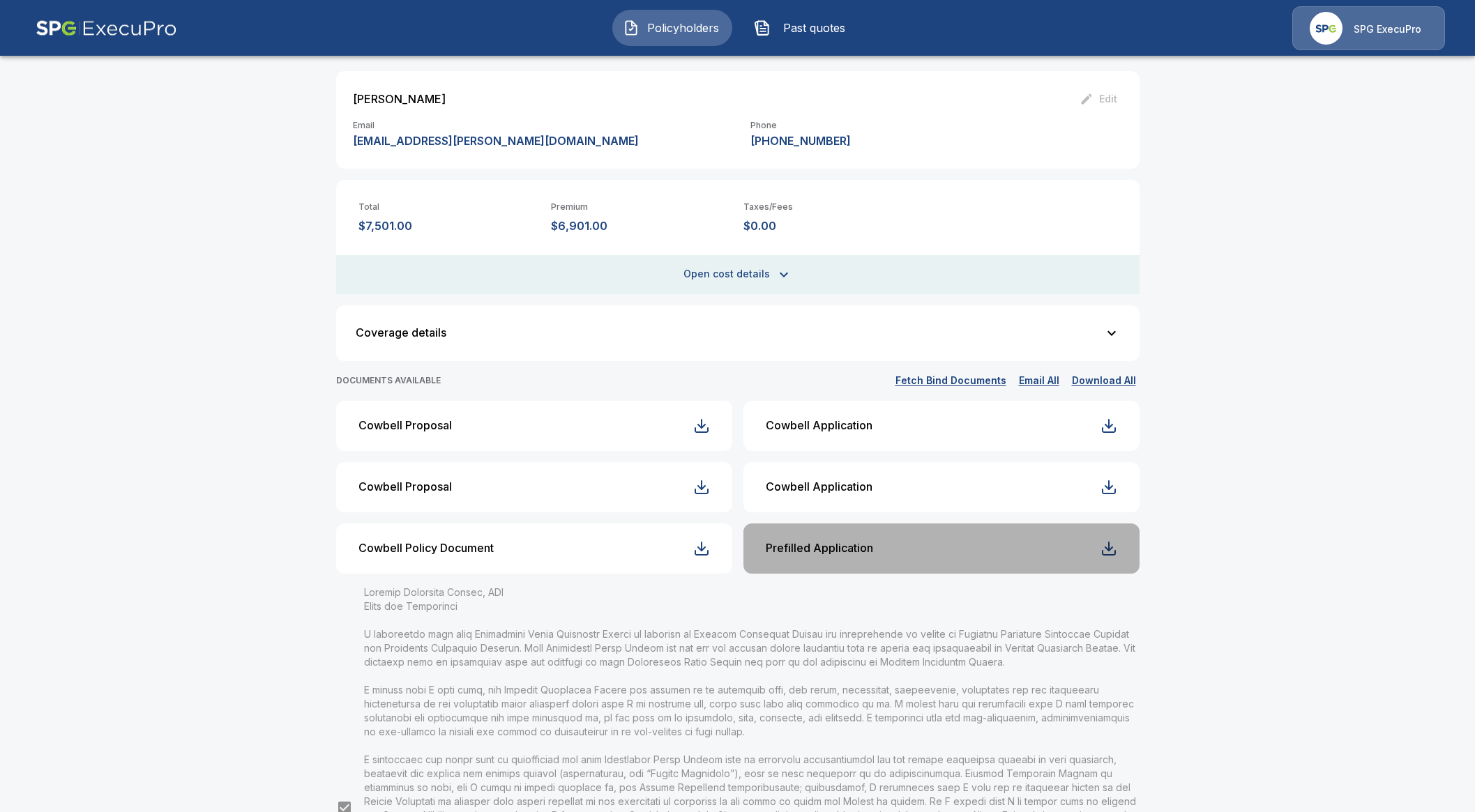
click at [827, 538] on button "Prefilled Application" at bounding box center [941, 549] width 396 height 50
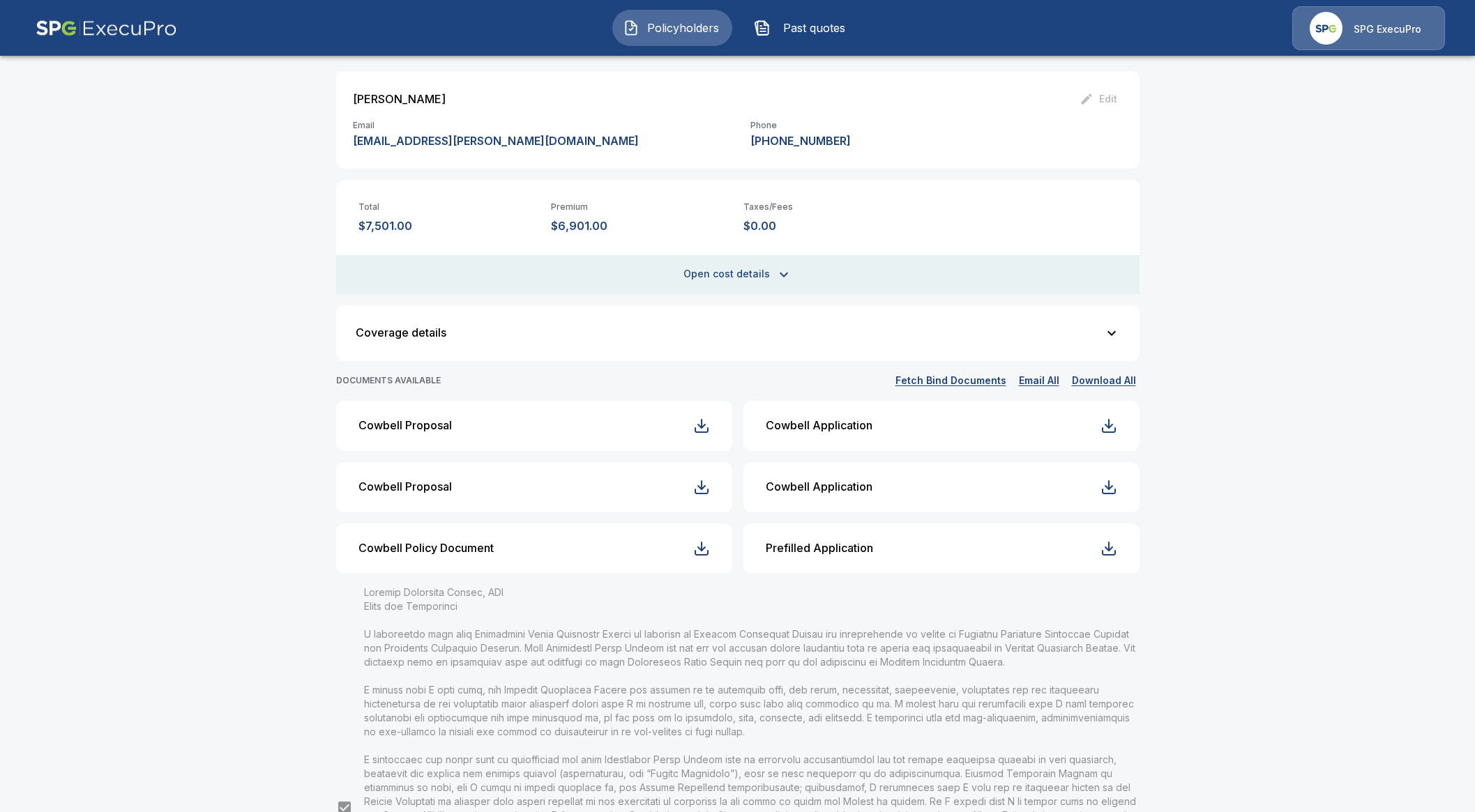
click at [849, 483] on div "Cowbell Application" at bounding box center [819, 487] width 107 height 13
click at [863, 437] on button "Cowbell Application" at bounding box center [941, 426] width 396 height 50
click at [433, 485] on div "Cowbell Proposal" at bounding box center [405, 487] width 94 height 13
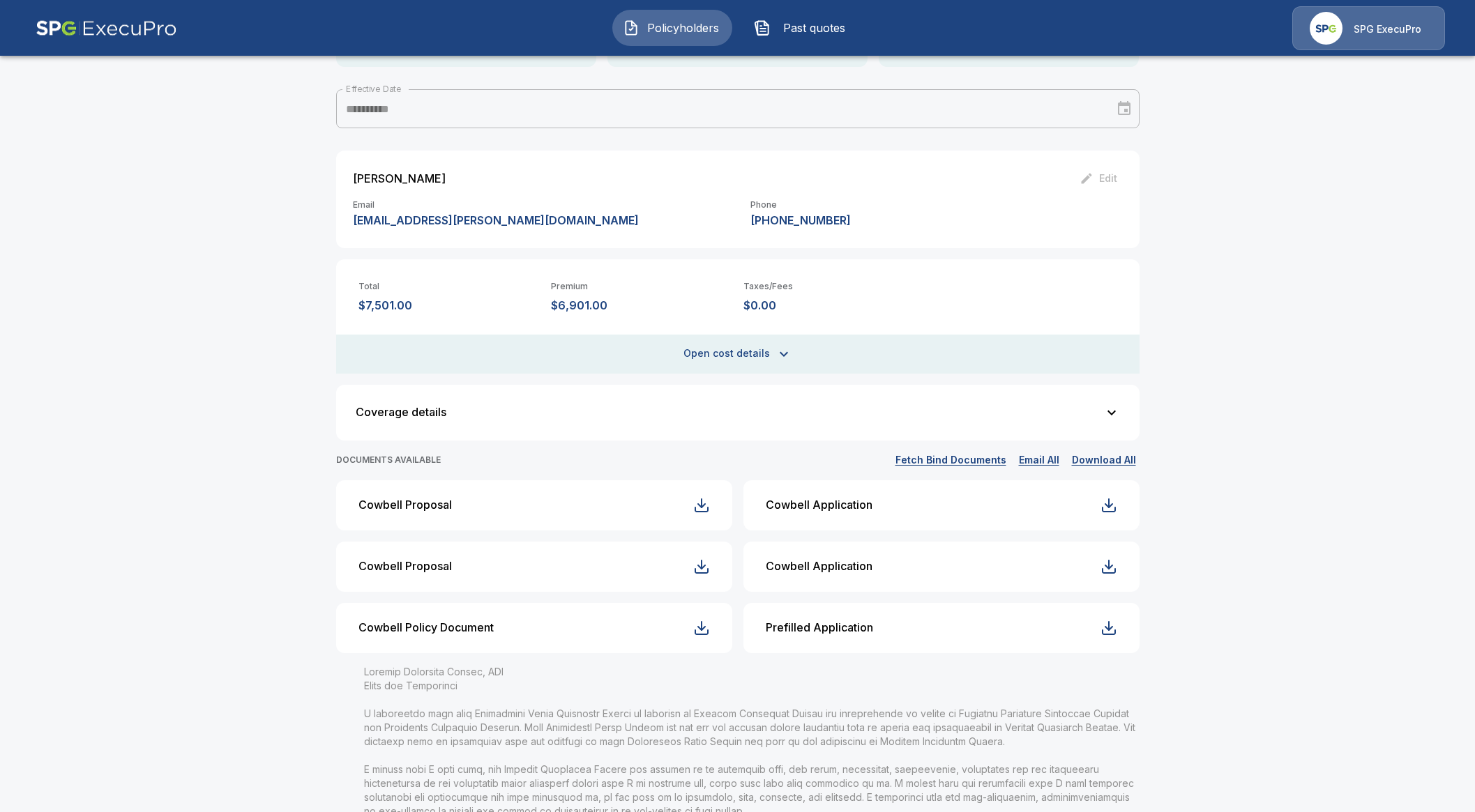
scroll to position [0, 0]
